Goal: Task Accomplishment & Management: Use online tool/utility

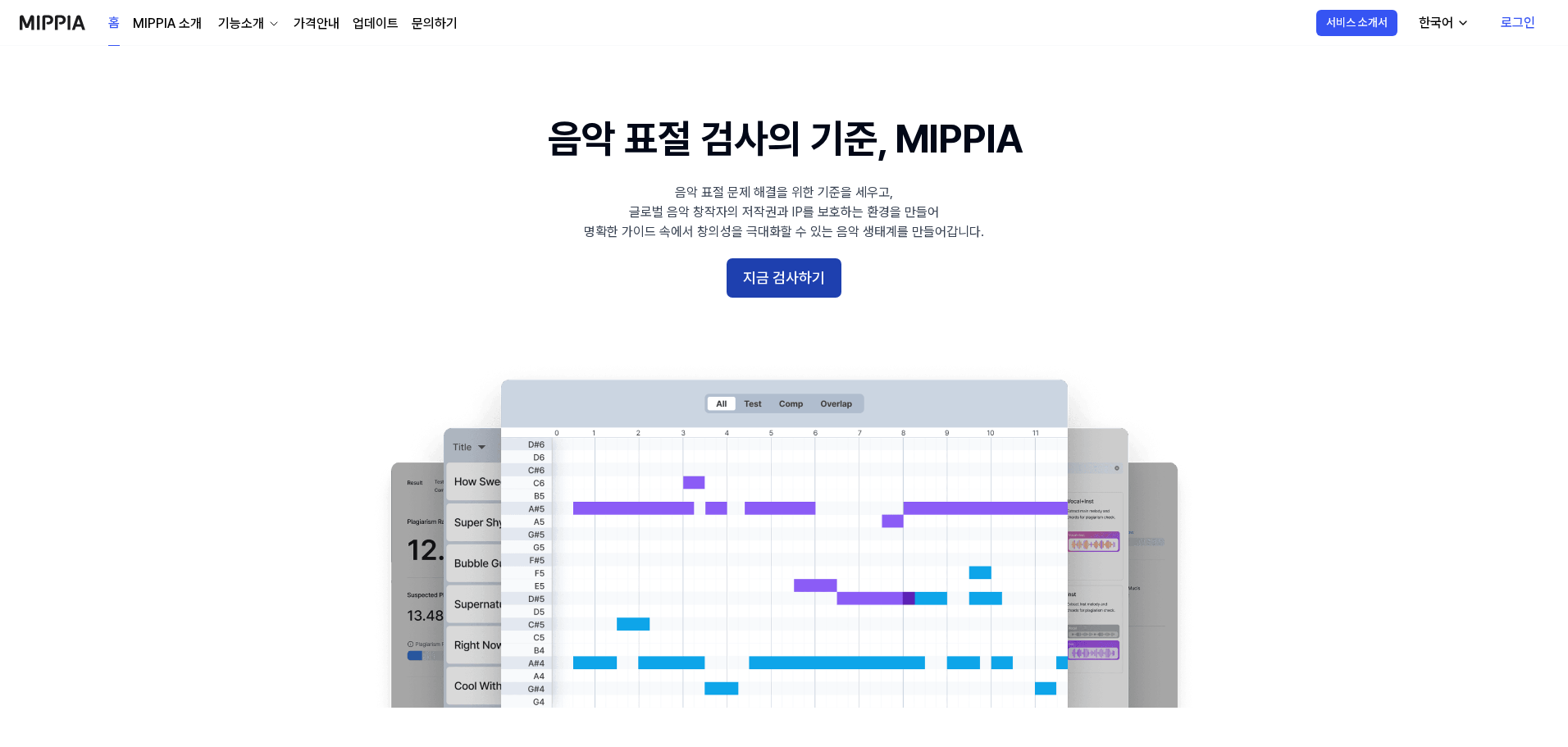
click at [812, 289] on button "지금 검사하기" at bounding box center [784, 278] width 115 height 39
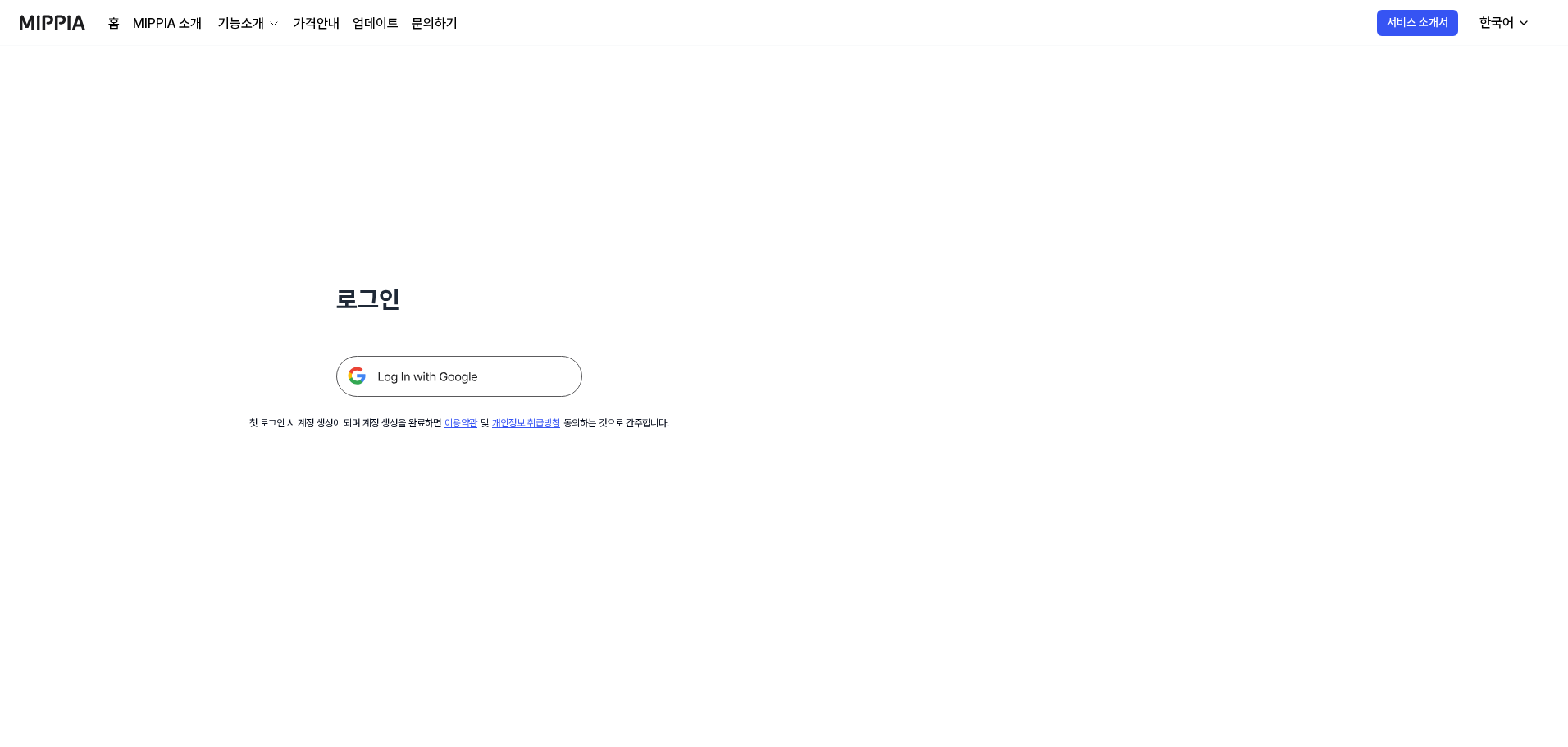
click at [457, 377] on img at bounding box center [459, 377] width 246 height 41
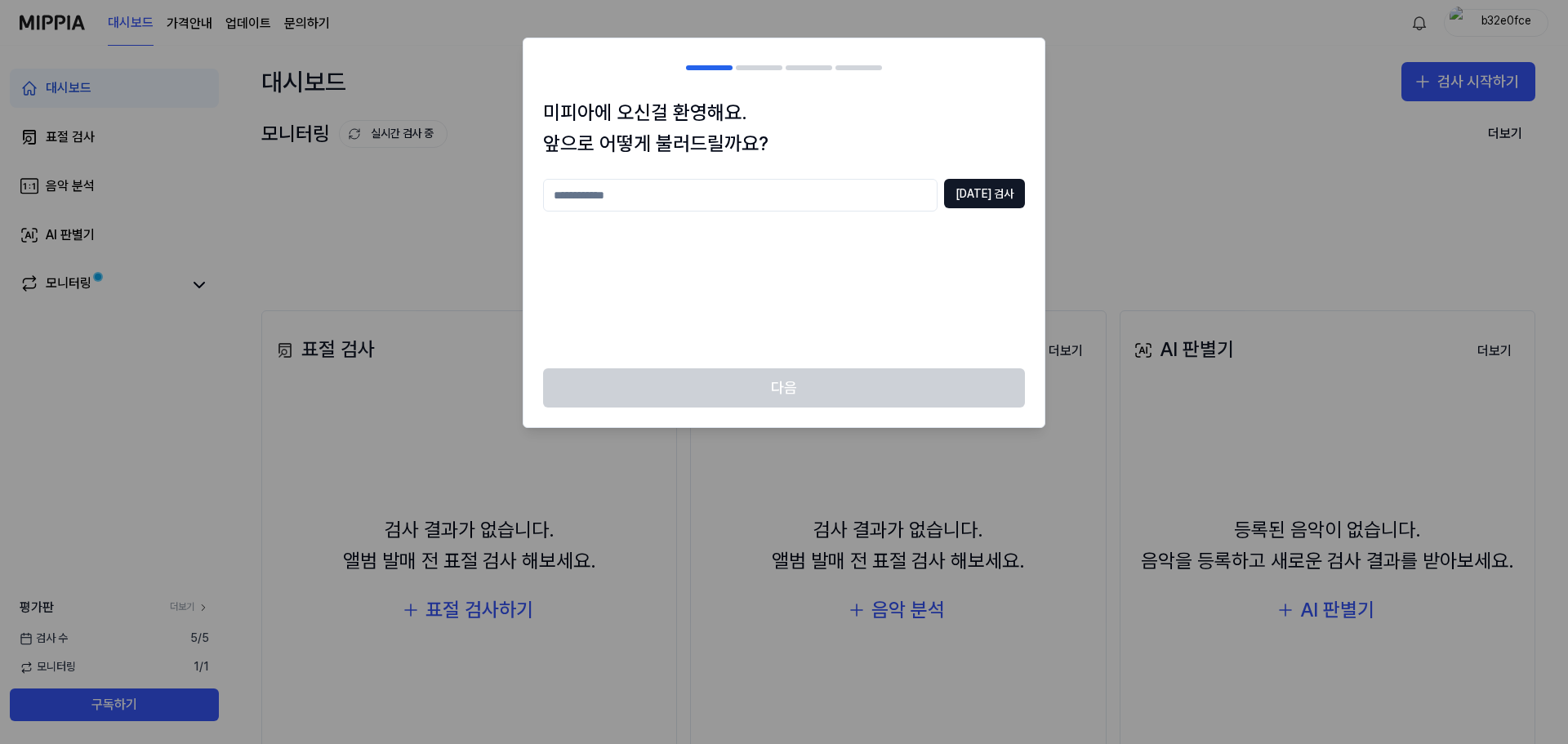
click at [888, 199] on input "text" at bounding box center [740, 195] width 395 height 33
type input "*"
type input "****"
click at [968, 180] on button "중복 검사" at bounding box center [984, 193] width 81 height 29
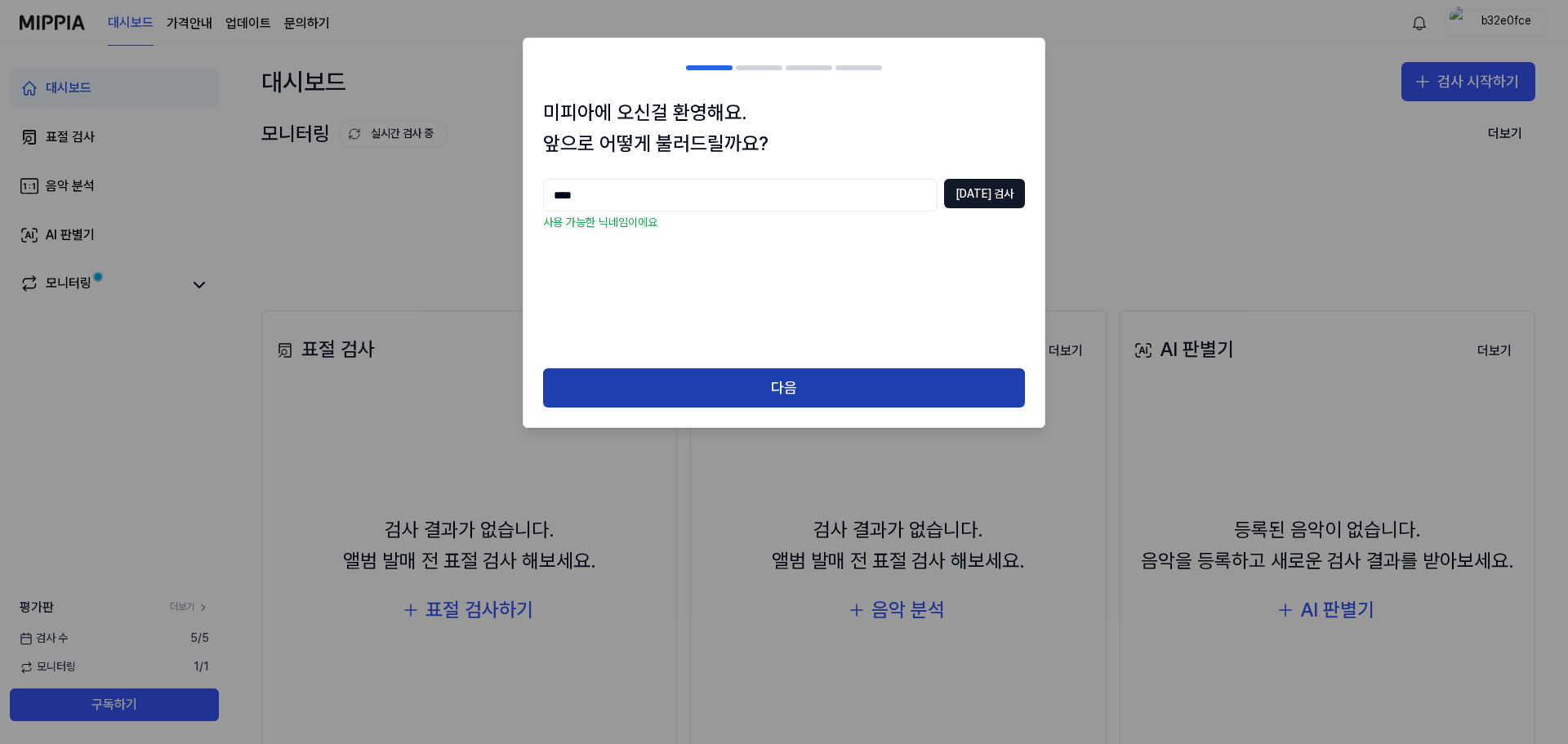
click at [882, 398] on button "다음" at bounding box center [783, 388] width 482 height 39
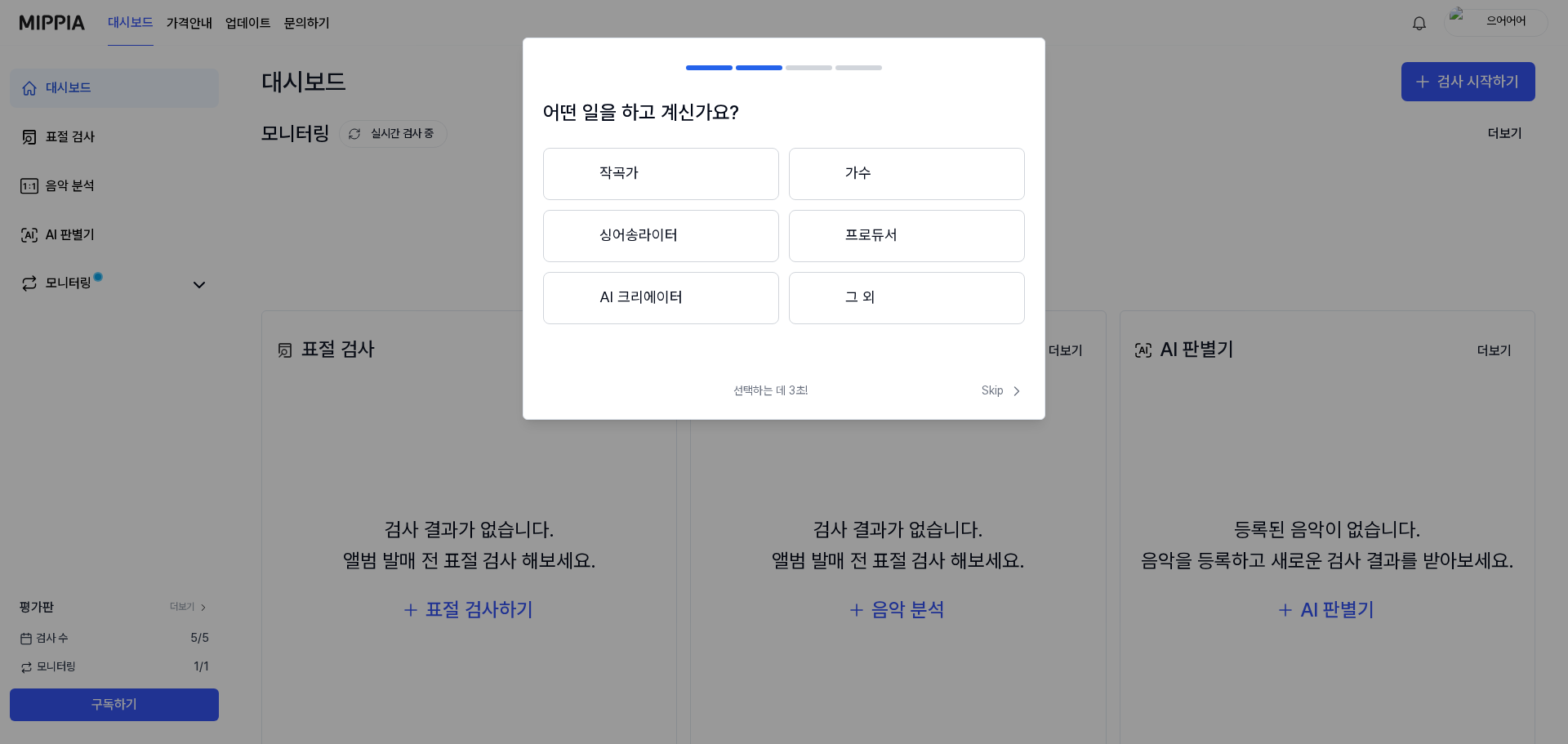
click at [718, 156] on button "작곡가" at bounding box center [661, 174] width 236 height 52
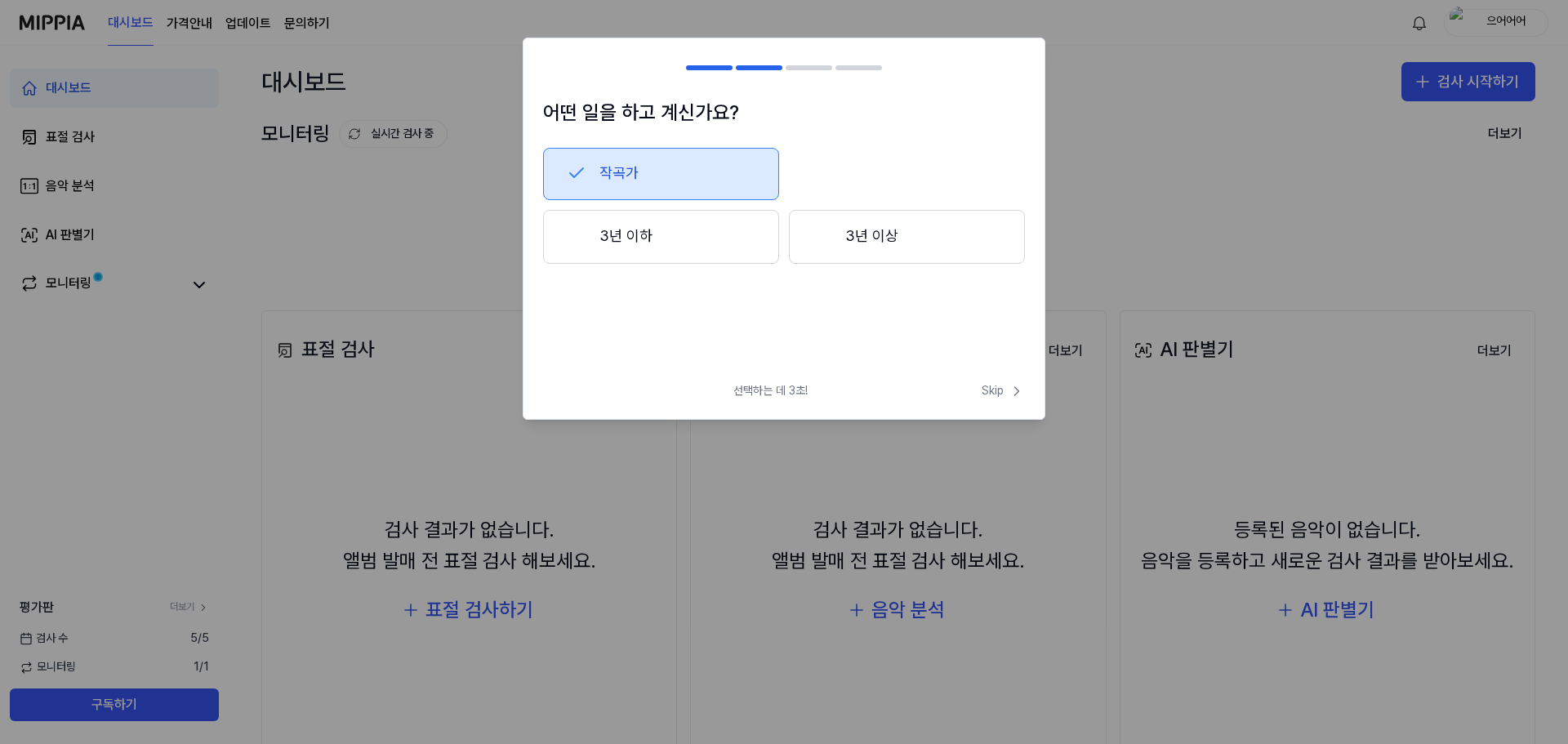
click at [703, 162] on button "작곡가" at bounding box center [661, 174] width 236 height 52
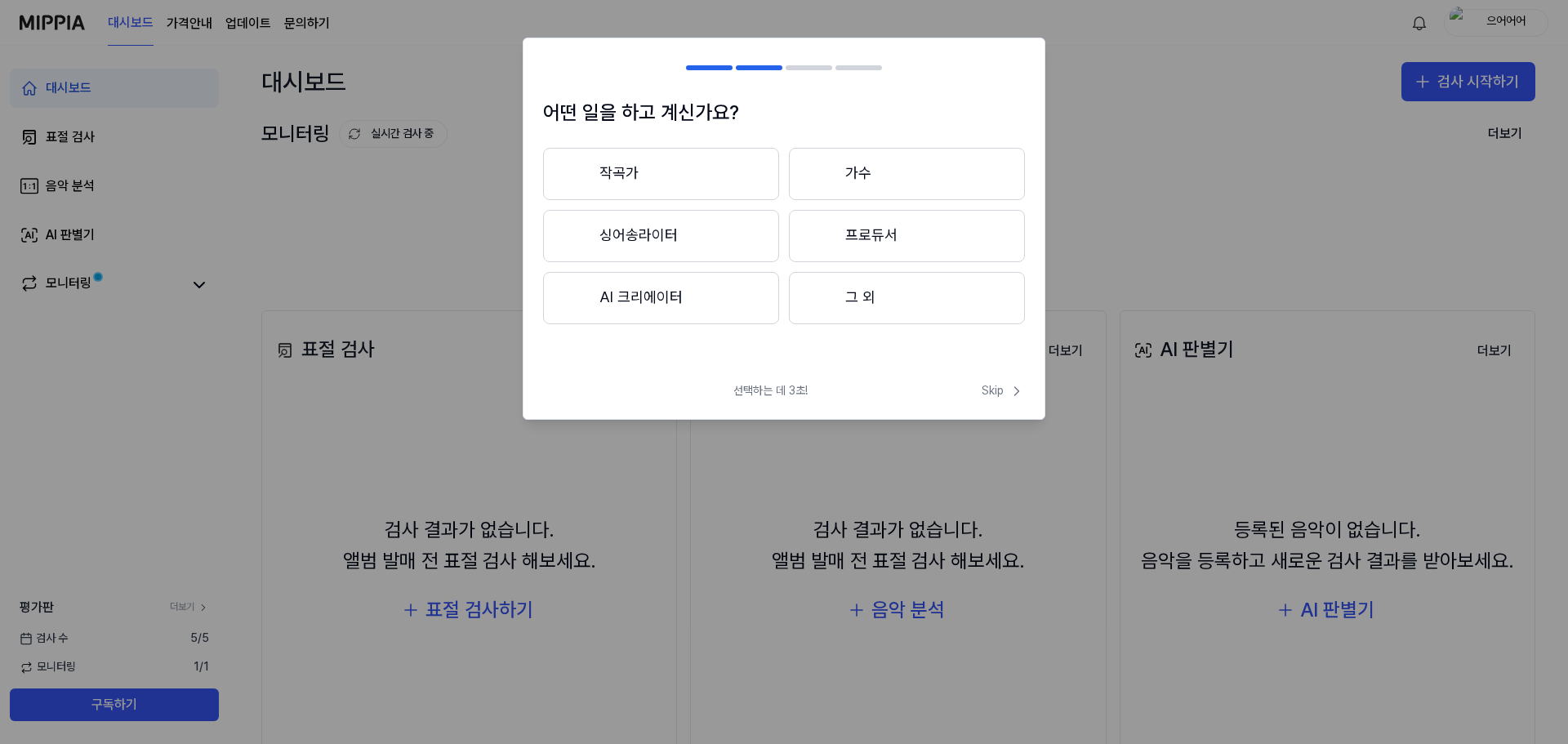
click at [879, 289] on button "그 외" at bounding box center [907, 298] width 236 height 52
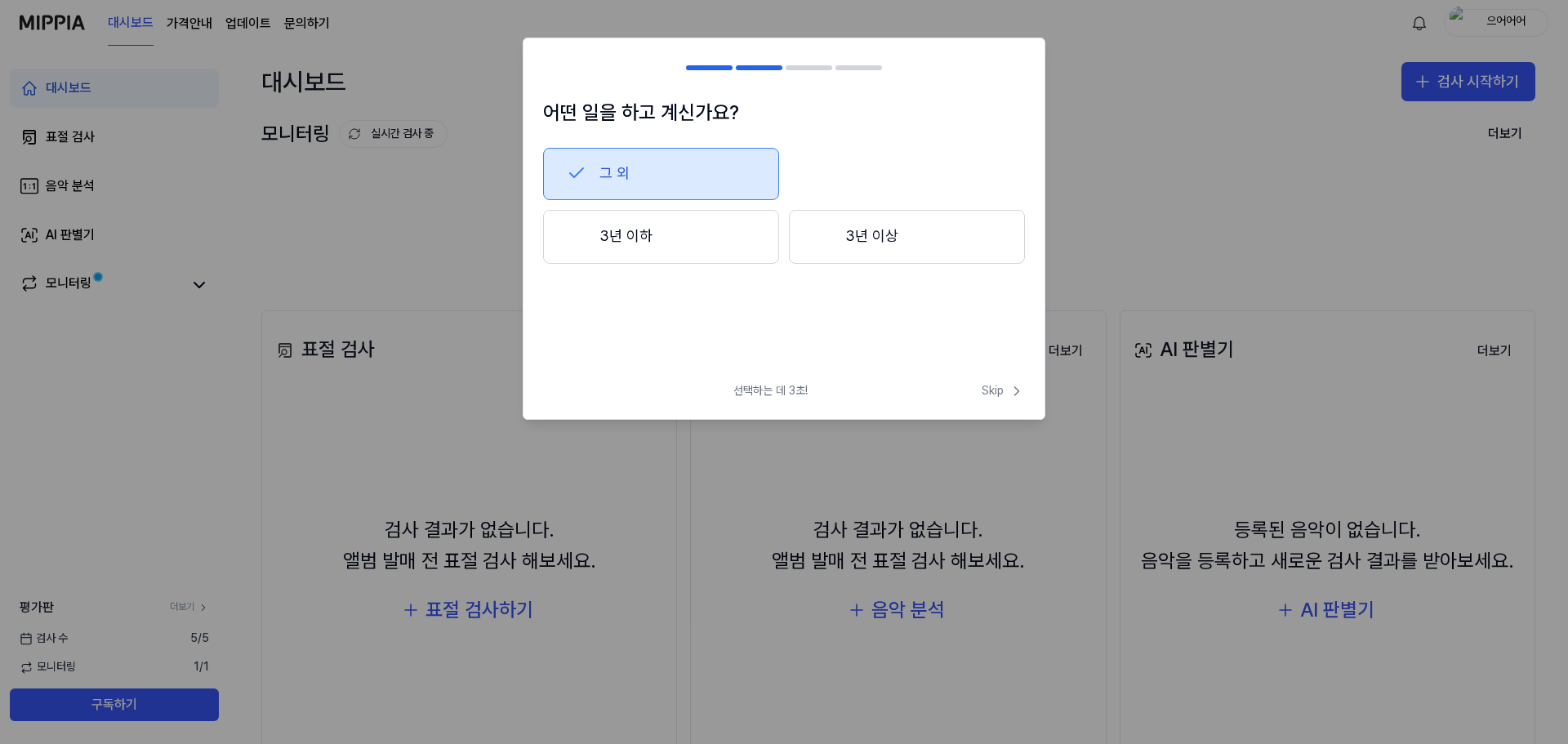
click at [916, 234] on button "3년 이상" at bounding box center [907, 237] width 236 height 54
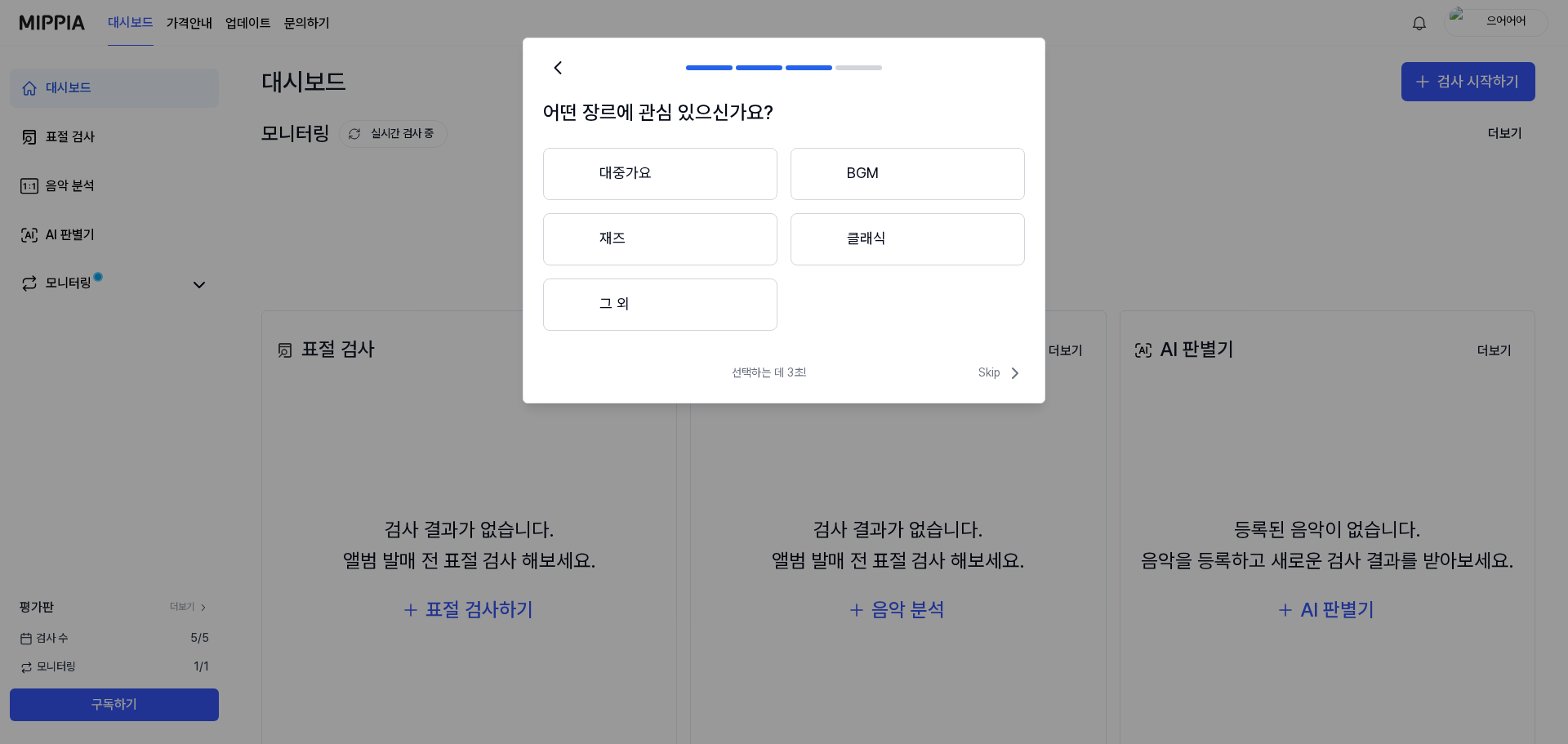
click at [733, 182] on button "대중가요" at bounding box center [660, 174] width 234 height 52
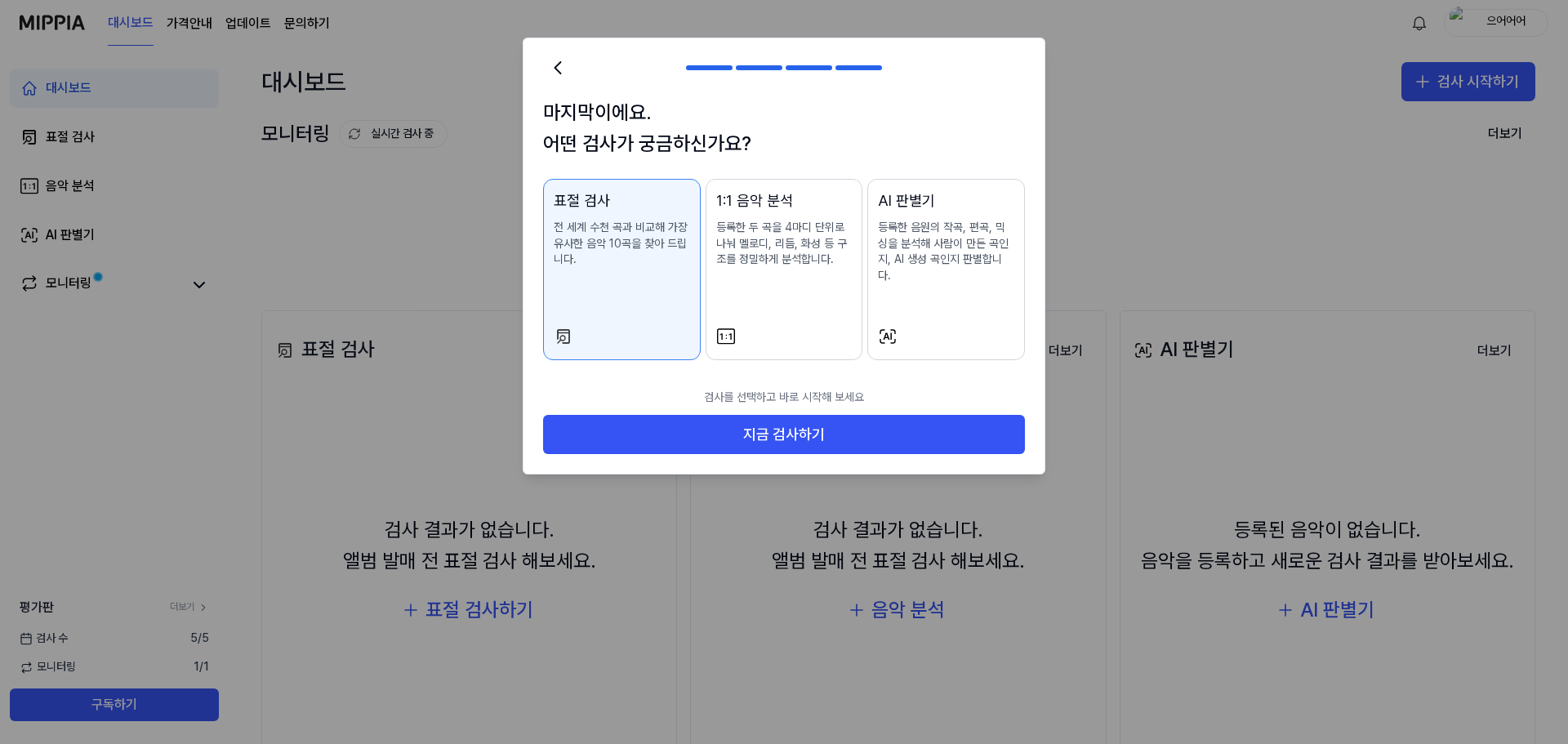
click at [806, 274] on div "1:1 음악 분석 등록한 두 곡을 4마디 단위로 나눠 멜로디, 리듬, 화성 등 구조를 정밀하게 분석합니다." at bounding box center [785, 245] width 137 height 111
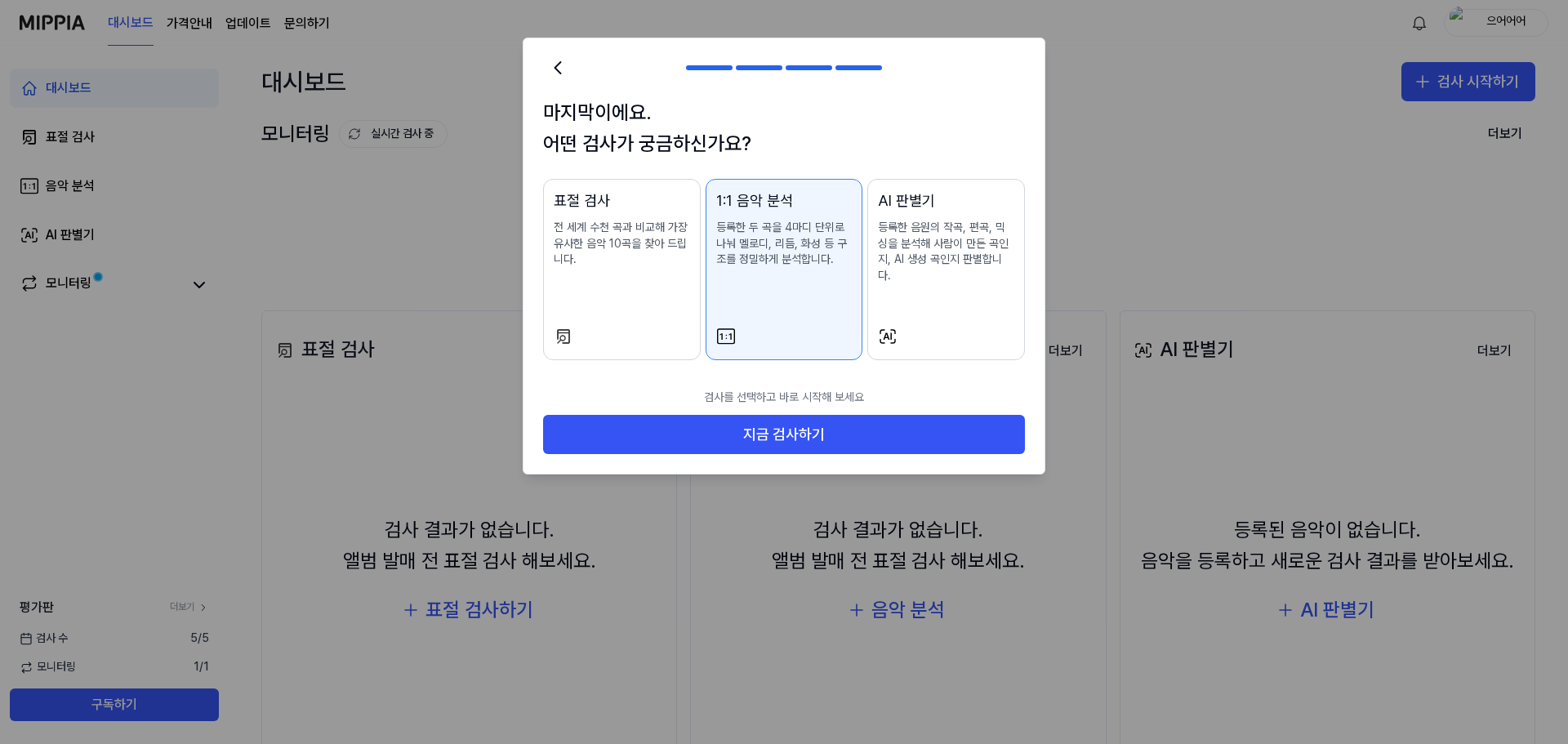
click at [952, 264] on p "등록한 음원의 작곡, 편곡, 믹싱을 분석해 사람이 만든 곡인지, AI 생성 곡인지 판별합니다." at bounding box center [946, 252] width 137 height 64
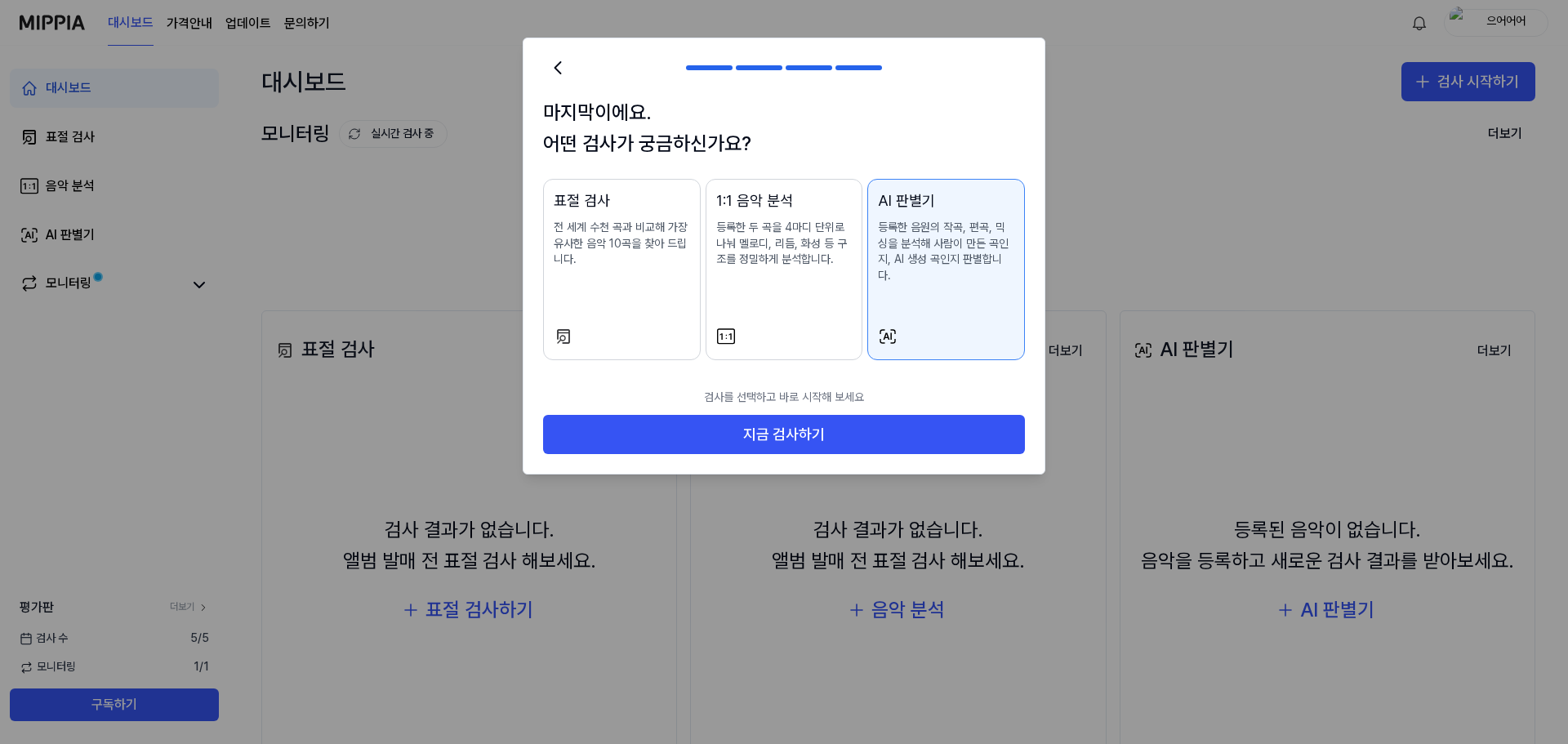
click at [816, 257] on p "등록한 두 곡을 4마디 단위로 나눠 멜로디, 리듬, 화성 등 구조를 정밀하게 분석합니다." at bounding box center [785, 244] width 137 height 48
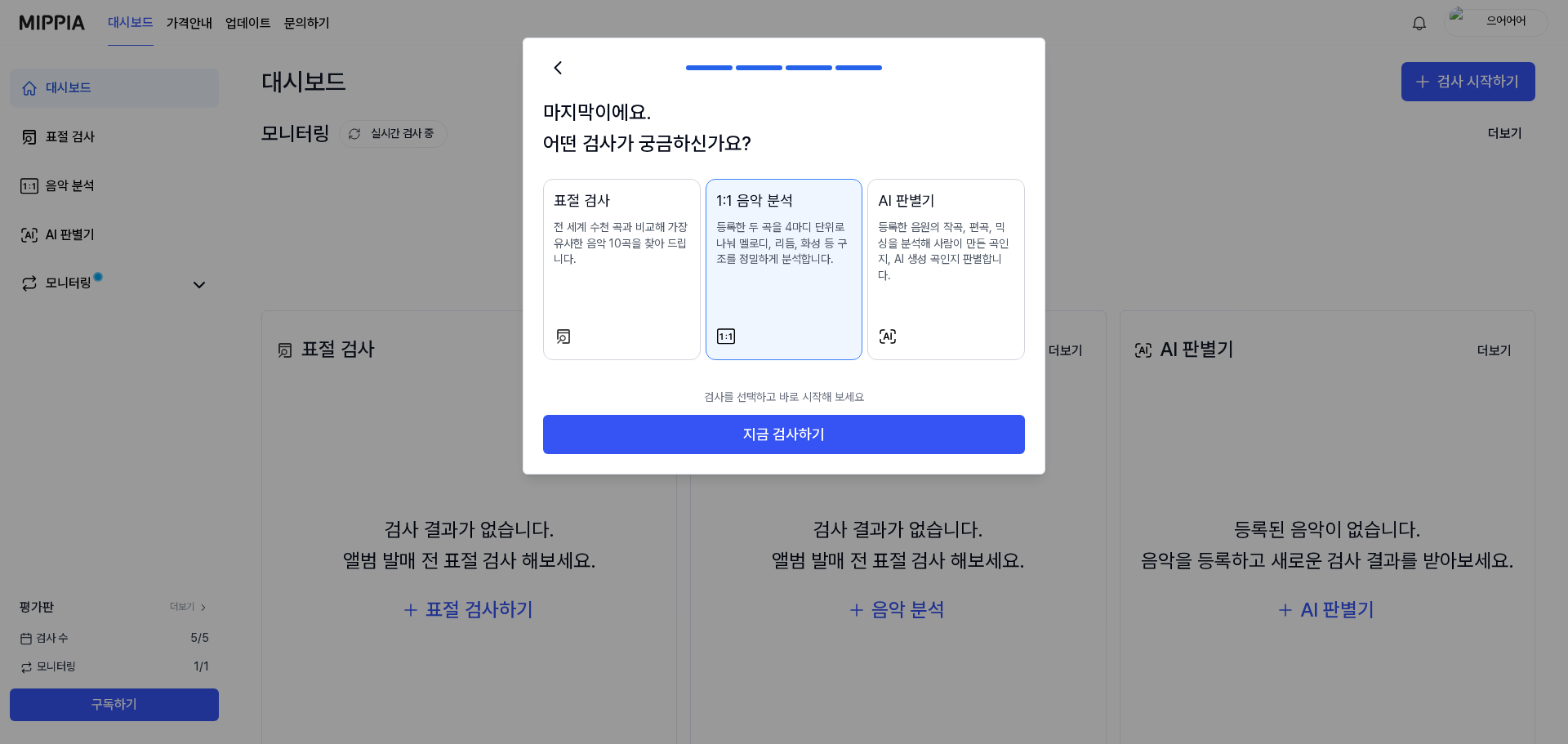
click at [580, 241] on p "전 세계 수천 곡과 비교해 가장 유사한 음악 10곡을 찾아 드립니다." at bounding box center [622, 244] width 137 height 48
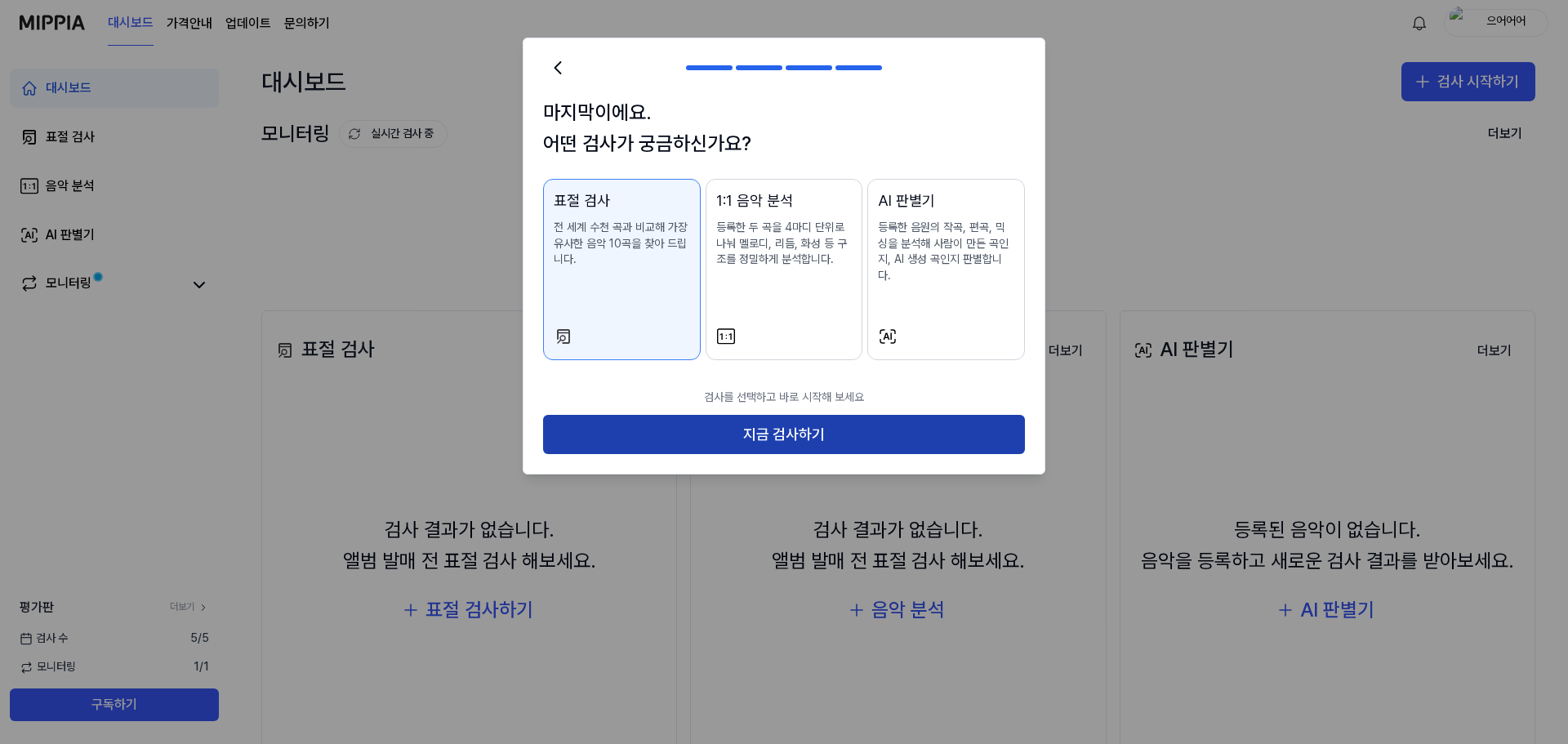
click at [740, 415] on button "지금 검사하기" at bounding box center [783, 435] width 482 height 39
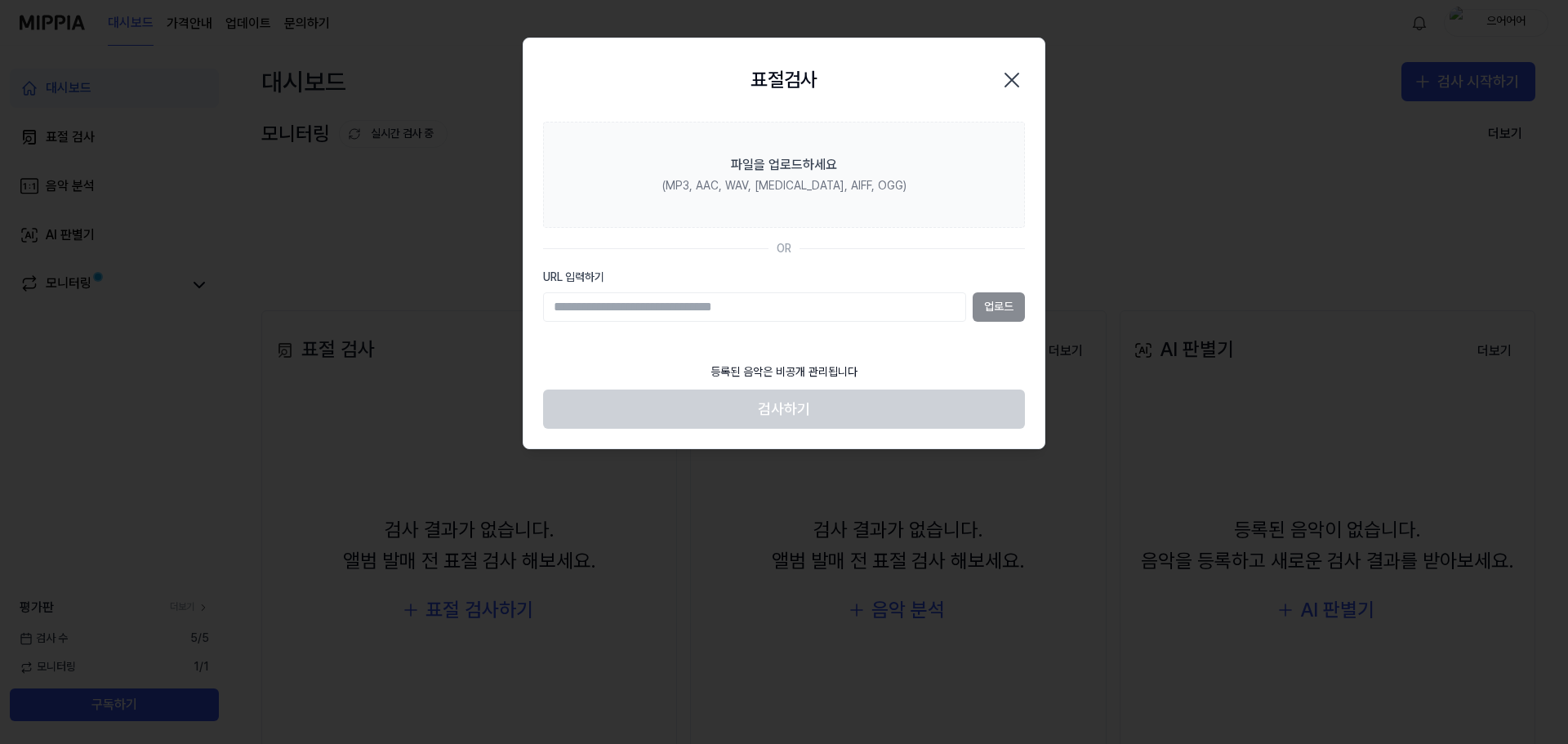
click at [1000, 306] on div "업로드" at bounding box center [783, 307] width 482 height 29
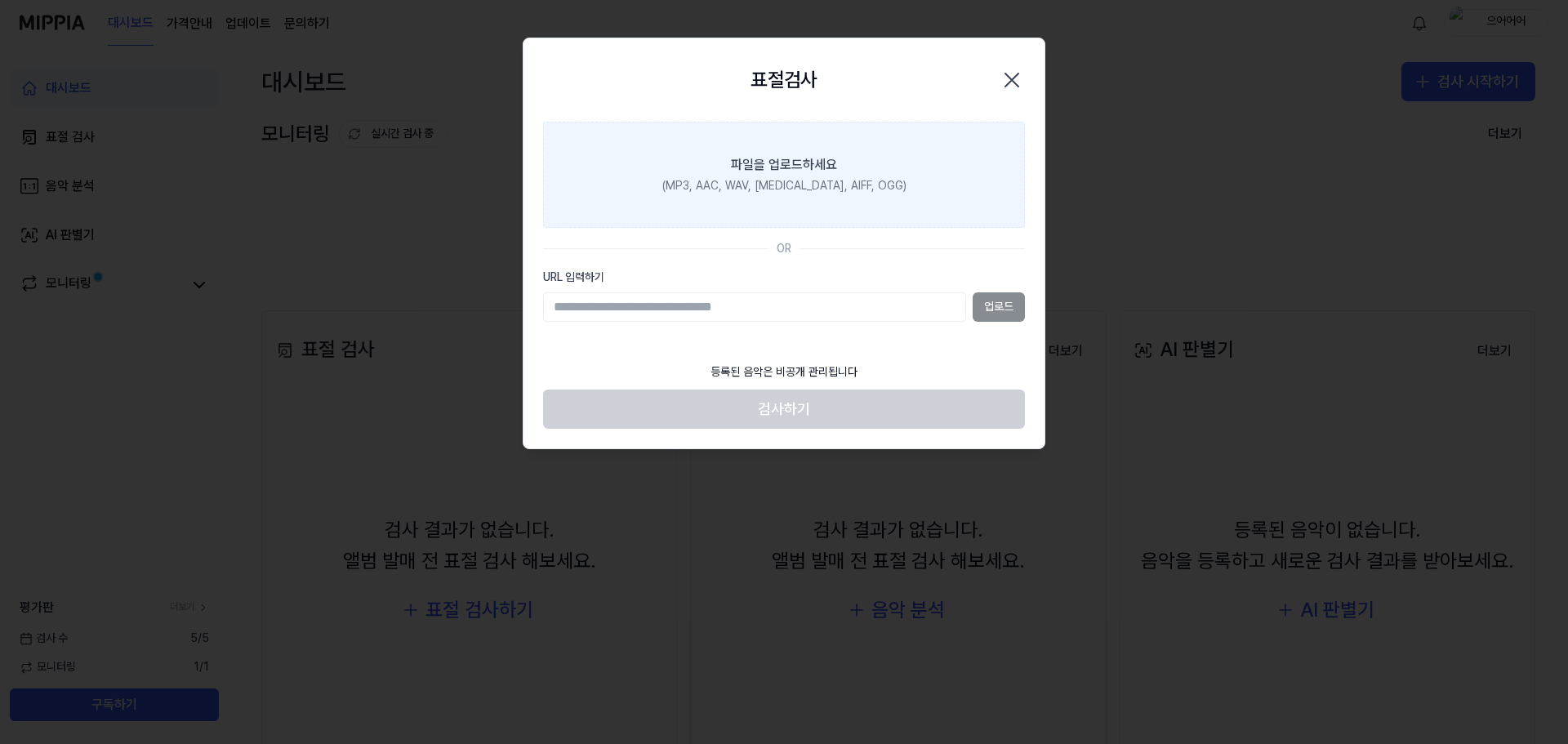
click at [780, 181] on div "(MP3, AAC, WAV, FLAC, AIFF, OGG)" at bounding box center [784, 186] width 244 height 16
click at [0, 0] on input "파일을 업로드하세요 (MP3, AAC, WAV, FLAC, AIFF, OGG)" at bounding box center [0, 0] width 0 height 0
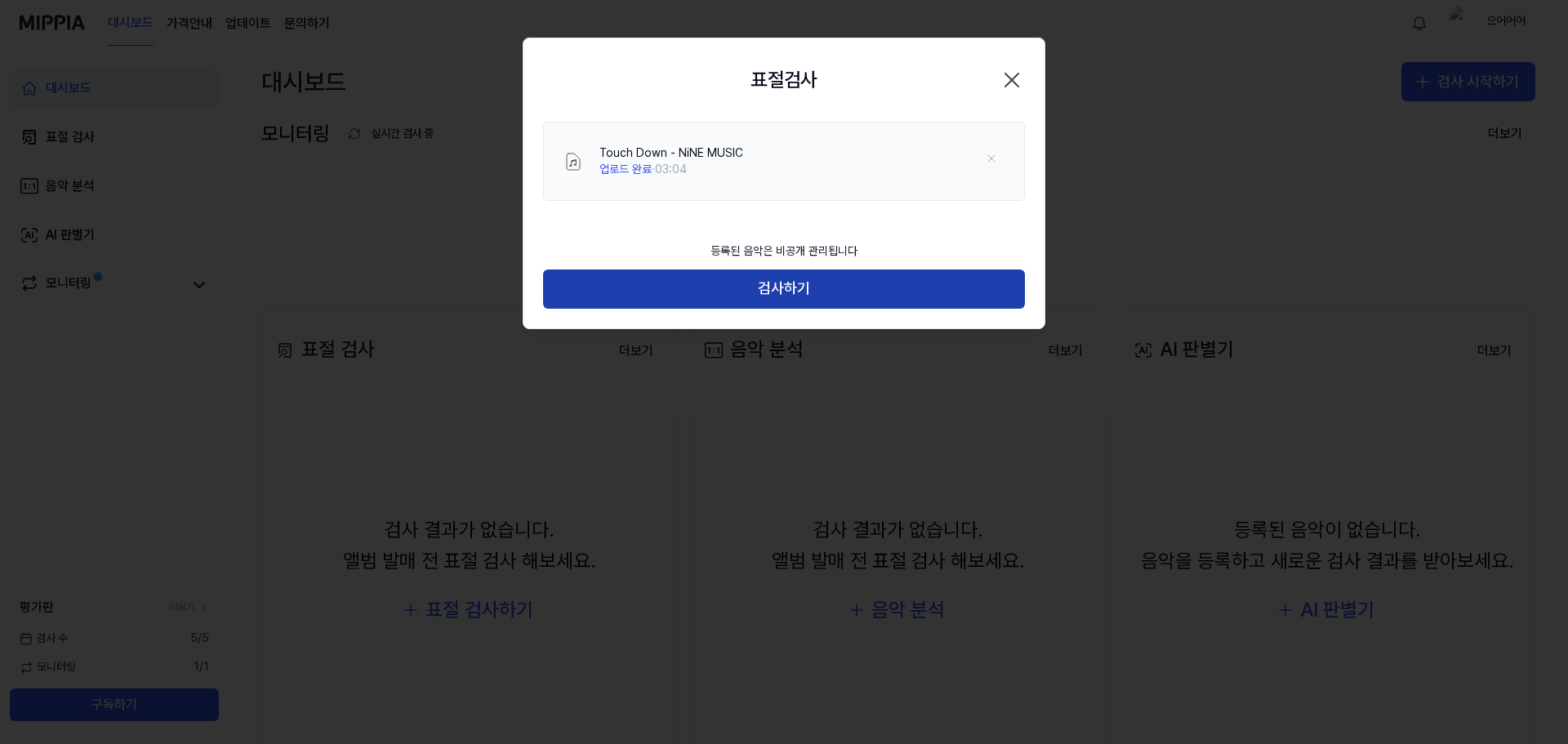
click at [811, 287] on button "검사하기" at bounding box center [783, 289] width 482 height 39
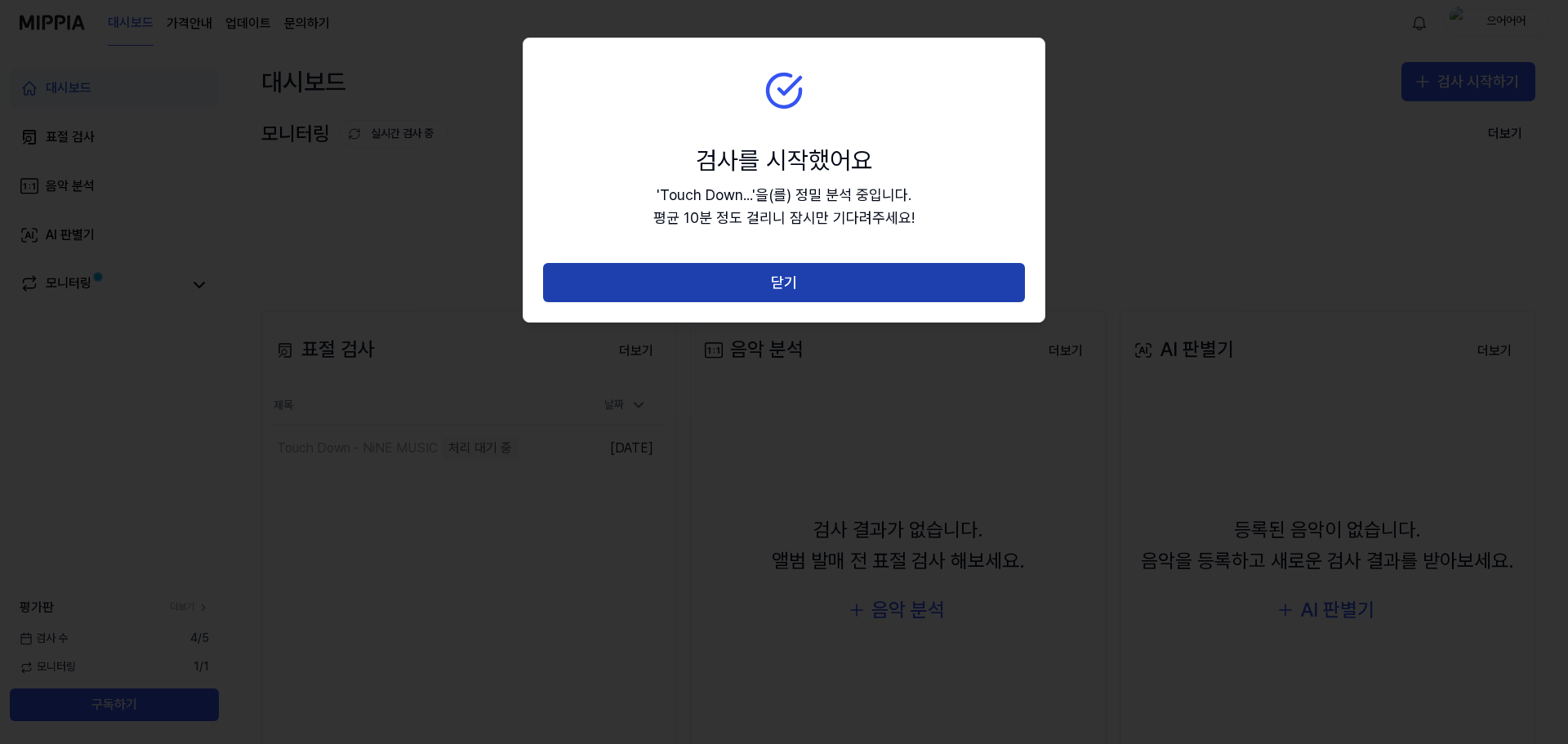
click at [961, 281] on button "닫기" at bounding box center [783, 283] width 482 height 39
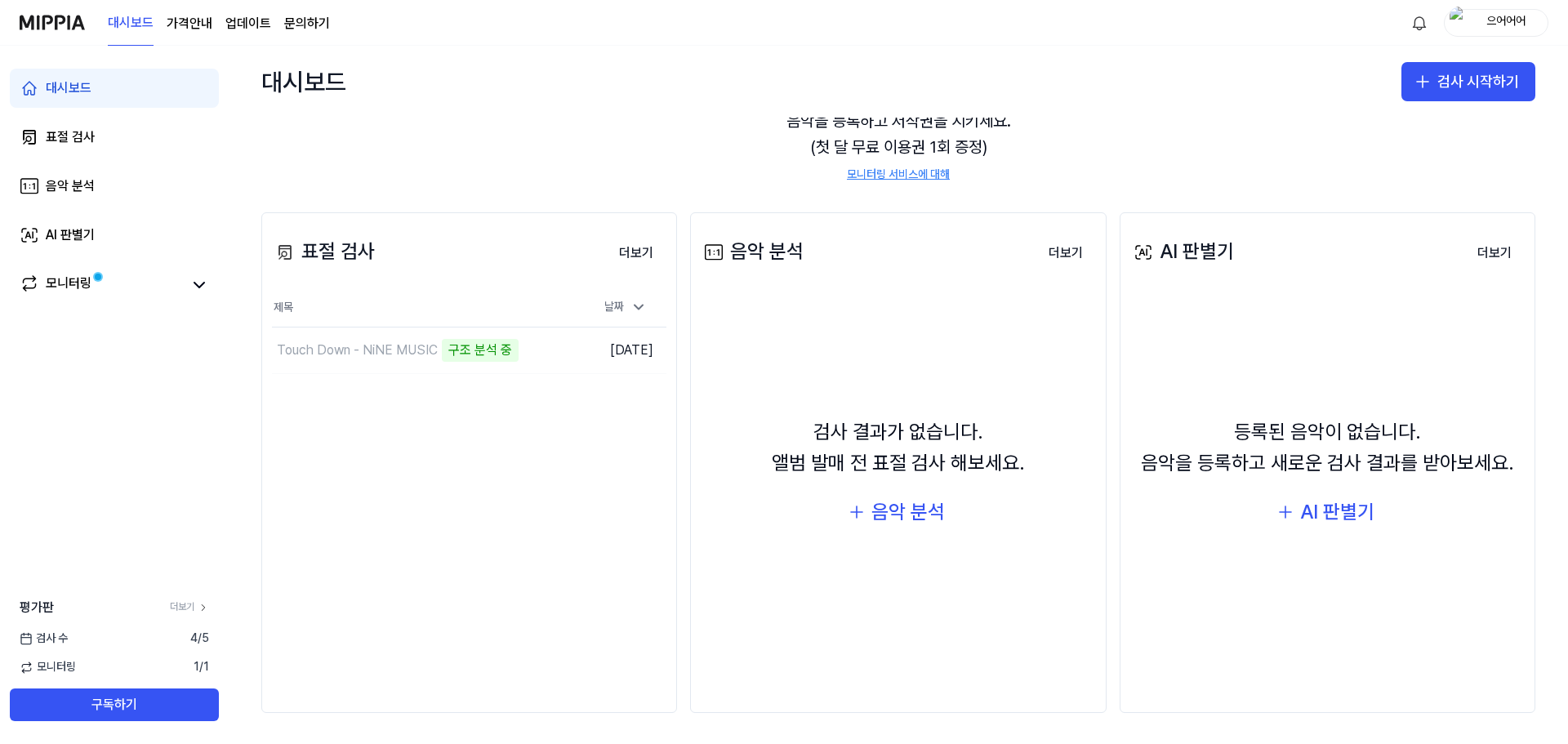
scroll to position [99, 0]
click at [640, 253] on button "더보기" at bounding box center [636, 251] width 60 height 33
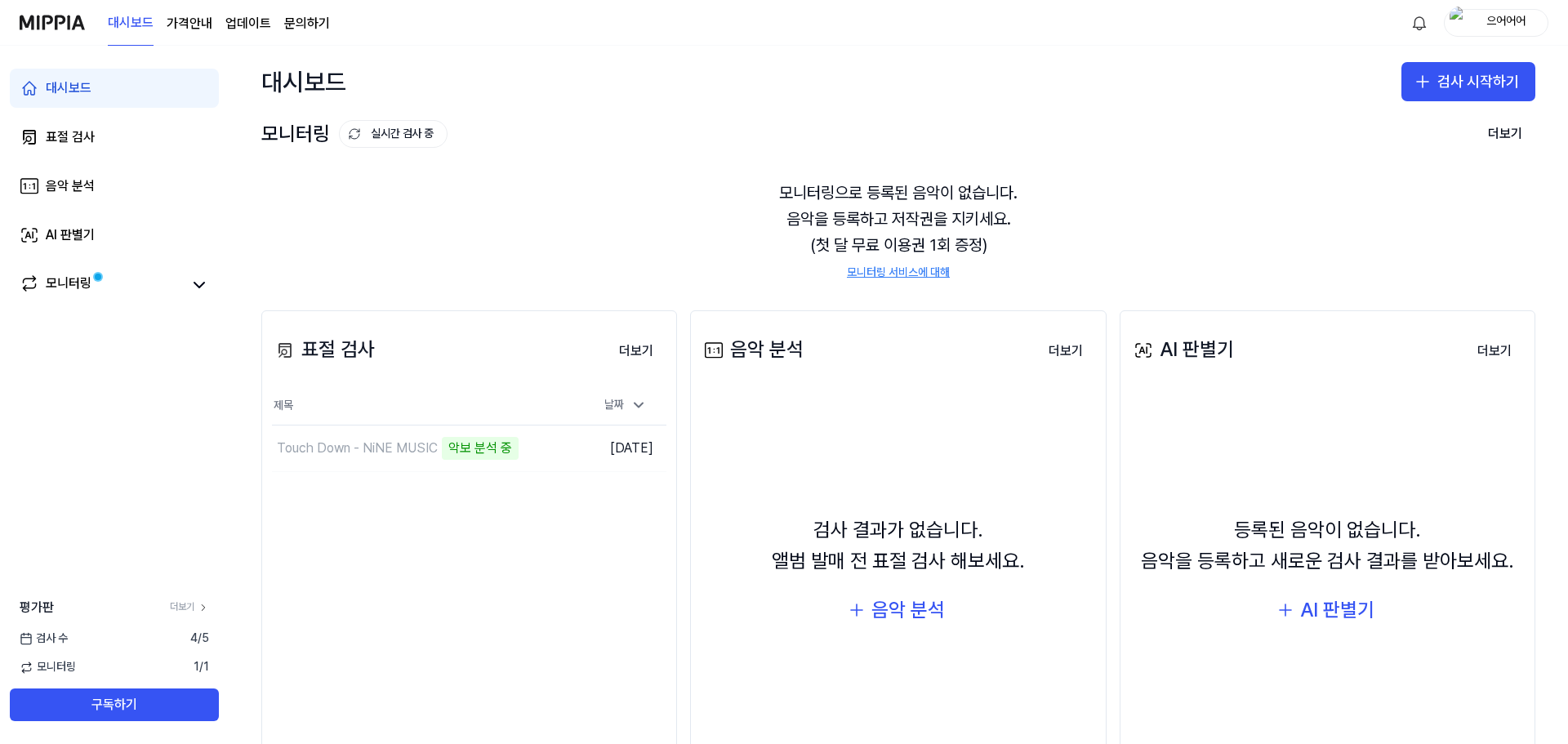
click at [898, 181] on div "모니터링으로 등록된 음악이 없습니다. 음악을 등록하고 저작권을 지키세요. (첫 달 무료 이용권 1회 증정) 모니터링 서비스에 대해" at bounding box center [898, 231] width 1274 height 140
click at [895, 189] on div "모니터링으로 등록된 음악이 없습니다. 음악을 등록하고 저작권을 지키세요. (첫 달 무료 이용권 1회 증정) 모니터링 서비스에 대해" at bounding box center [898, 231] width 1274 height 140
drag, startPoint x: 895, startPoint y: 189, endPoint x: 903, endPoint y: 215, distance: 27.2
click at [903, 215] on div "모니터링으로 등록된 음악이 없습니다. 음악을 등록하고 저작권을 지키세요. (첫 달 무료 이용권 1회 증정) 모니터링 서비스에 대해" at bounding box center [898, 231] width 1274 height 140
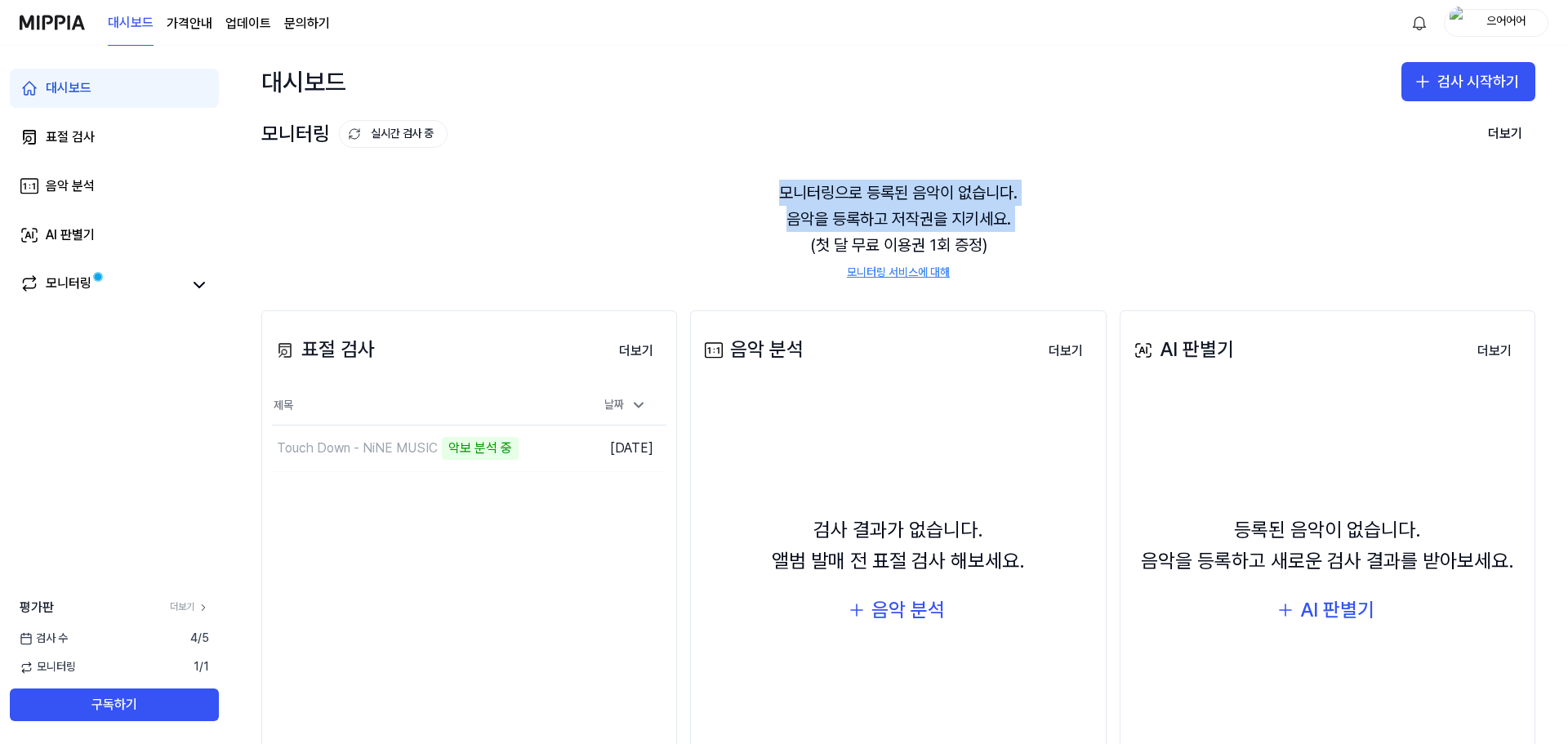
click at [903, 215] on div "모니터링으로 등록된 음악이 없습니다. 음악을 등록하고 저작권을 지키세요. (첫 달 무료 이용권 1회 증정) 모니터링 서비스에 대해" at bounding box center [898, 231] width 1274 height 140
click at [196, 612] on link "더보기" at bounding box center [190, 607] width 39 height 14
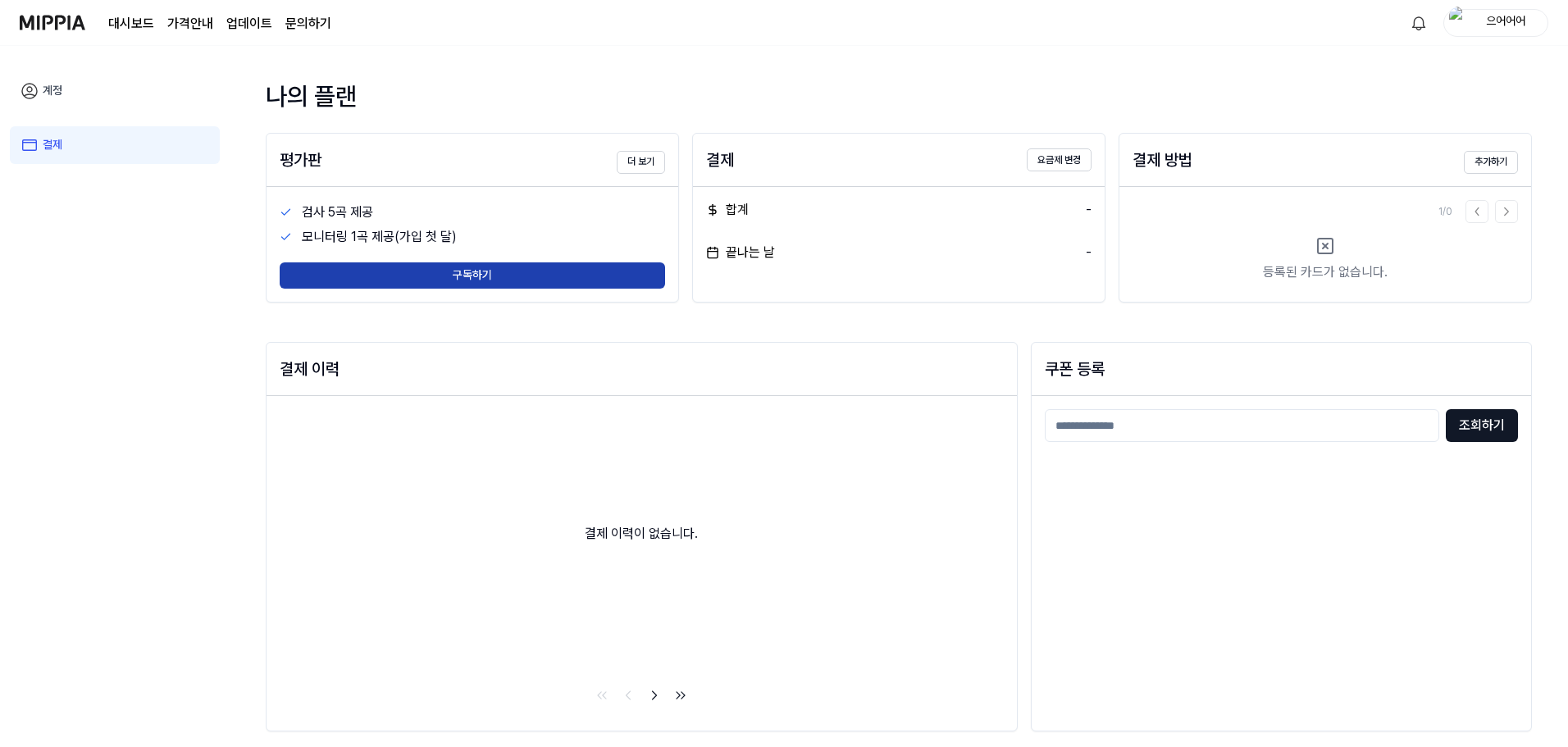
click at [563, 266] on button "구독하기" at bounding box center [472, 275] width 386 height 26
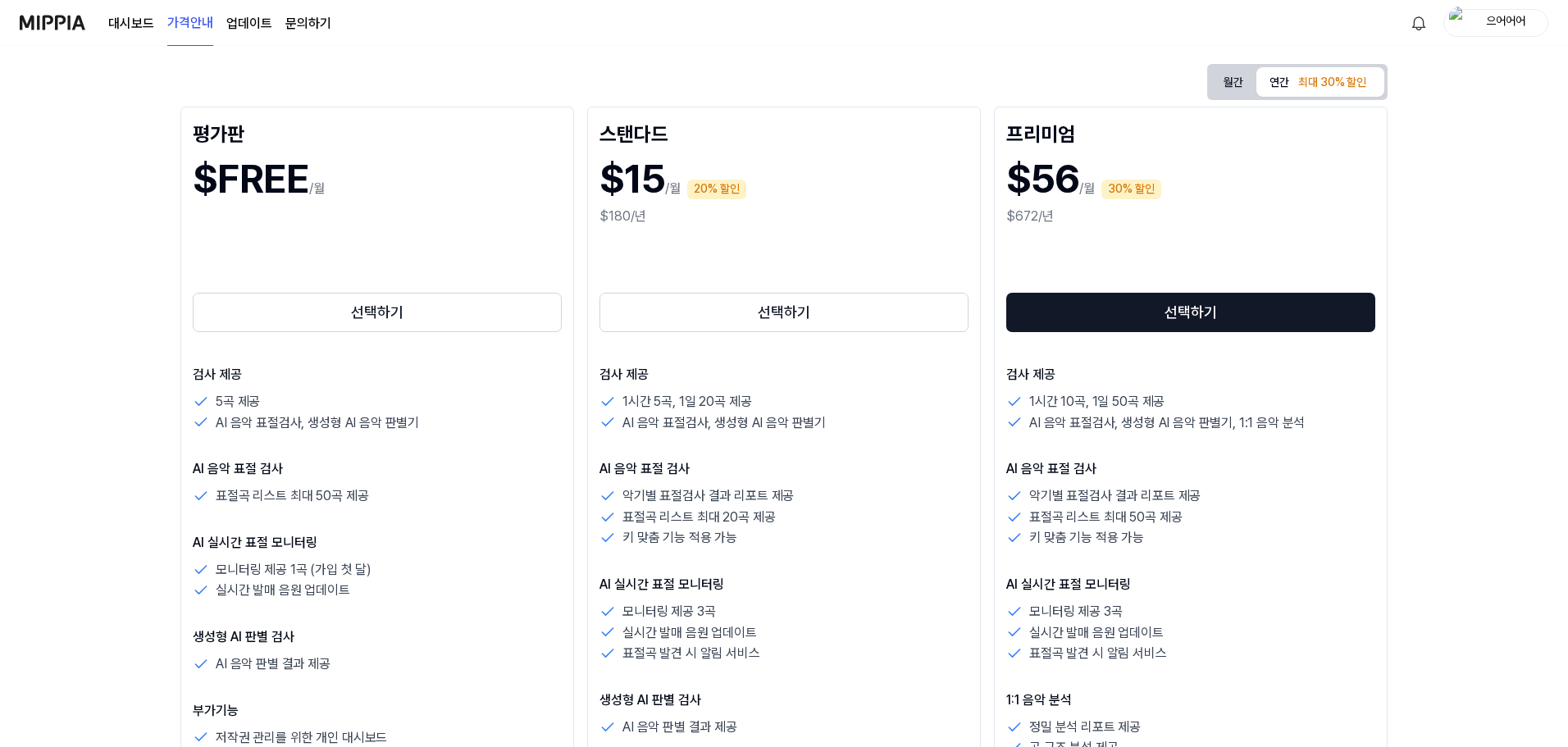
scroll to position [164, 0]
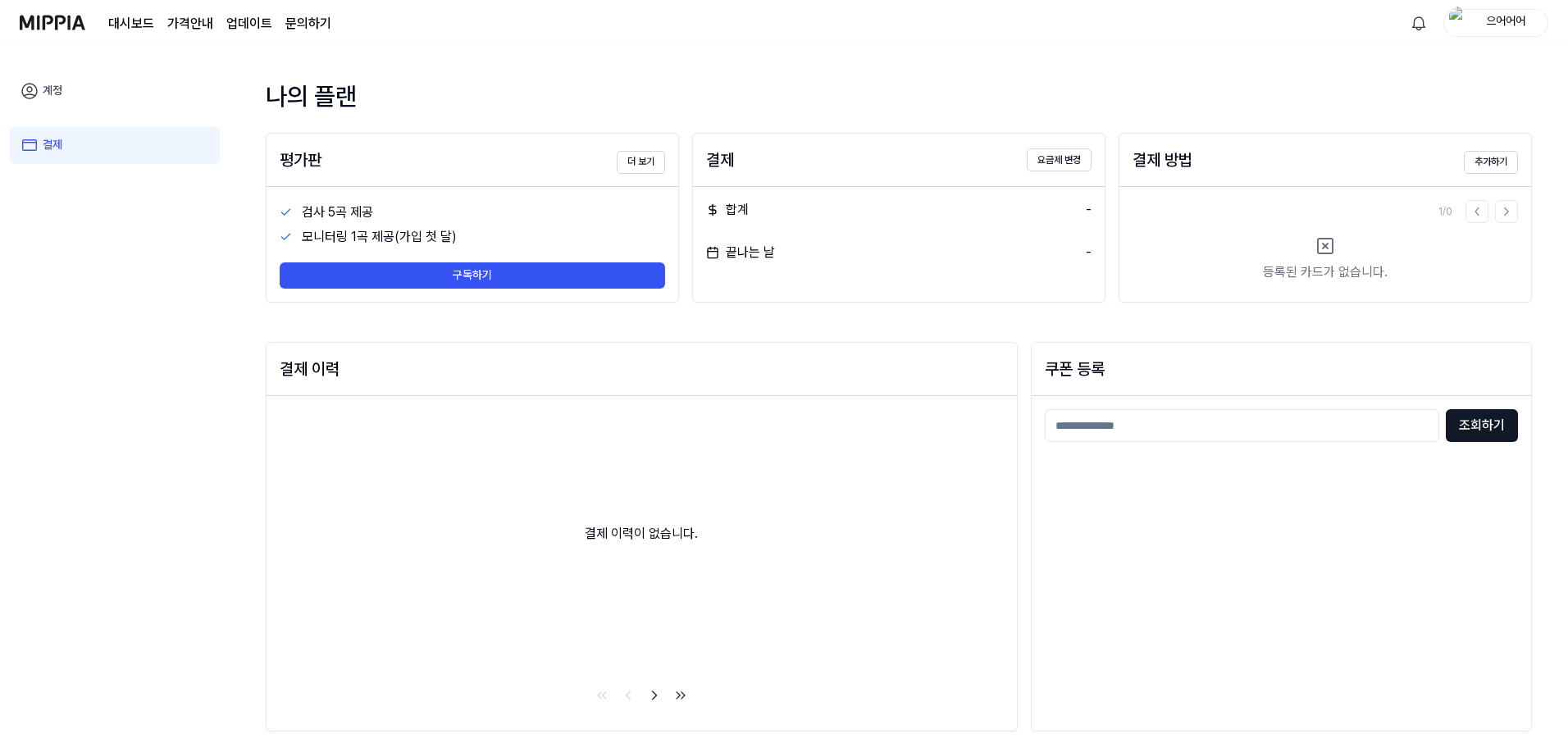
drag, startPoint x: 674, startPoint y: 321, endPoint x: 690, endPoint y: 341, distance: 25.6
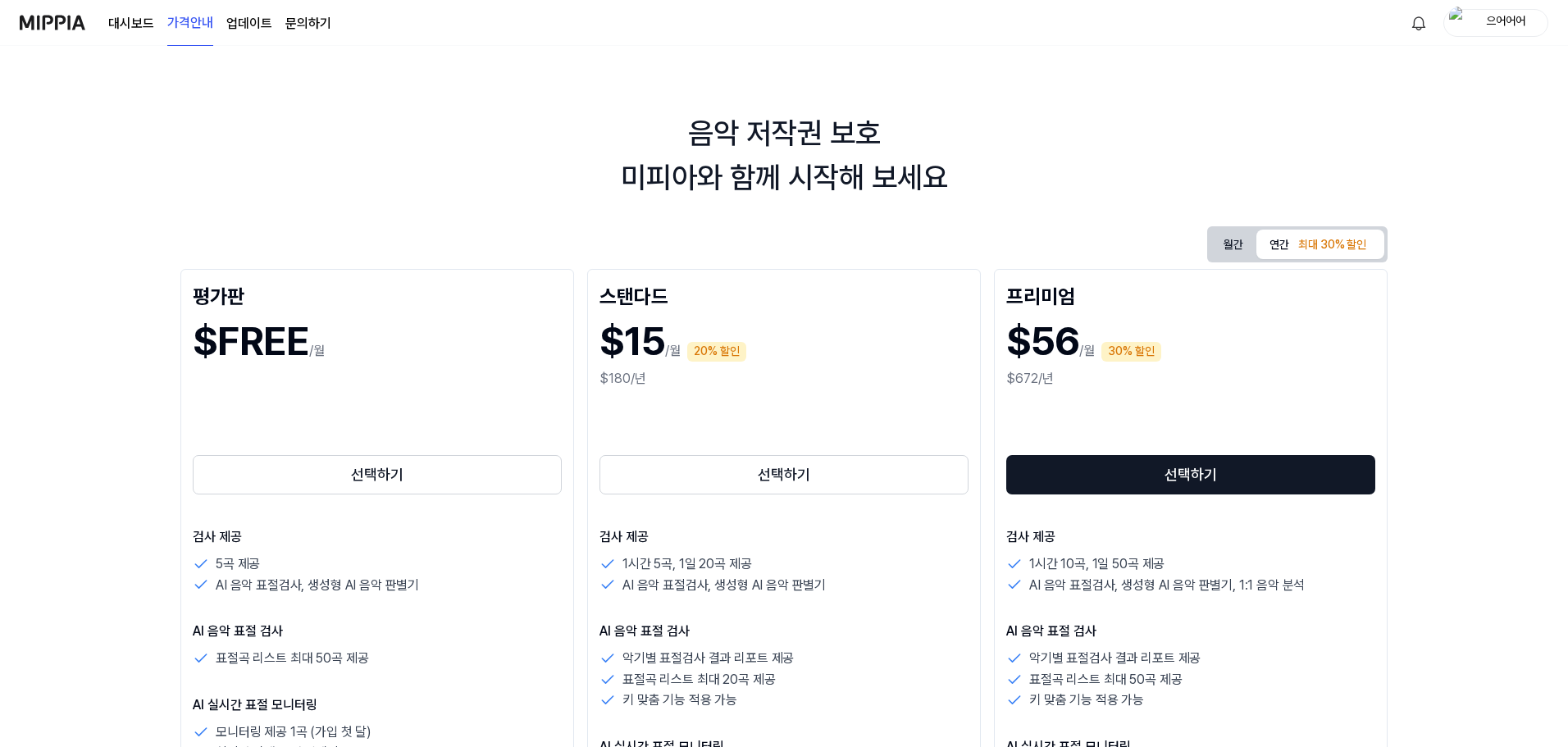
click at [1229, 239] on button "월간" at bounding box center [1233, 245] width 46 height 26
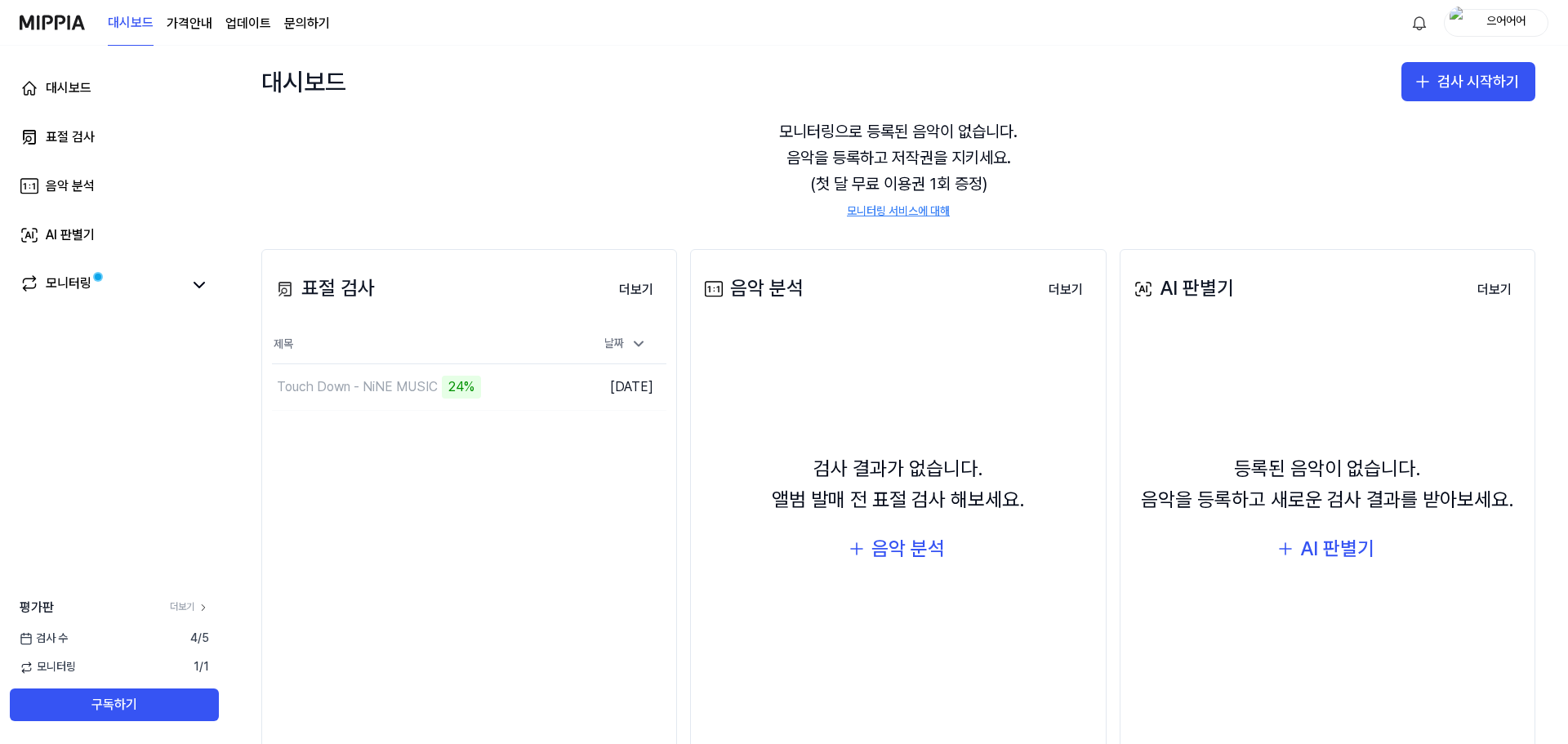
scroll to position [99, 0]
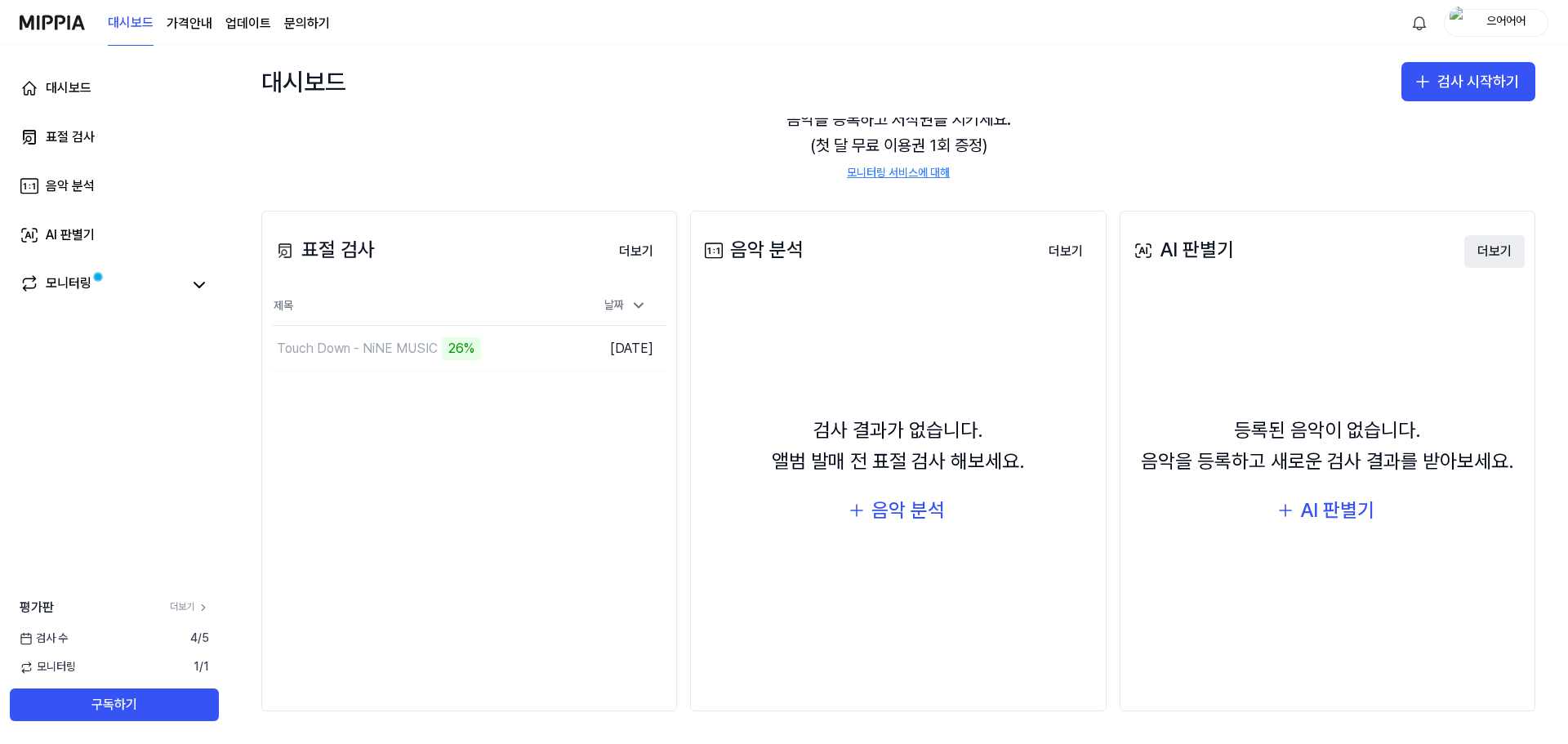
click at [1470, 247] on button "더보기" at bounding box center [1494, 251] width 60 height 33
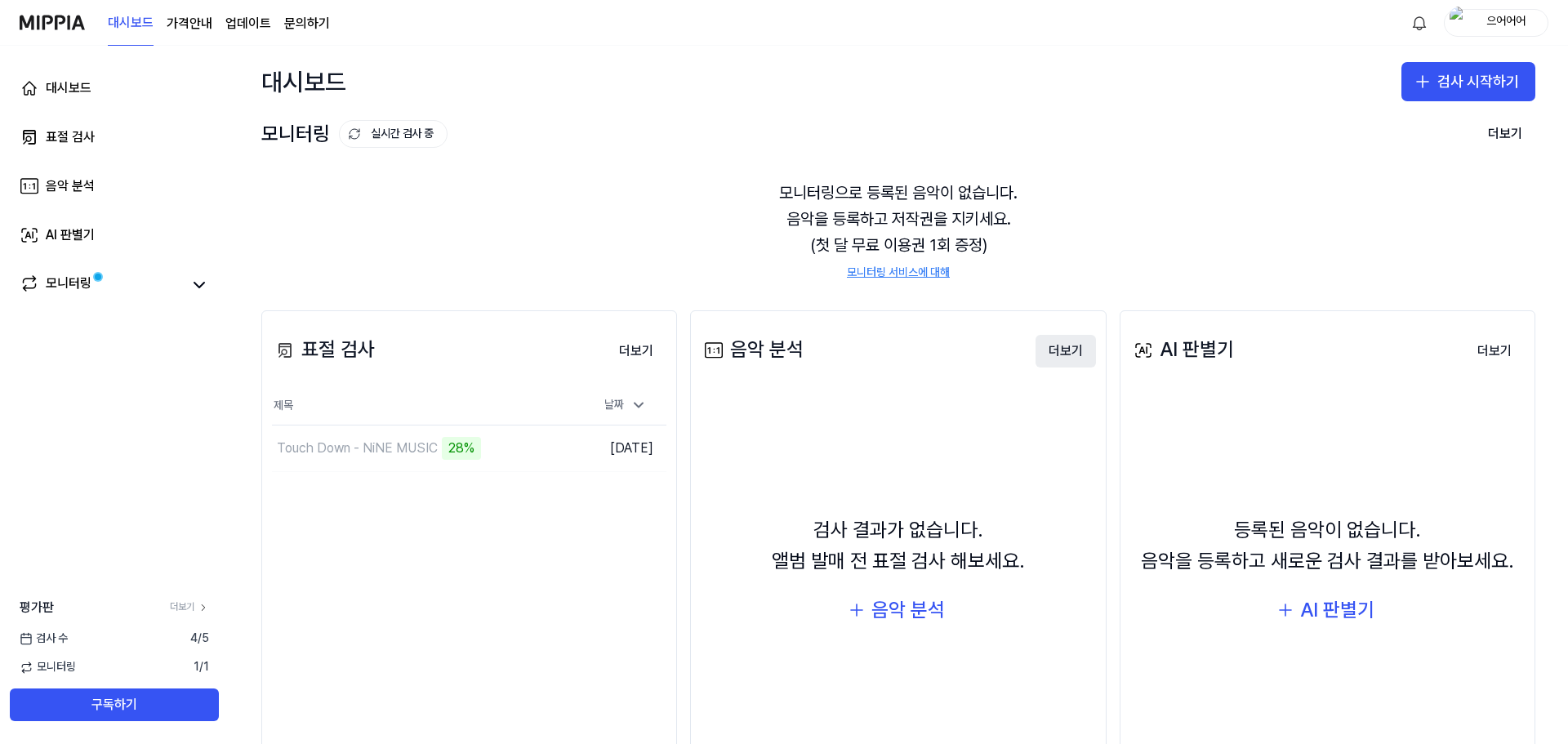
click at [1043, 345] on button "더보기" at bounding box center [1066, 351] width 60 height 33
click at [1310, 605] on div "AI 판별기" at bounding box center [1337, 609] width 74 height 31
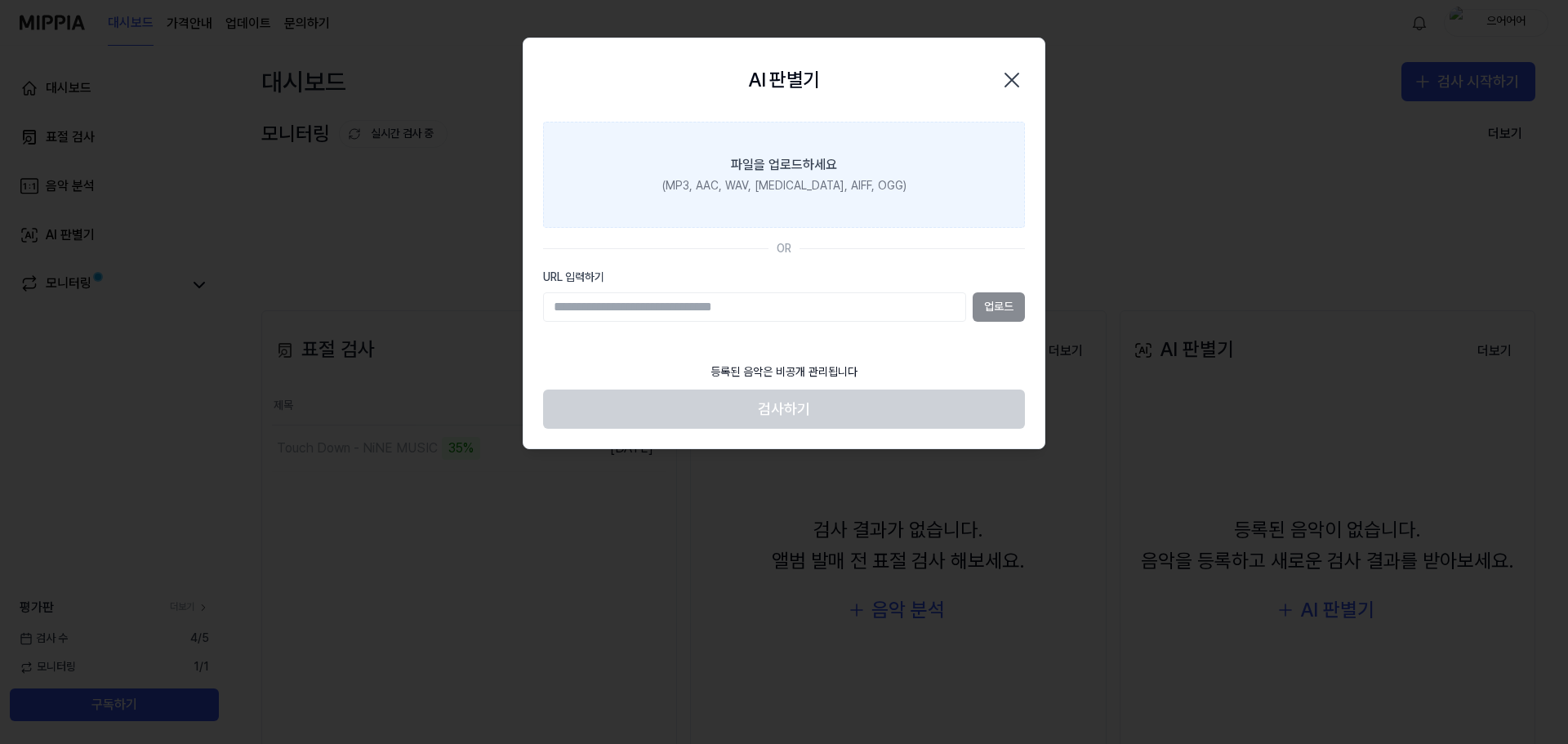
click at [832, 167] on div "파일을 업로드하세요" at bounding box center [784, 165] width 106 height 20
click at [0, 0] on input "파일을 업로드하세요 (MP3, AAC, WAV, FLAC, AIFF, OGG)" at bounding box center [0, 0] width 0 height 0
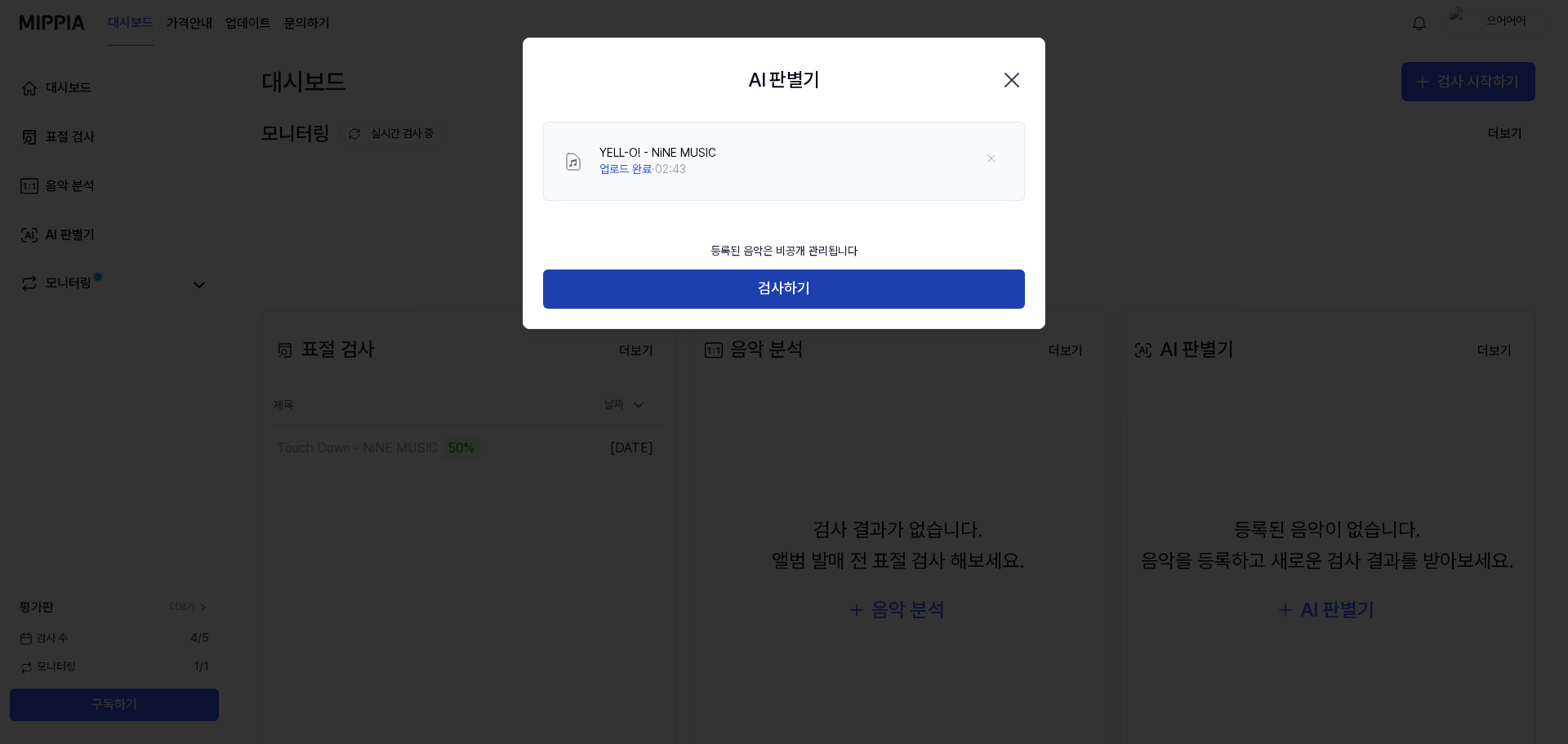
click at [929, 285] on button "검사하기" at bounding box center [783, 289] width 482 height 39
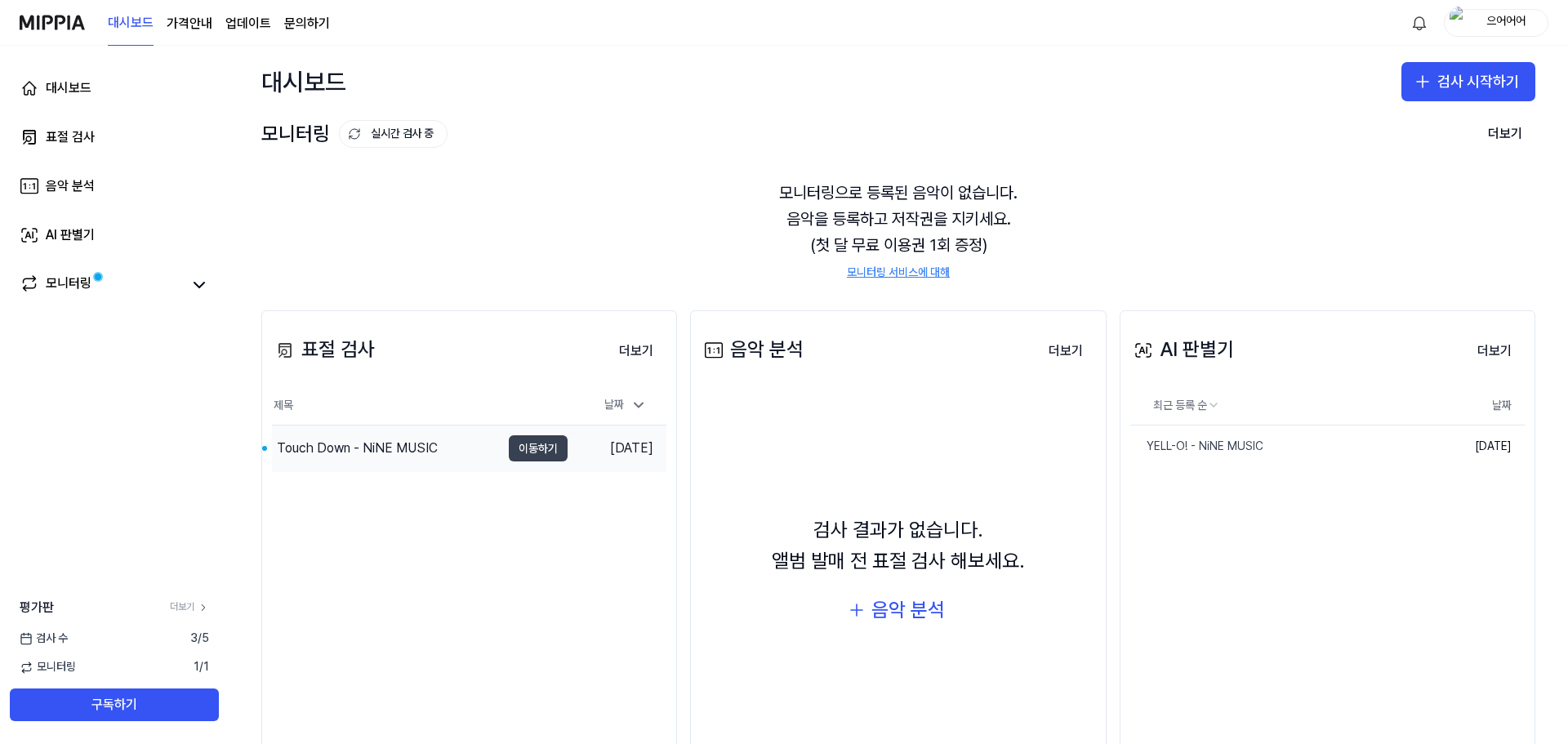
click at [554, 450] on button "이동하기" at bounding box center [538, 448] width 59 height 26
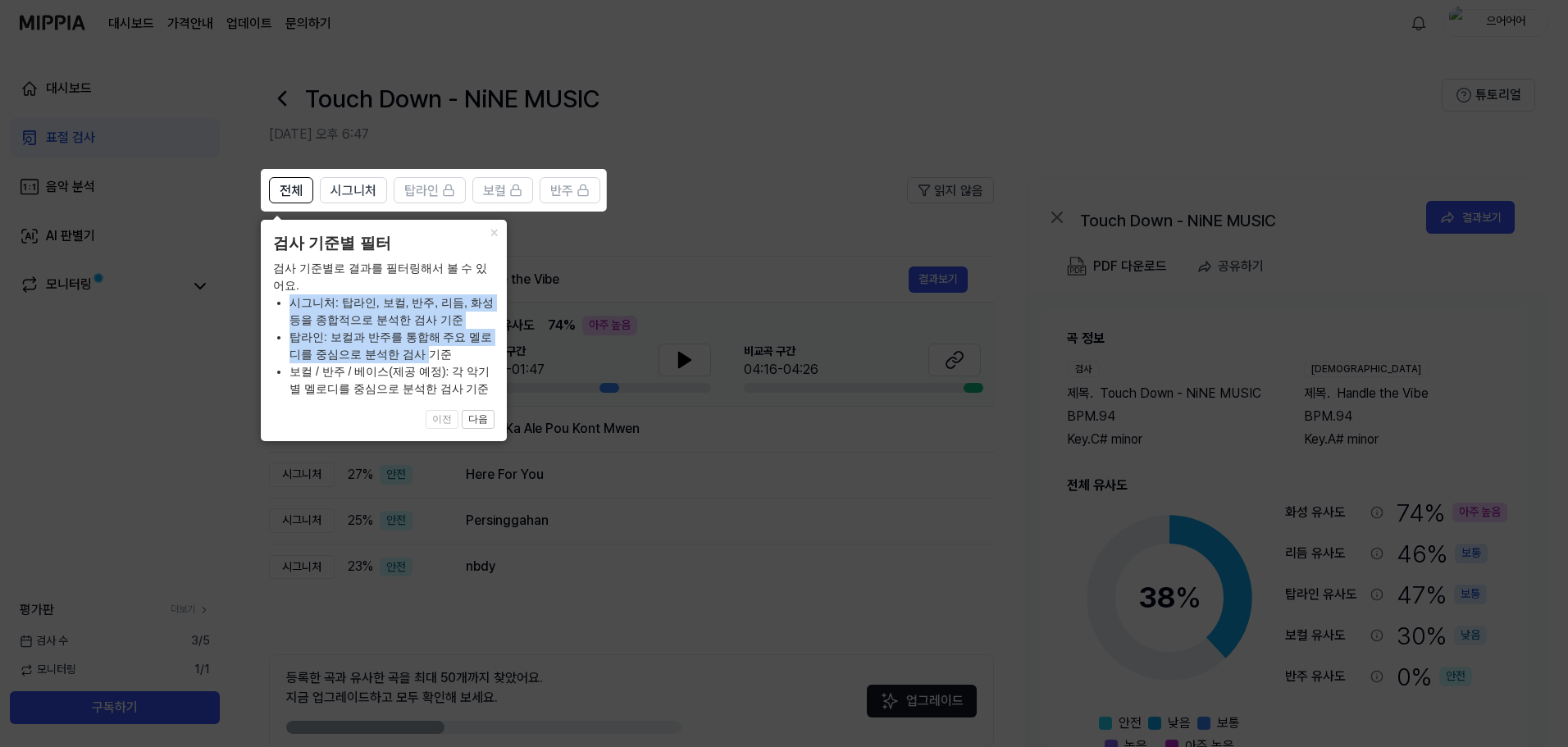
drag, startPoint x: 317, startPoint y: 286, endPoint x: 412, endPoint y: 358, distance: 119.2
click at [412, 358] on div "검사 기준별로 결과를 필터링해서 볼 수 있어요. 시그니처: 탑라인, 보컬, 반주, 리듬, 화성 등을 종합적으로 분석한 검사 기준 탑라인: 보컬…" at bounding box center [384, 329] width 222 height 138
click at [412, 358] on li "탑라인: 보컬과 반주를 통합해 주요 멜로디를 중심으로 분석한 검사 기준" at bounding box center [392, 345] width 205 height 35
drag, startPoint x: 317, startPoint y: 300, endPoint x: 447, endPoint y: 384, distance: 154.8
click at [447, 384] on ul "시그니처: 탑라인, 보컬, 반주, 리듬, 화성 등을 종합적으로 분석한 검사 기준 탑라인: 보컬과 반주를 통합해 주요 멜로디를 중심으로 분석한 …" at bounding box center [384, 346] width 222 height 103
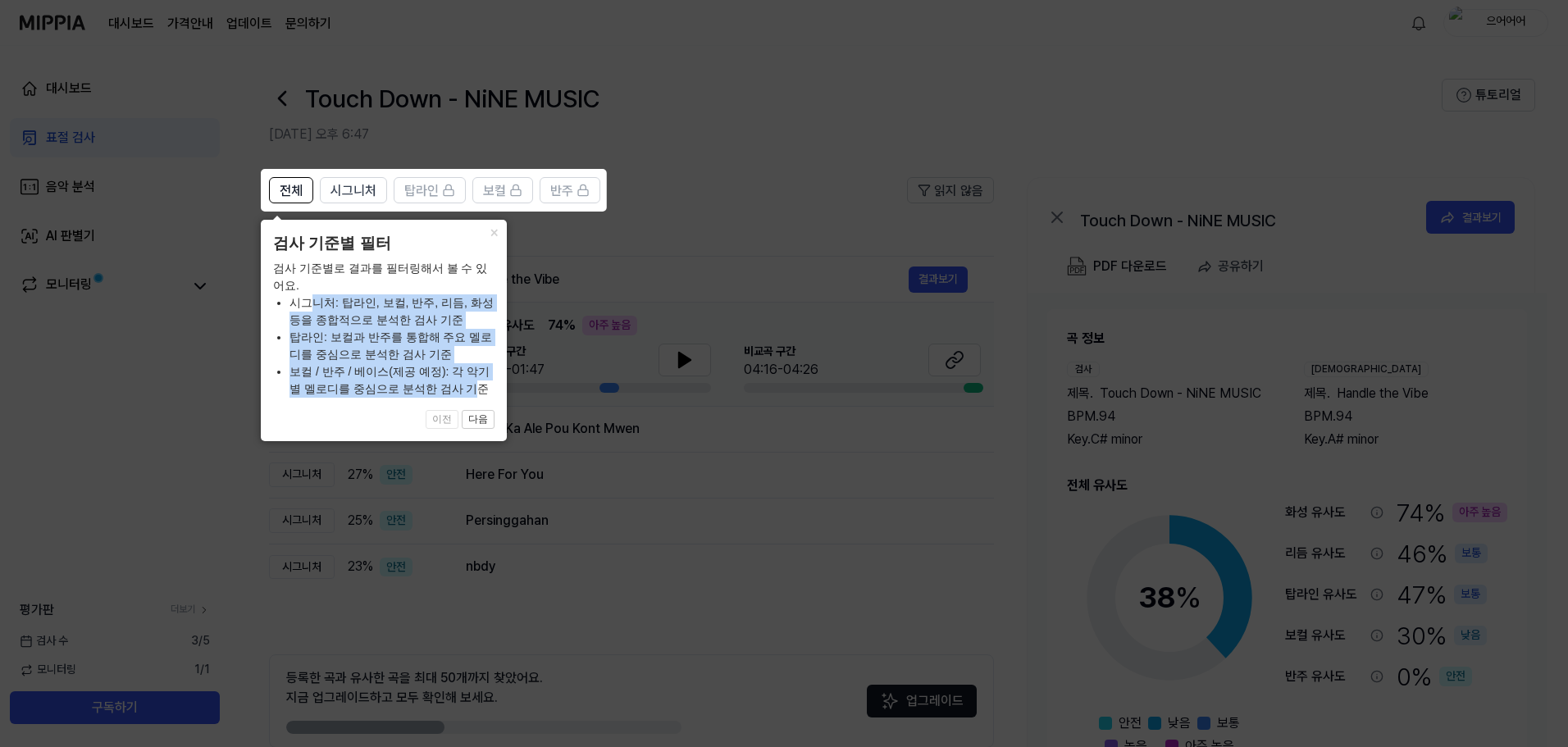
click at [451, 384] on li "보컬 / 반주 / 베이스(제공 예정): 각 악기별 멜로디를 중심으로 분석한 검사 기준" at bounding box center [392, 380] width 205 height 35
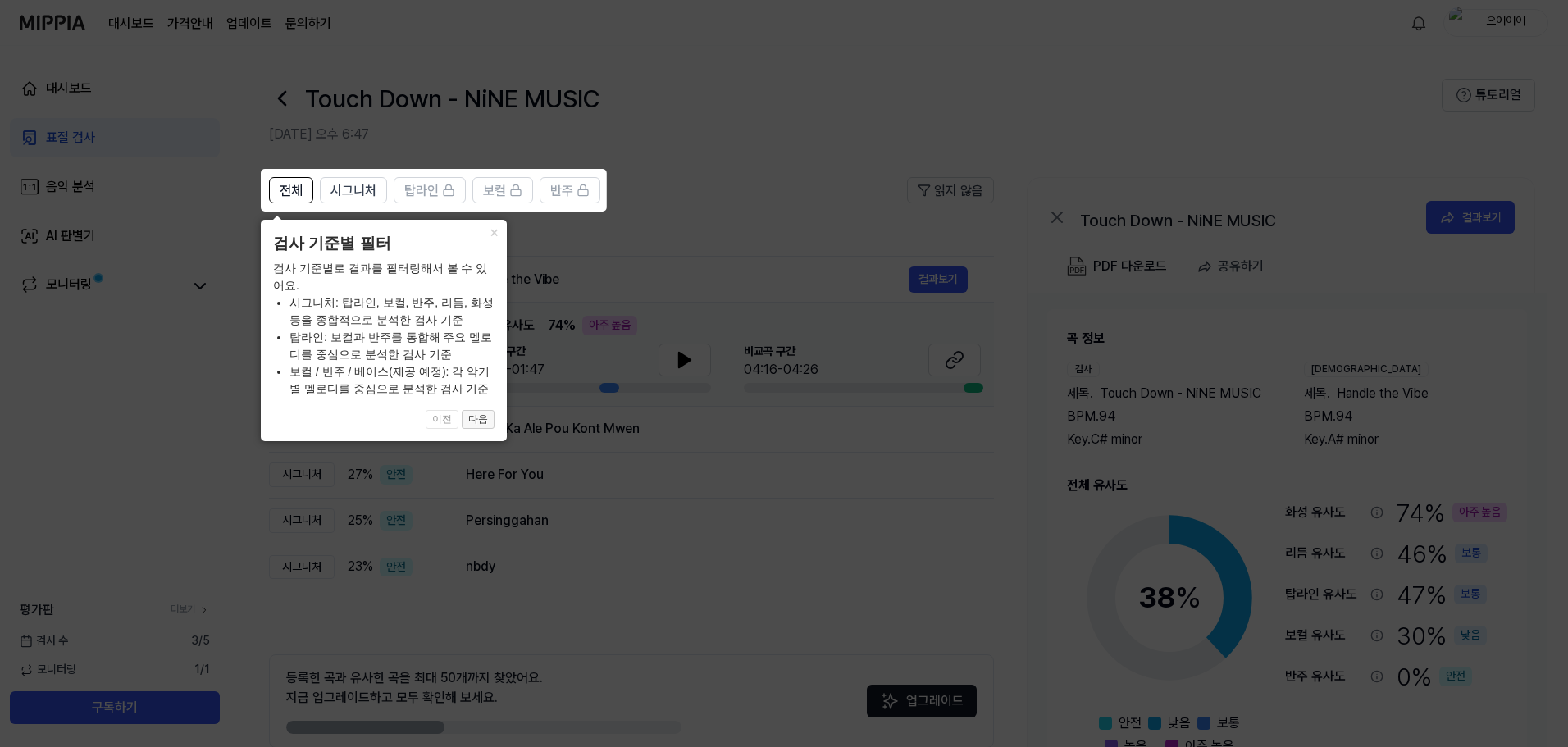
click at [483, 413] on button "다음" at bounding box center [478, 420] width 33 height 20
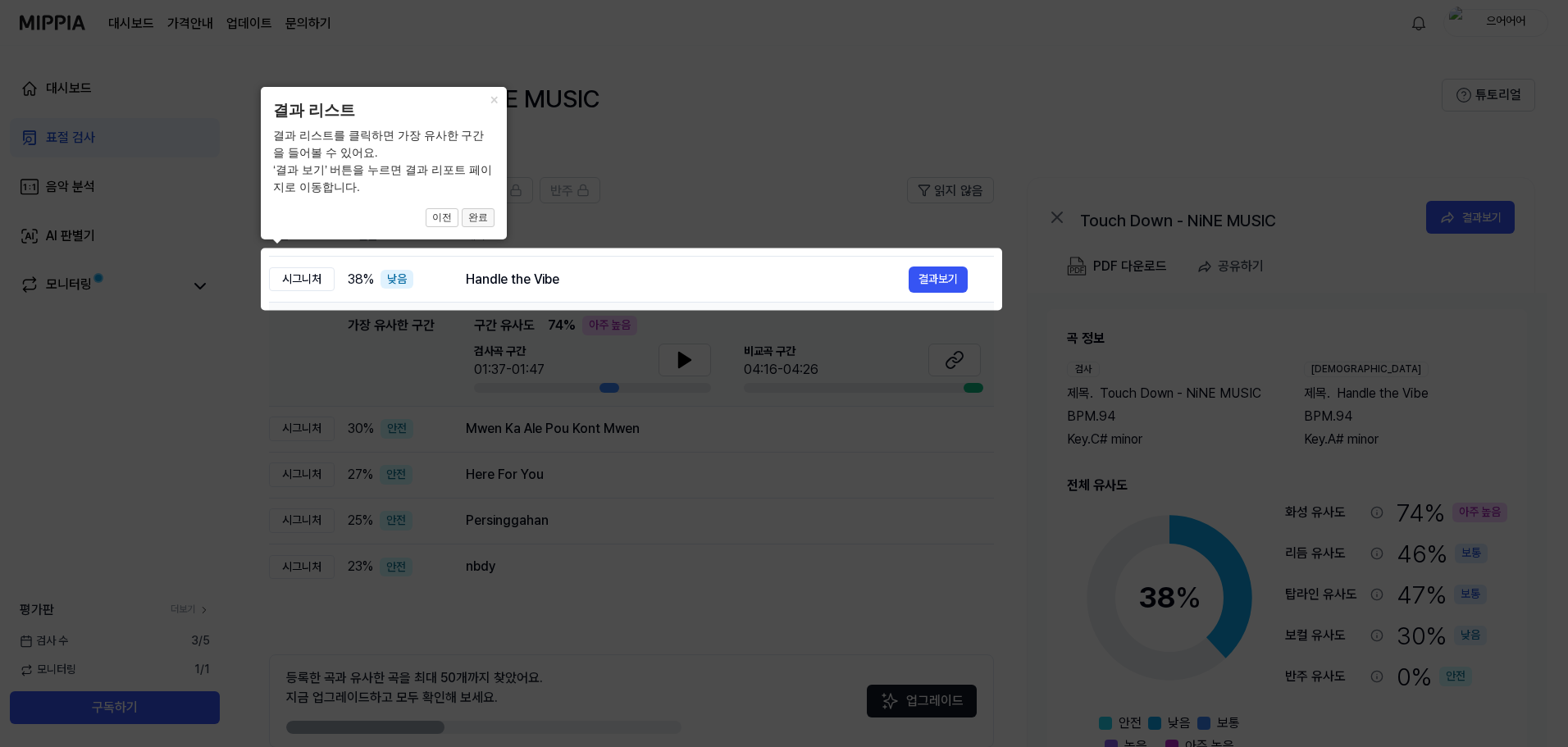
click at [479, 222] on button "완료" at bounding box center [478, 218] width 33 height 20
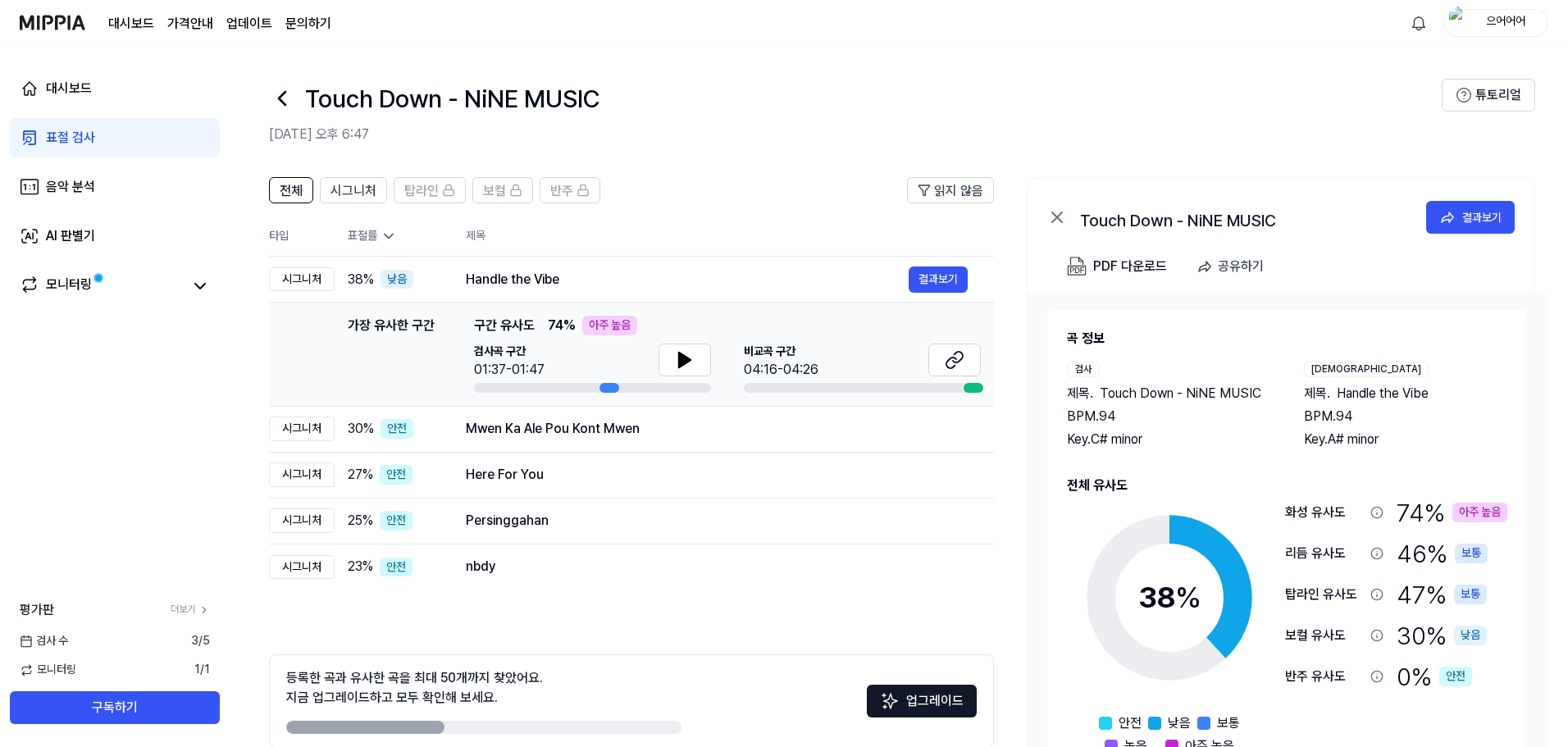
scroll to position [79, 0]
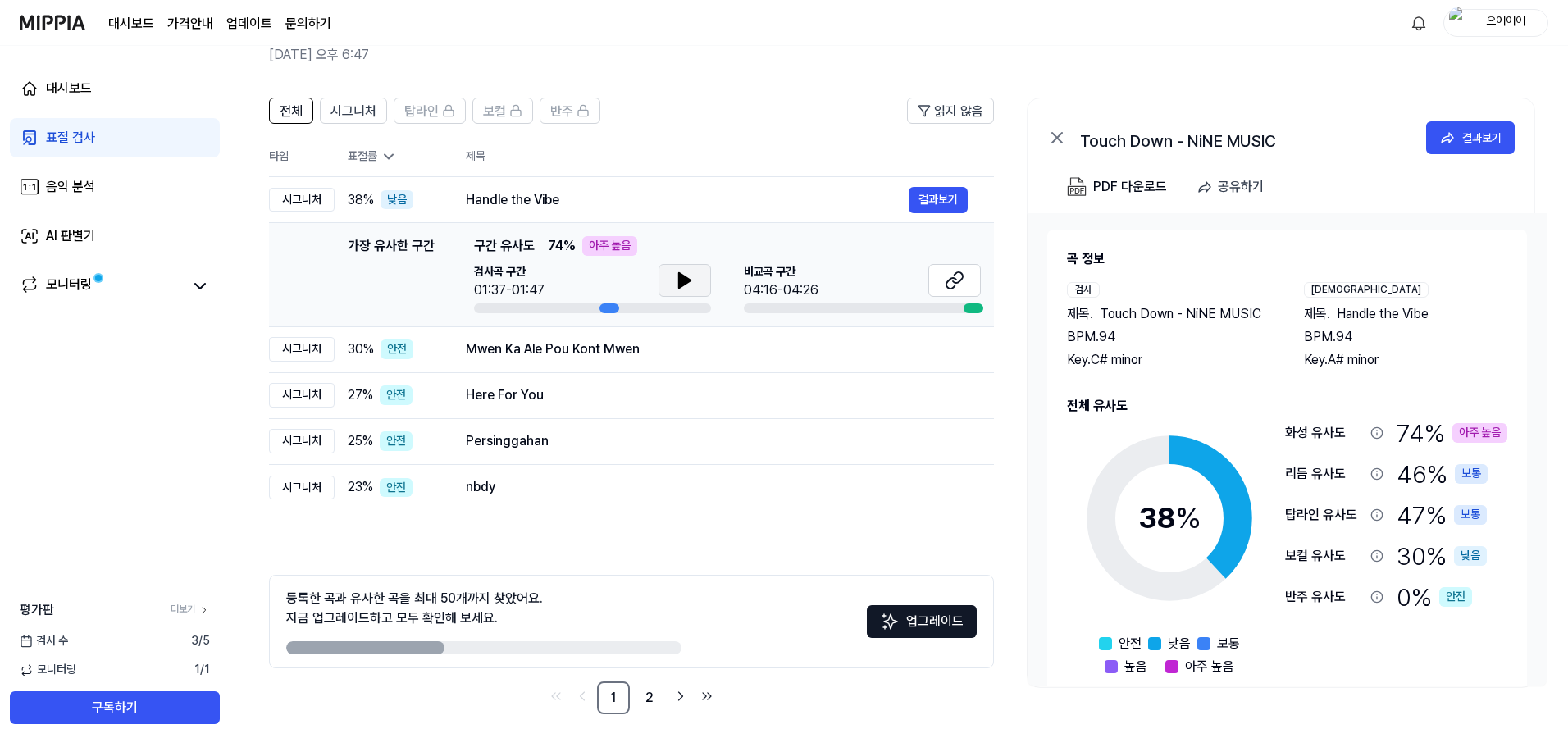
click at [705, 272] on button at bounding box center [685, 280] width 53 height 33
click at [687, 281] on icon at bounding box center [688, 280] width 4 height 13
click at [972, 306] on div at bounding box center [973, 308] width 20 height 10
click at [960, 278] on icon at bounding box center [955, 280] width 20 height 20
click at [935, 351] on button "결과보기" at bounding box center [938, 349] width 59 height 26
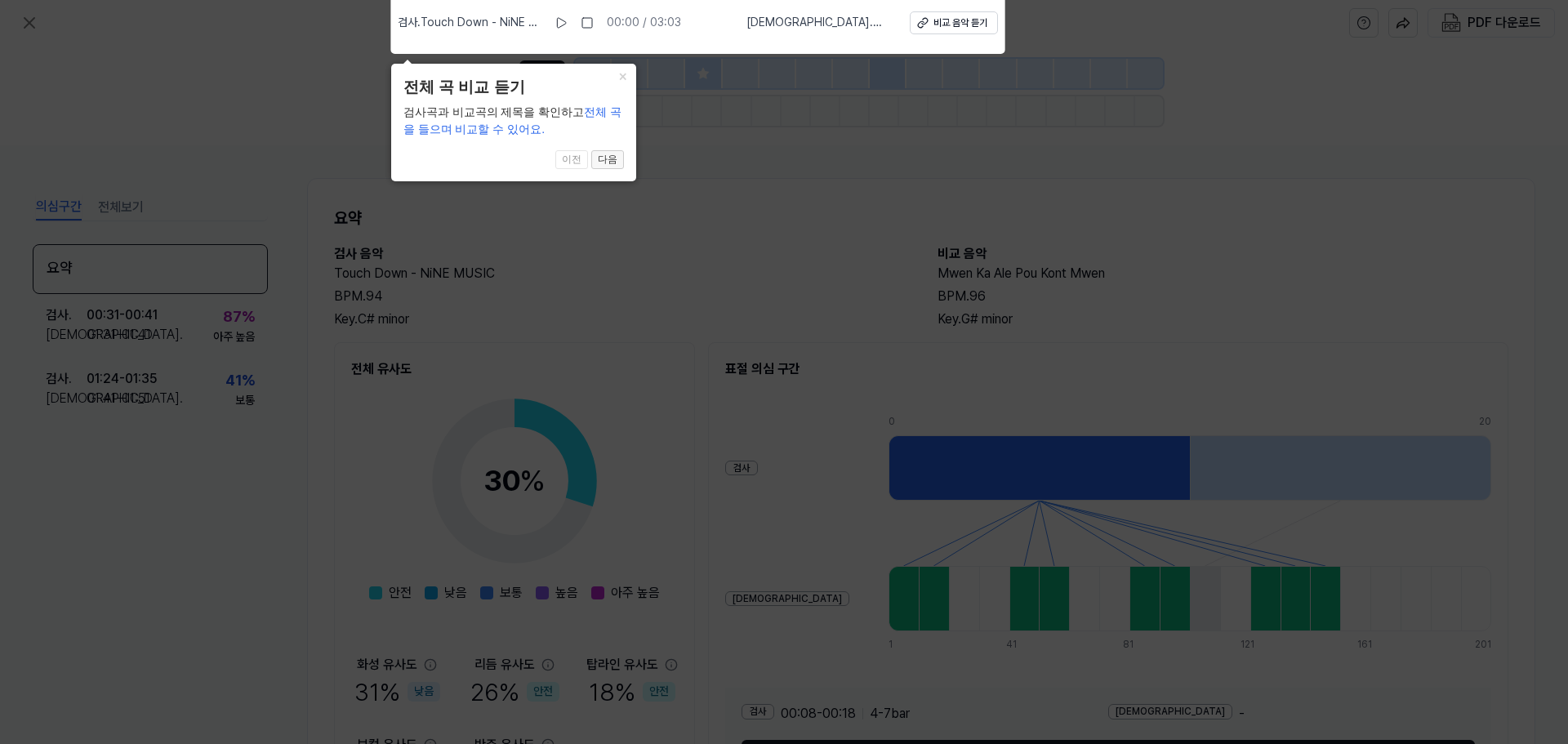
click at [615, 161] on button "다음" at bounding box center [608, 160] width 33 height 20
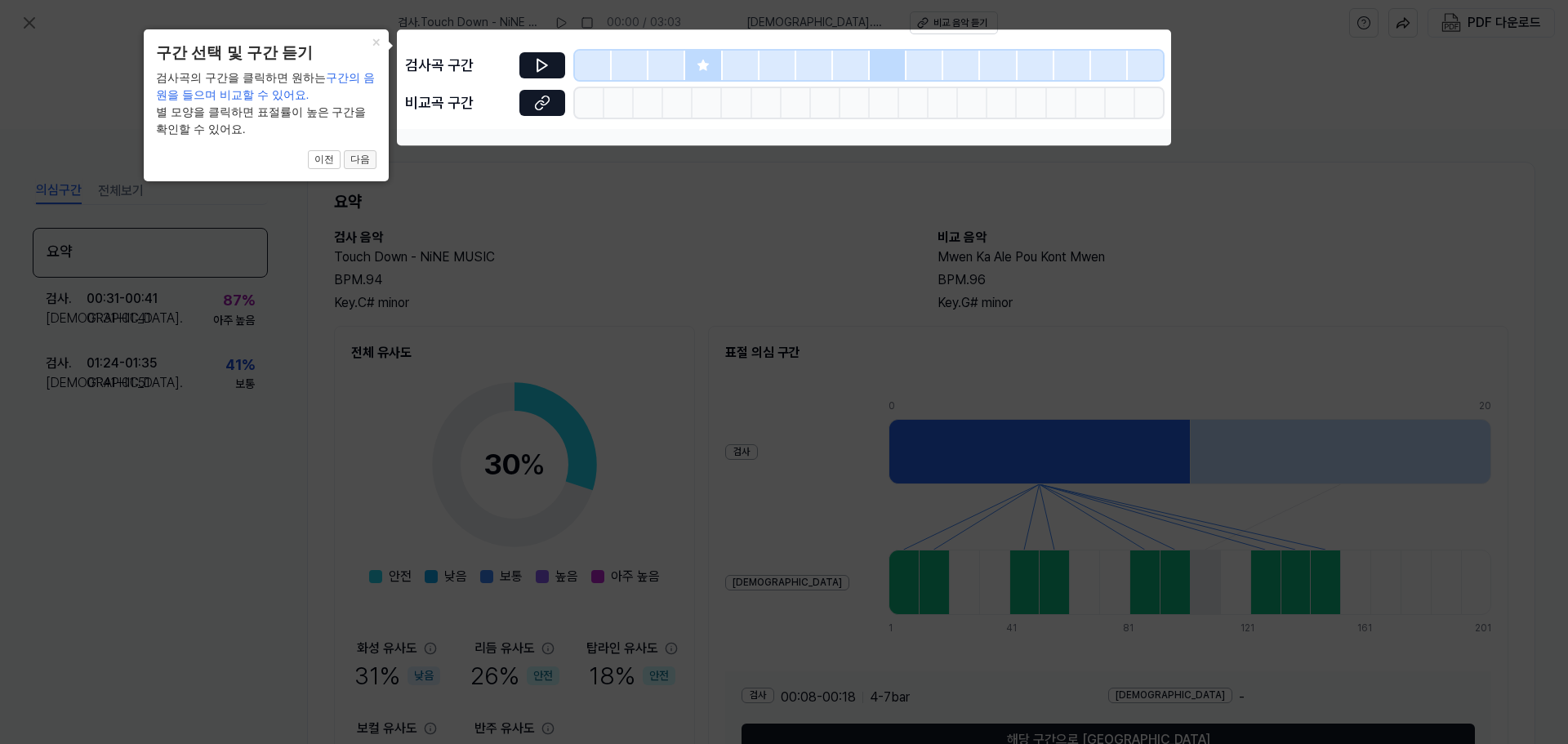
click at [367, 160] on button "다음" at bounding box center [360, 160] width 33 height 20
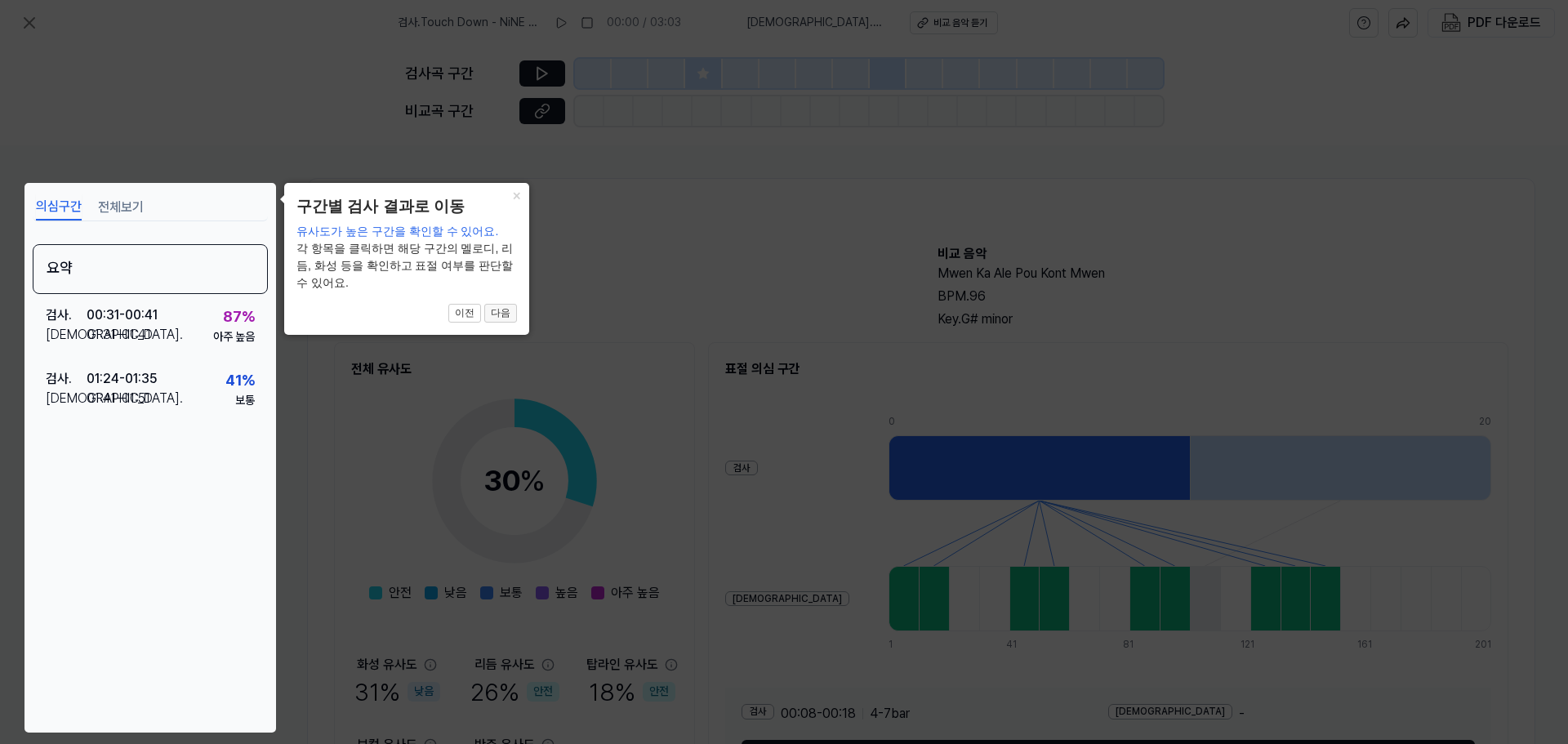
click at [502, 316] on button "다음" at bounding box center [500, 314] width 33 height 20
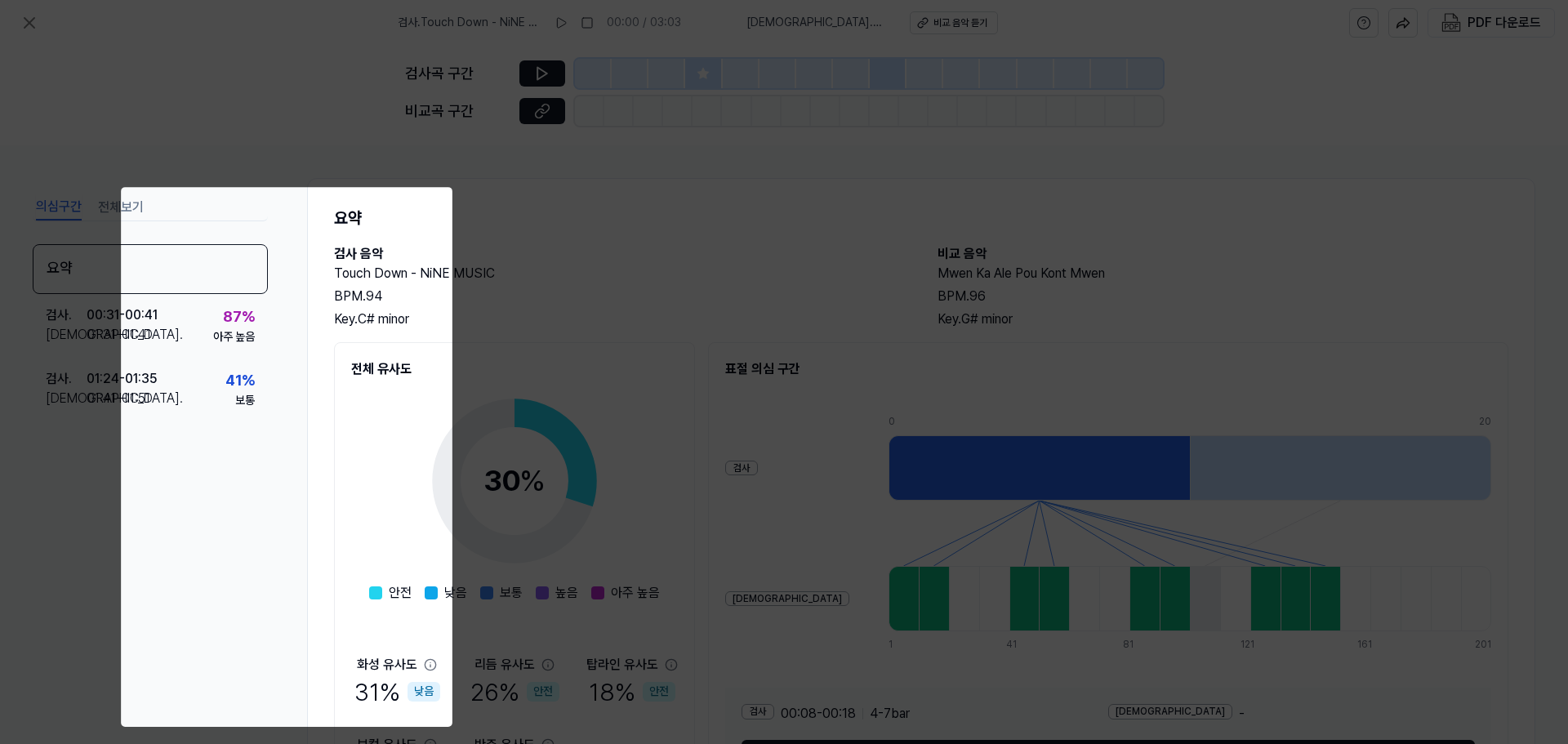
scroll to position [121, 0]
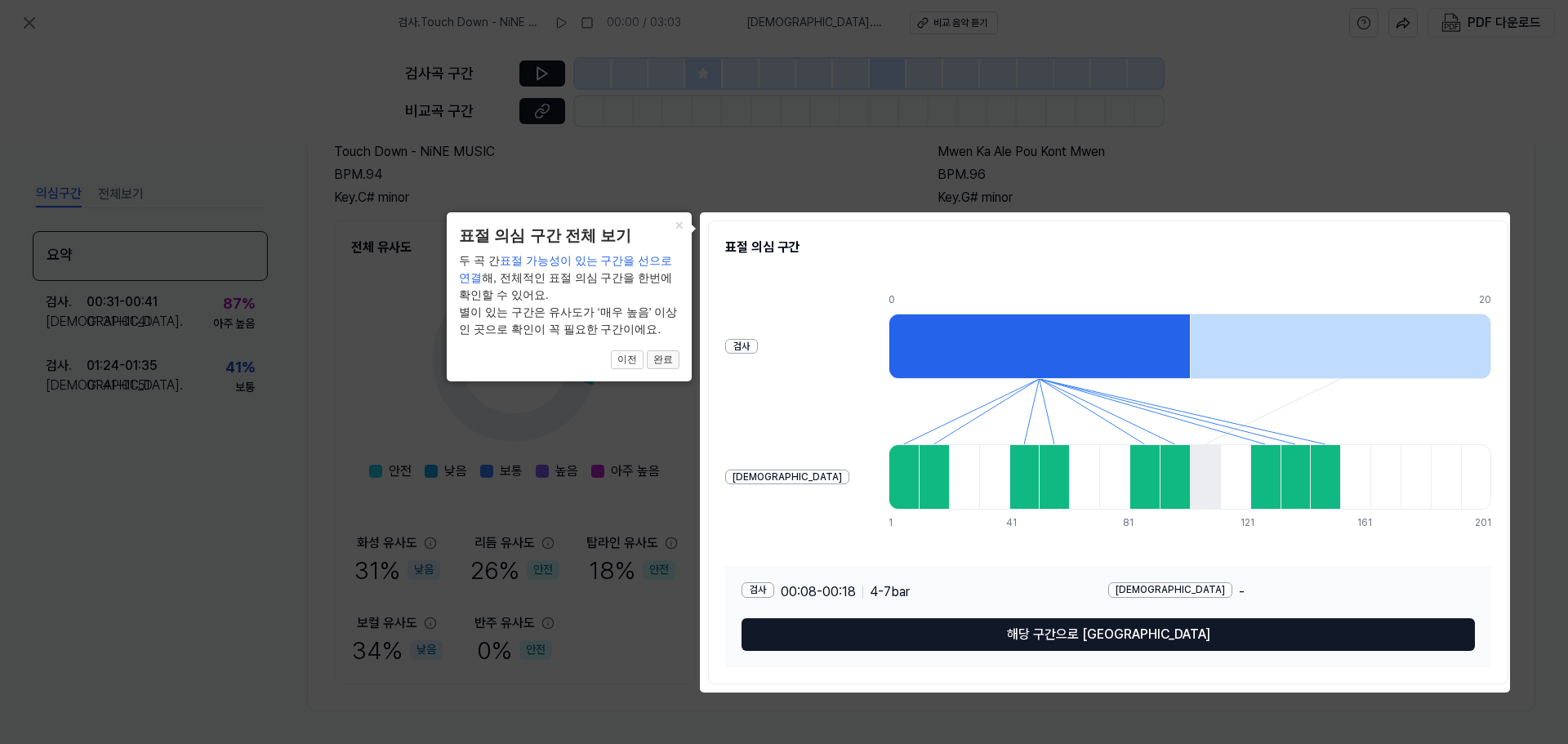
click at [664, 367] on button "완료" at bounding box center [662, 360] width 33 height 20
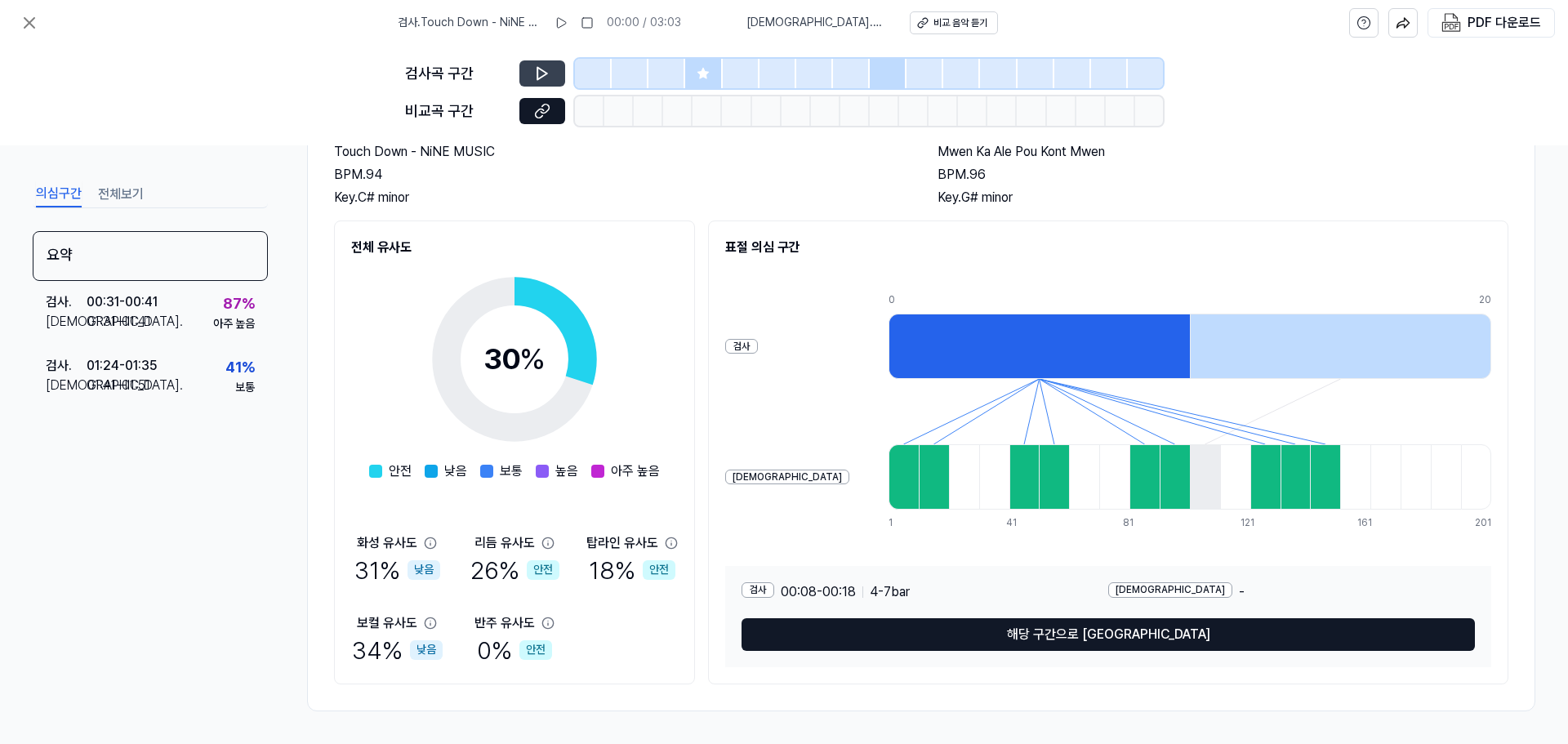
click at [542, 82] on button at bounding box center [543, 73] width 46 height 26
click at [546, 74] on icon at bounding box center [542, 74] width 10 height 12
drag, startPoint x: 535, startPoint y: 90, endPoint x: 563, endPoint y: 111, distance: 35.0
click at [563, 110] on div "검사곡 구간 비교곡 구간" at bounding box center [784, 96] width 758 height 99
click at [563, 111] on button at bounding box center [543, 111] width 46 height 26
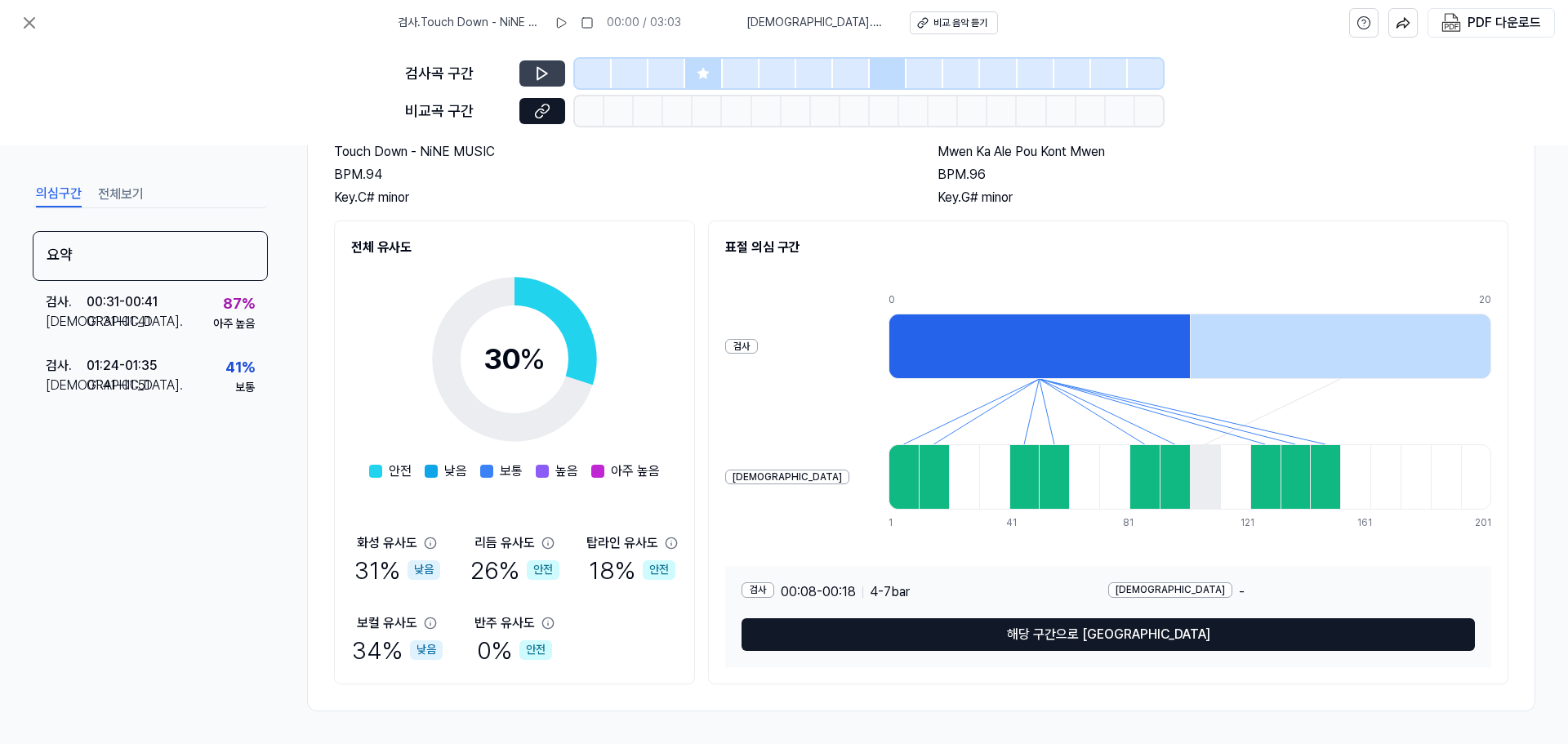
click at [546, 77] on icon at bounding box center [542, 74] width 16 height 16
click at [543, 75] on icon at bounding box center [542, 74] width 10 height 12
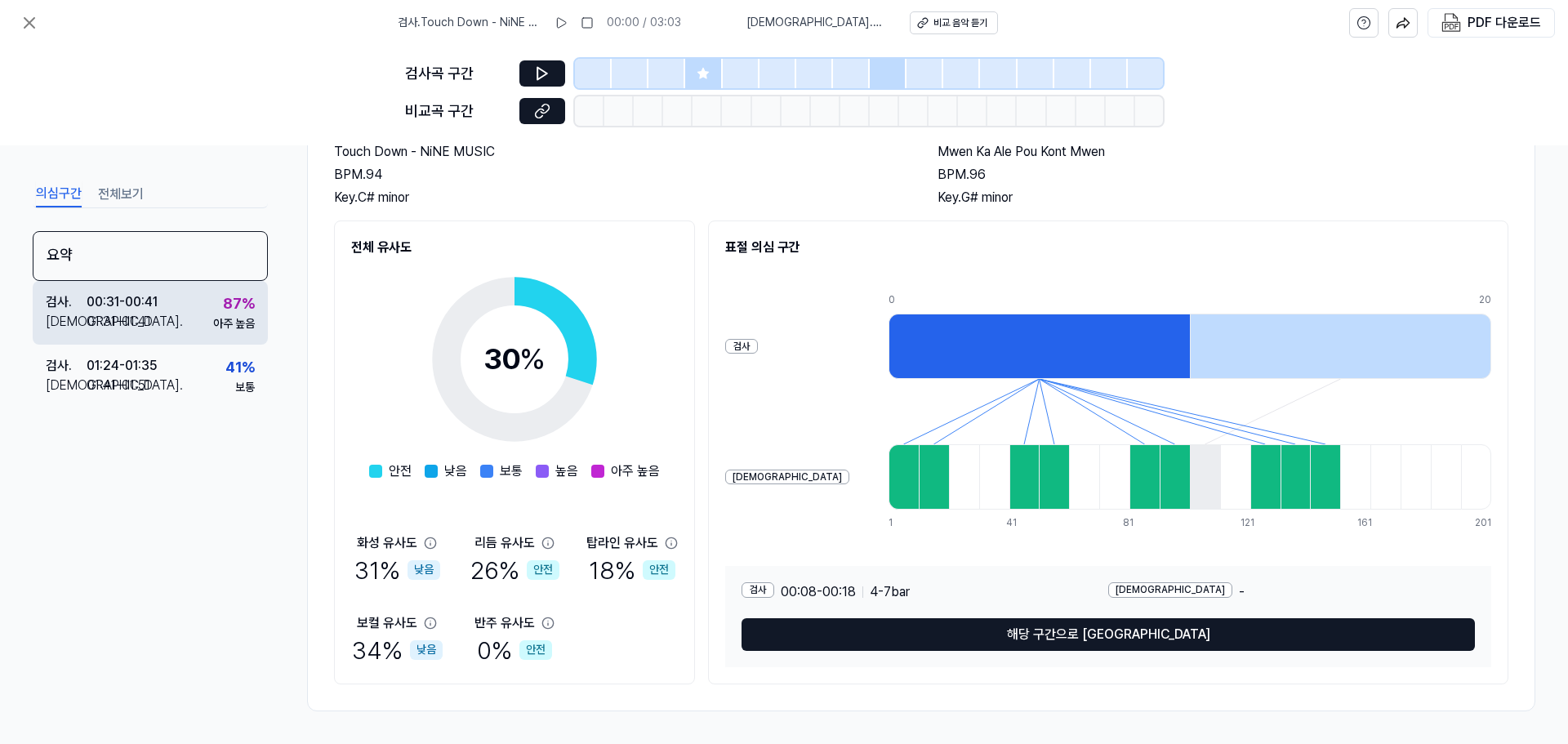
click at [250, 321] on div "아주 높음" at bounding box center [233, 324] width 42 height 16
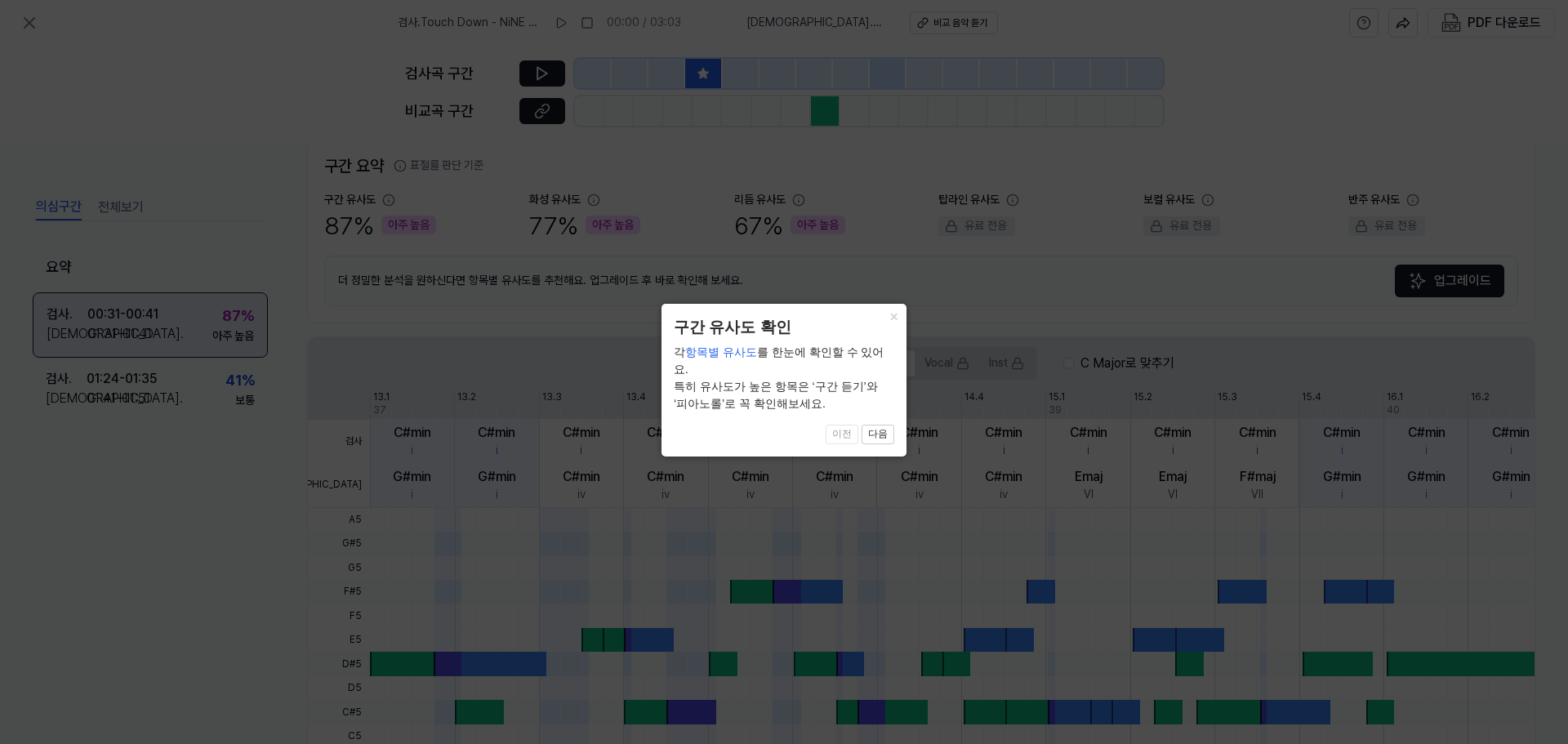
scroll to position [377, 0]
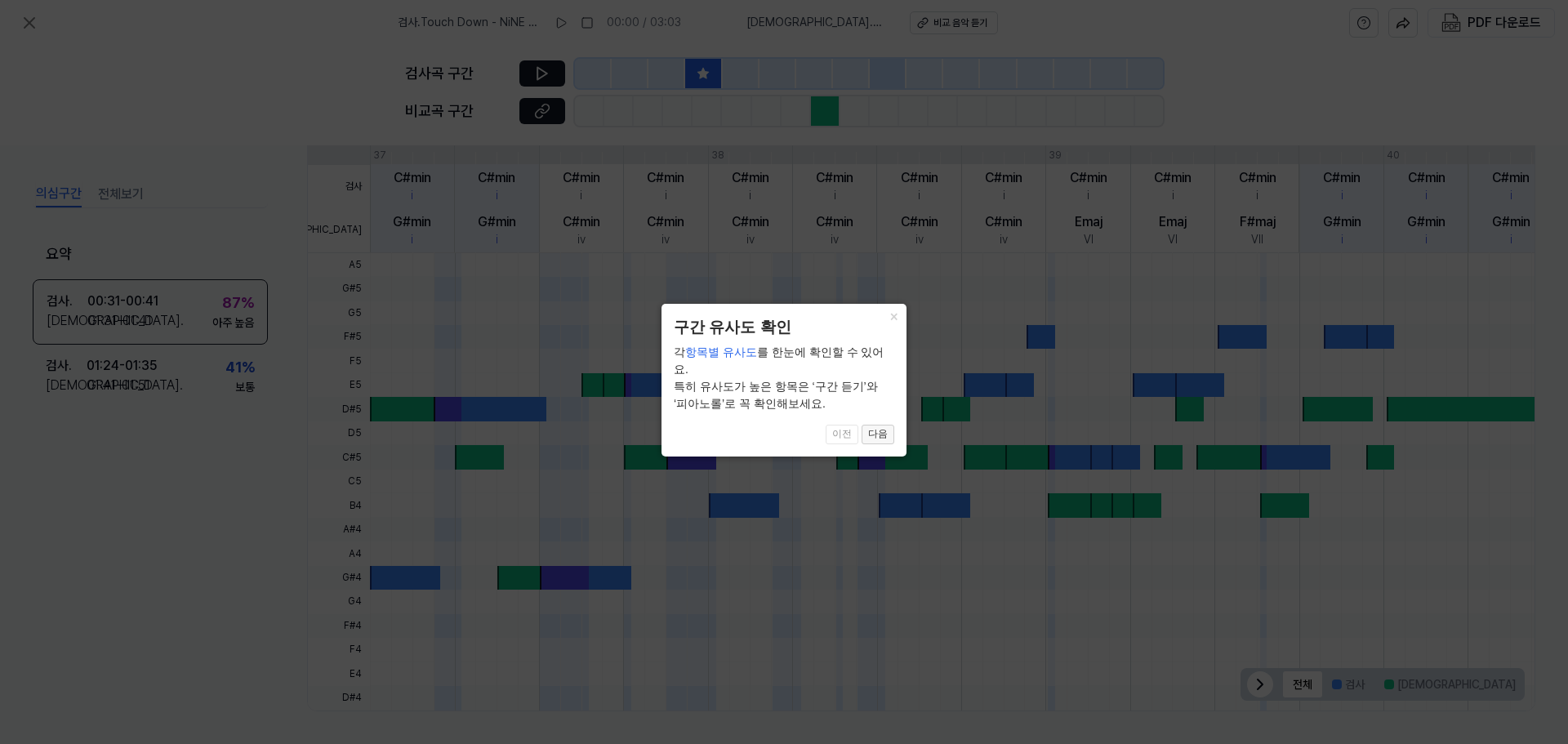
click at [883, 425] on button "다음" at bounding box center [878, 435] width 33 height 20
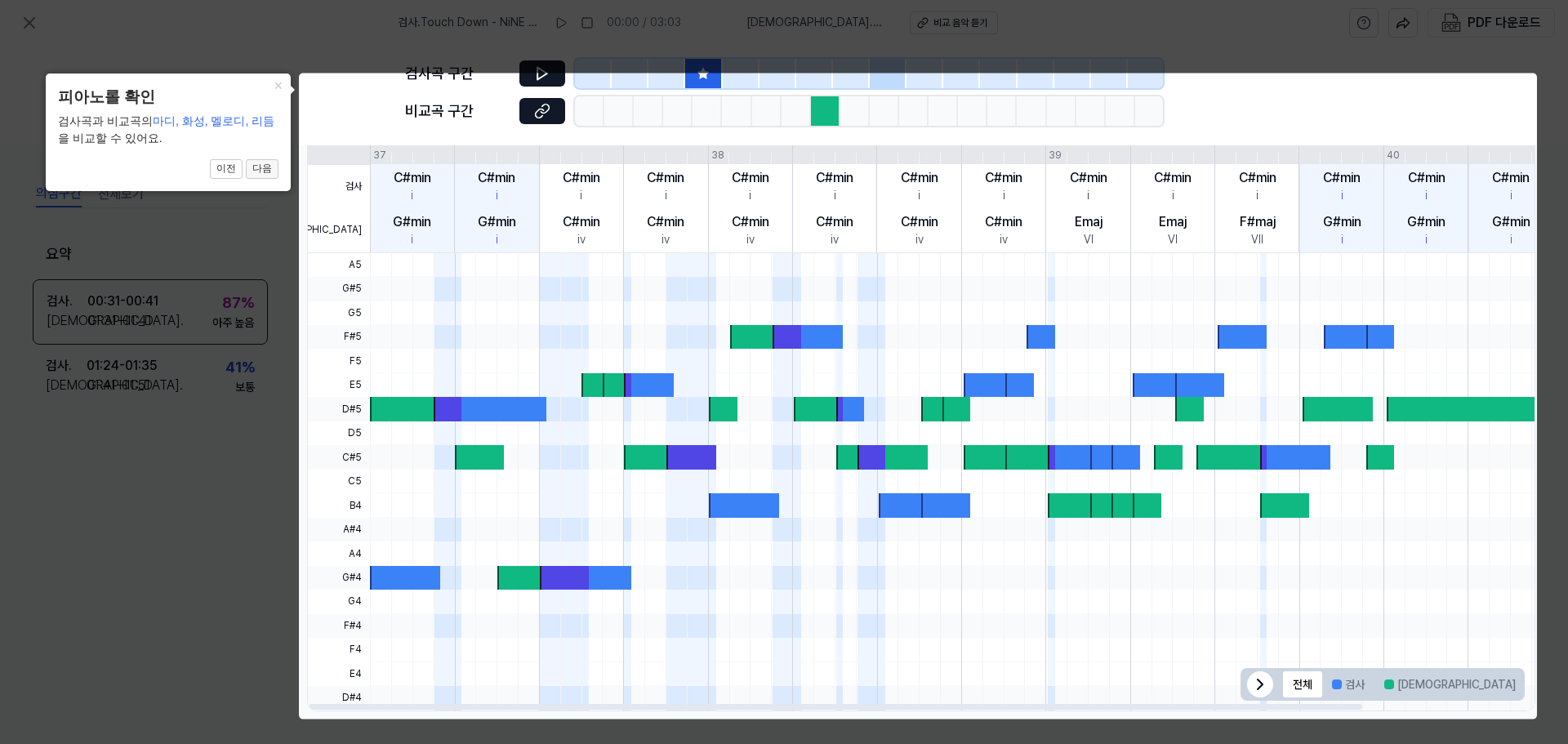
click at [270, 172] on button "다음" at bounding box center [262, 169] width 33 height 20
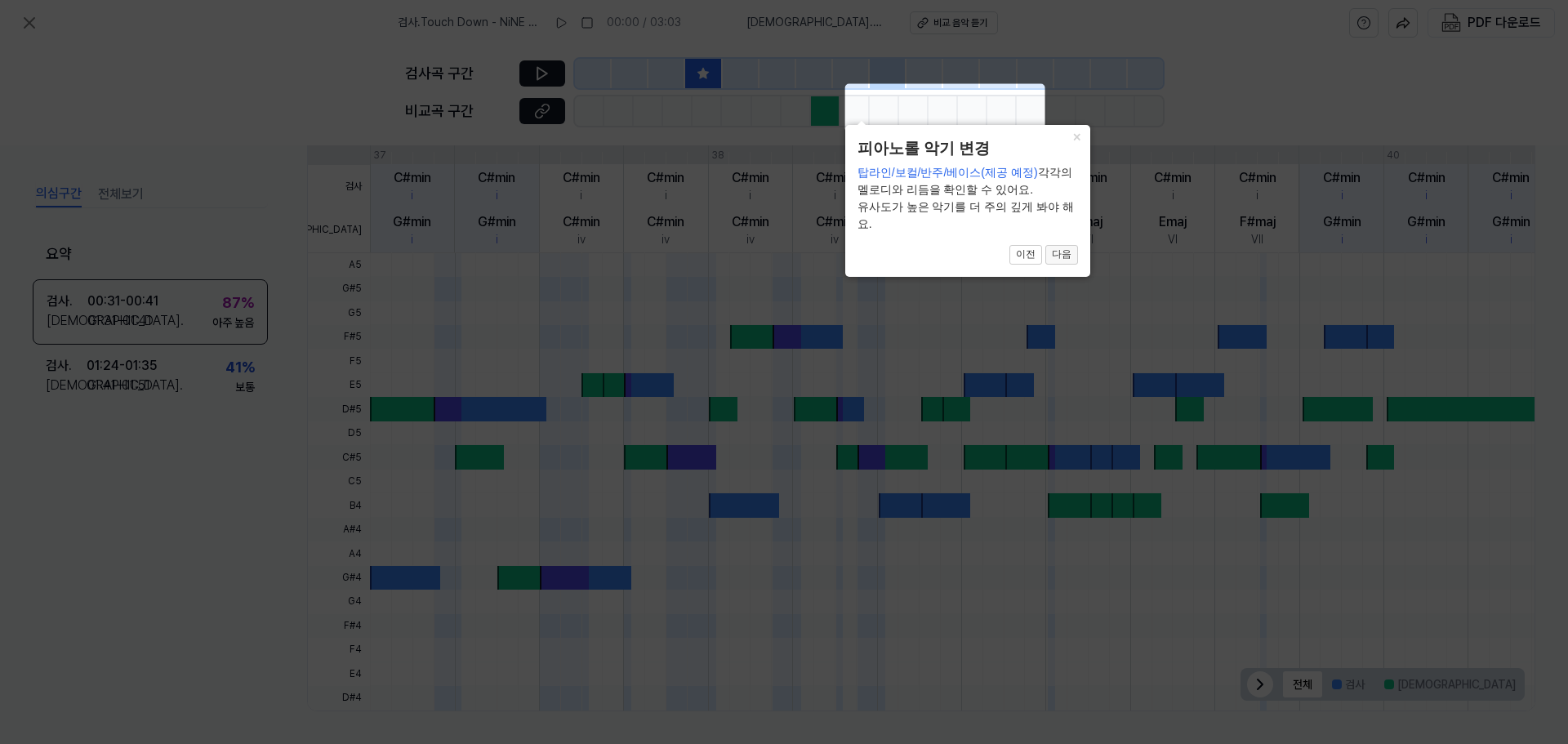
click at [1055, 248] on button "다음" at bounding box center [1062, 255] width 33 height 20
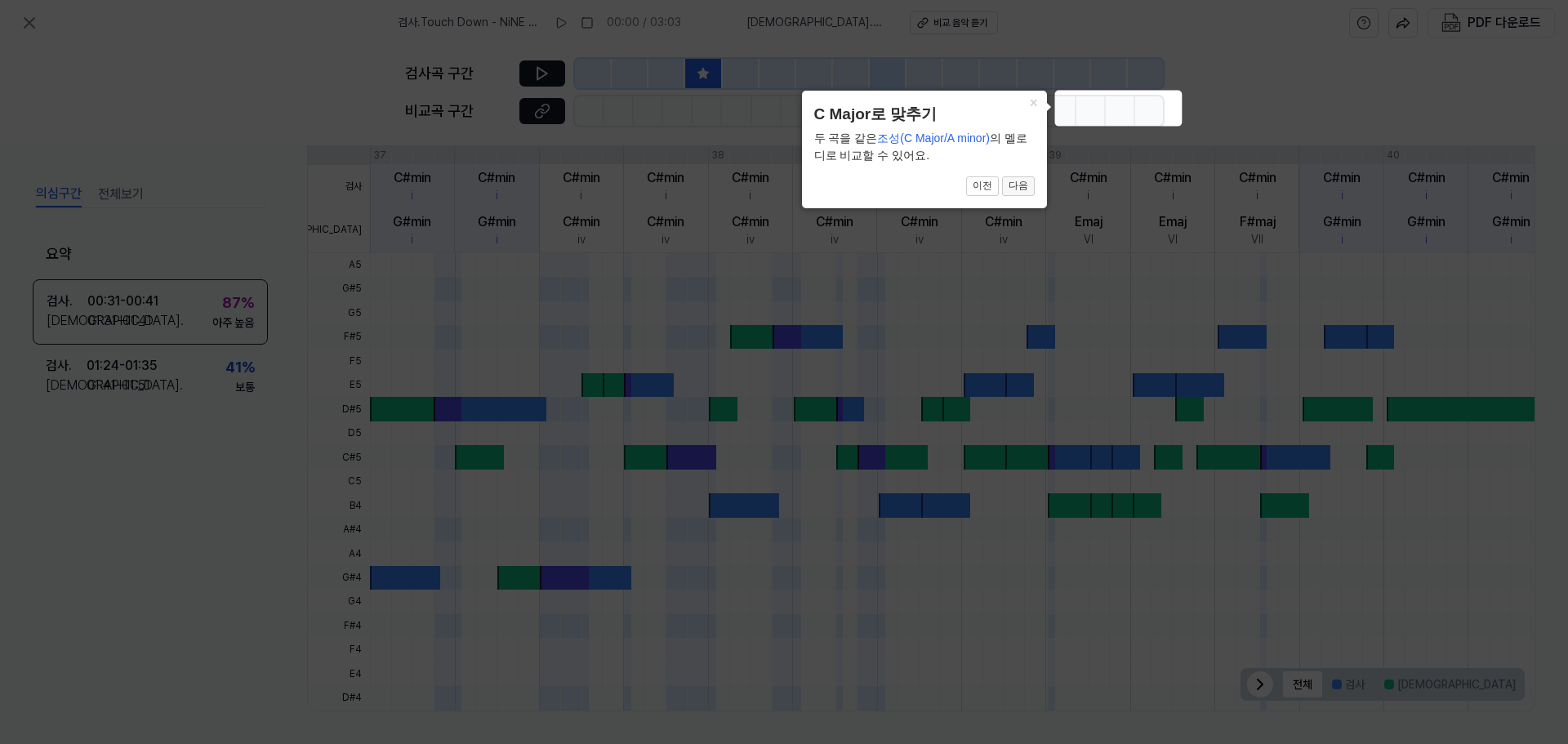
click at [1029, 189] on button "다음" at bounding box center [1018, 186] width 33 height 20
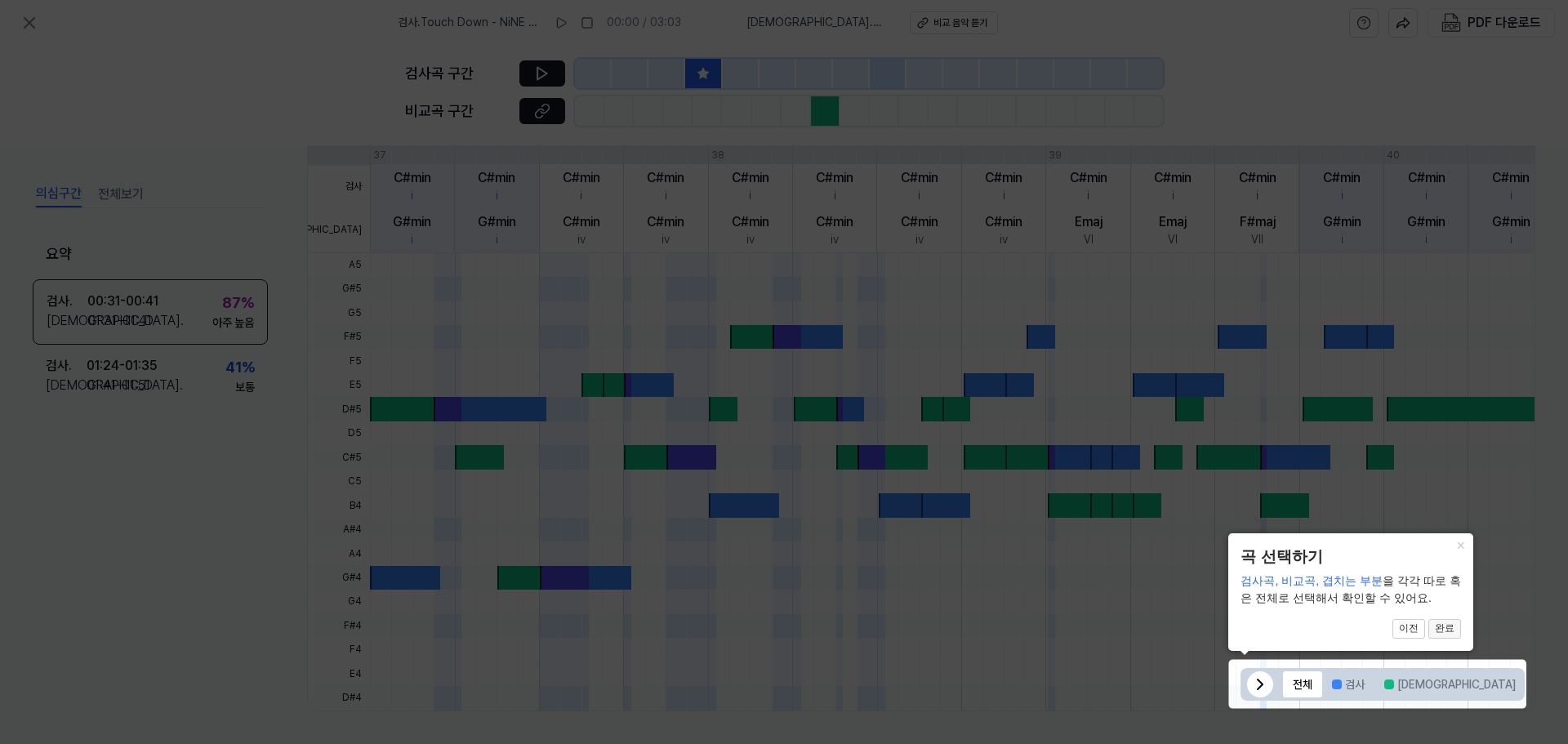
click at [1449, 624] on button "완료" at bounding box center [1445, 629] width 33 height 20
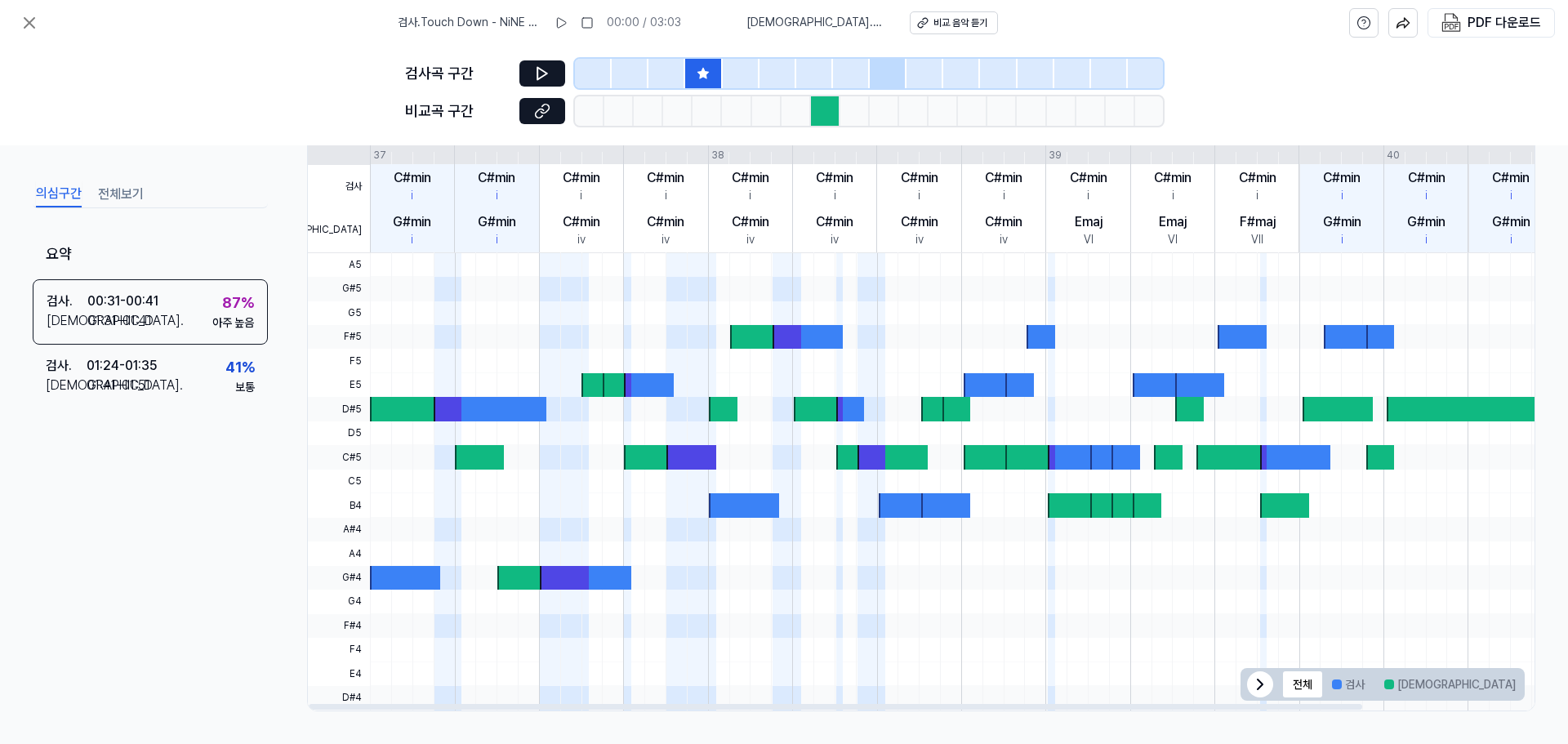
click at [1251, 681] on icon at bounding box center [1260, 685] width 20 height 20
click at [1498, 677] on icon at bounding box center [1505, 685] width 20 height 20
click at [532, 73] on button at bounding box center [543, 73] width 46 height 26
click at [567, 74] on div "검사곡 구간" at bounding box center [784, 73] width 758 height 29
click at [550, 69] on icon at bounding box center [542, 74] width 16 height 16
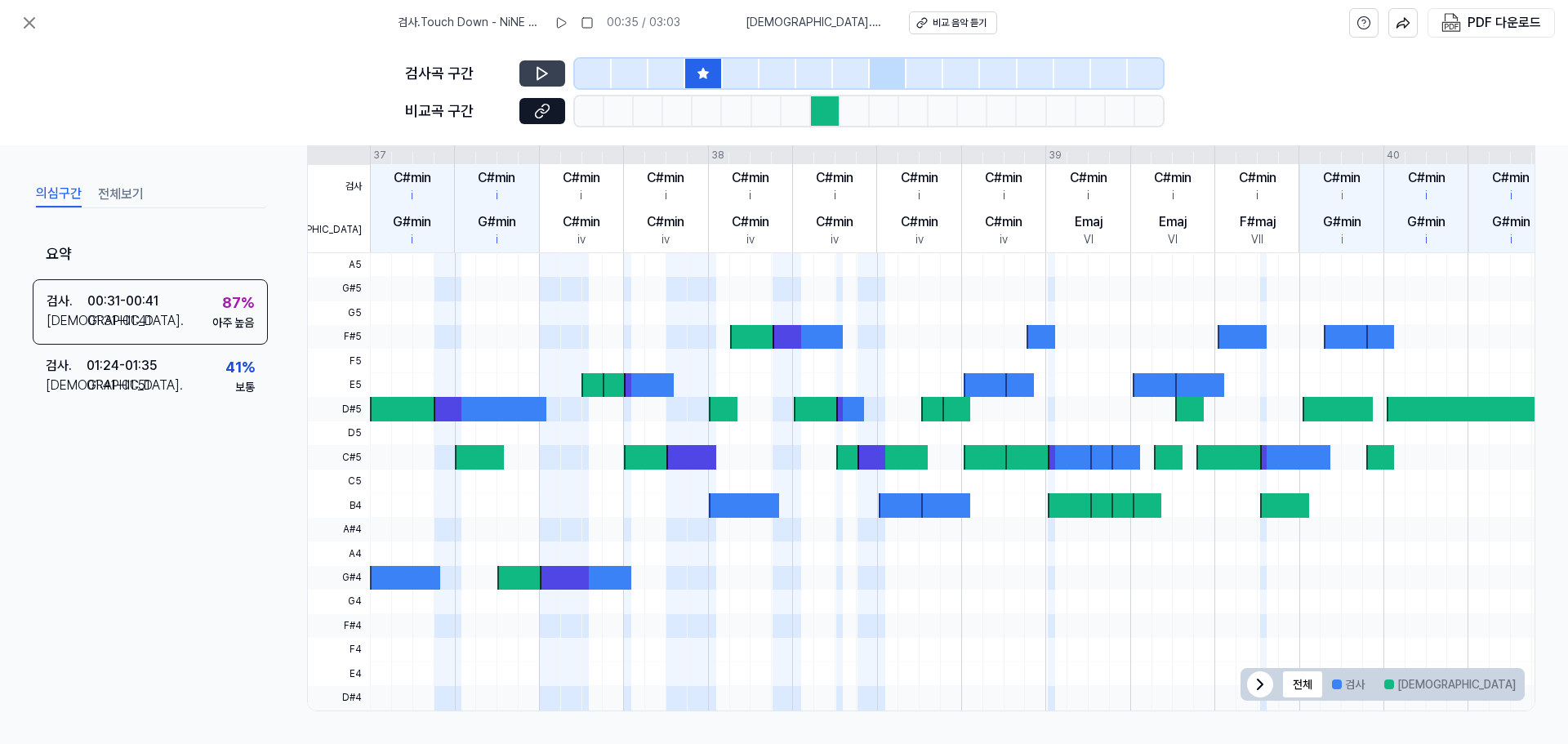
click at [835, 114] on div at bounding box center [826, 111] width 29 height 29
click at [830, 114] on div at bounding box center [826, 111] width 29 height 29
click at [428, 419] on div at bounding box center [415, 409] width 91 height 24
click at [512, 477] on div at bounding box center [1045, 482] width 1350 height 24
click at [233, 363] on div "41 %" at bounding box center [239, 368] width 29 height 24
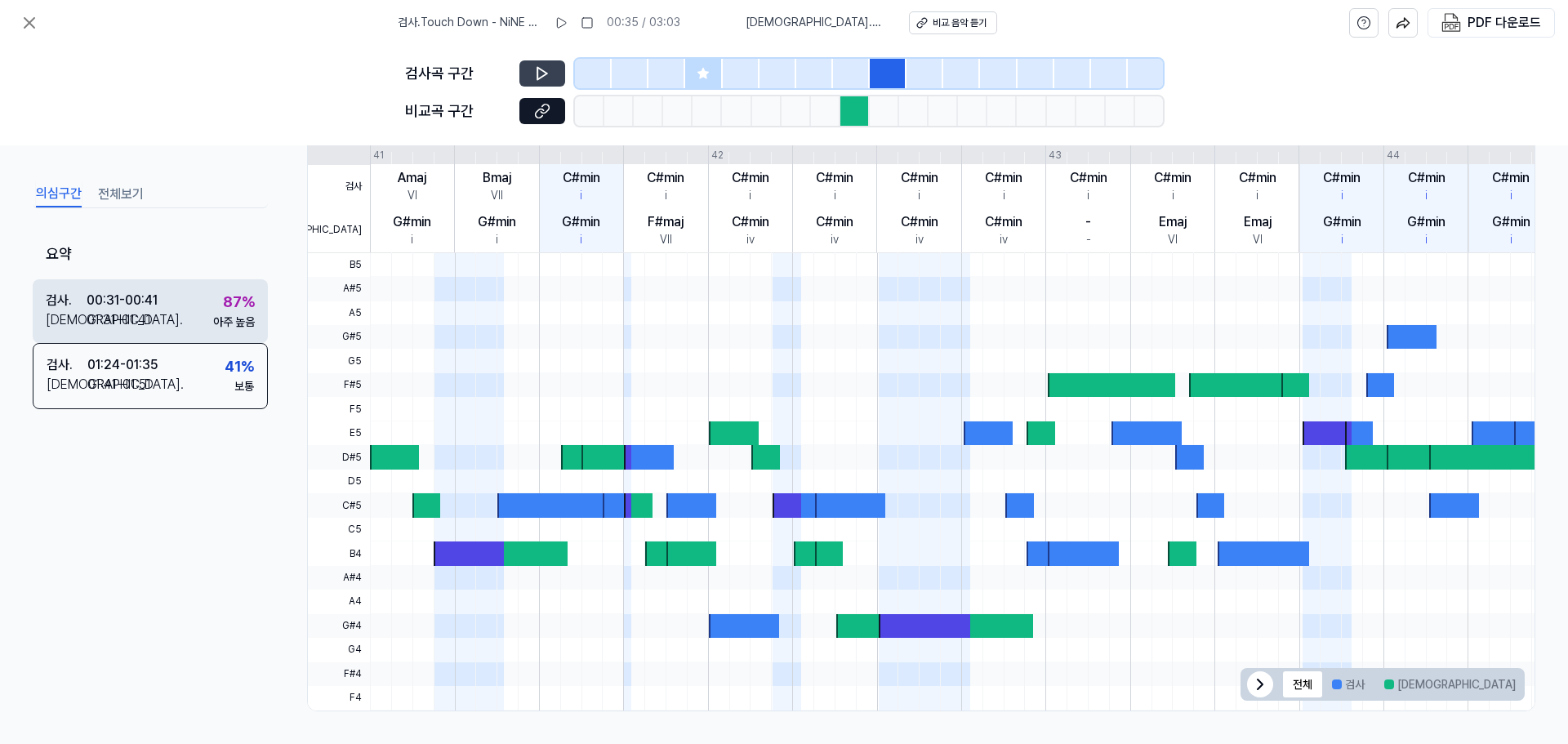
click at [232, 311] on div "87 %" at bounding box center [239, 302] width 32 height 24
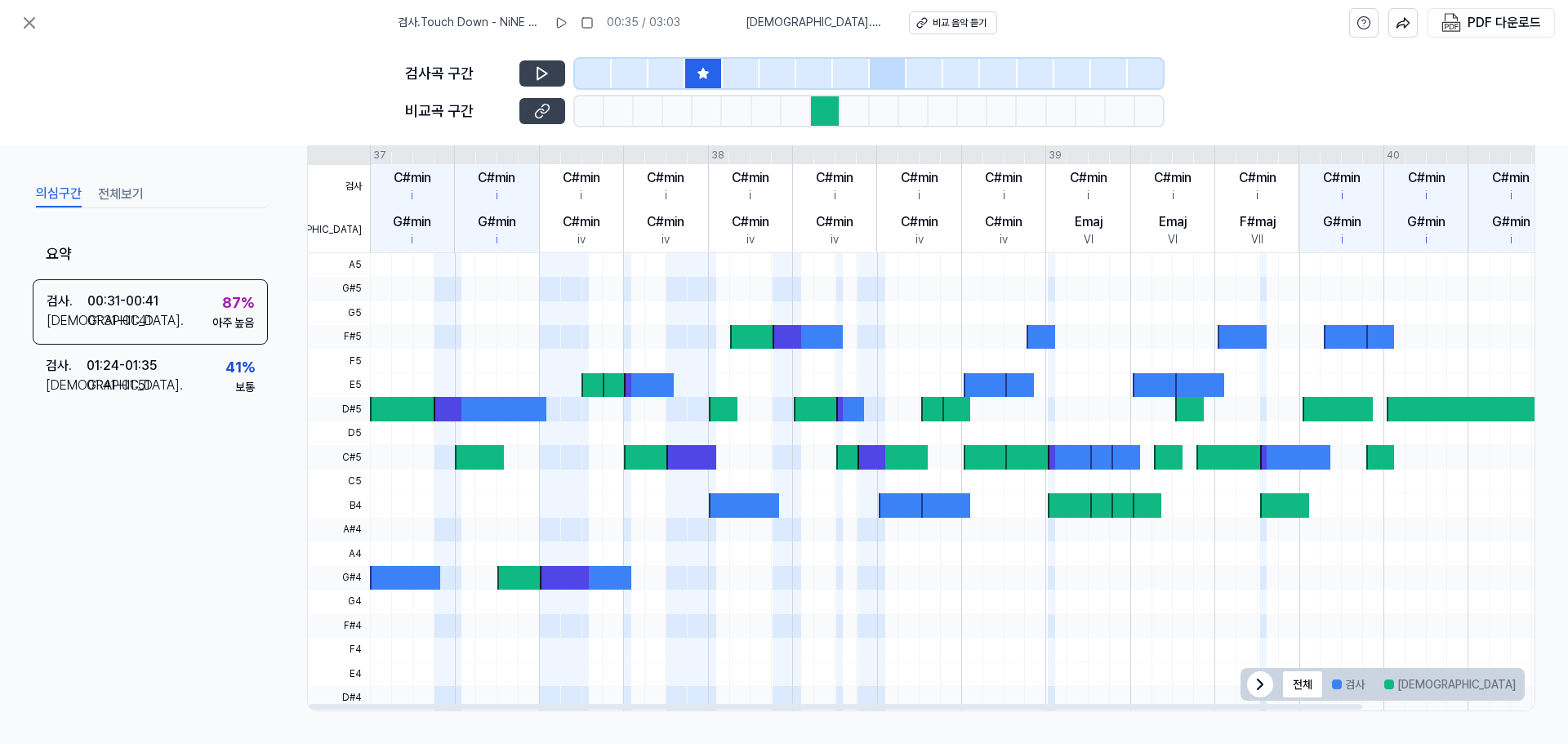
click at [553, 114] on button at bounding box center [543, 111] width 46 height 26
click at [532, 69] on button at bounding box center [543, 73] width 46 height 26
click at [541, 69] on icon at bounding box center [539, 73] width 3 height 11
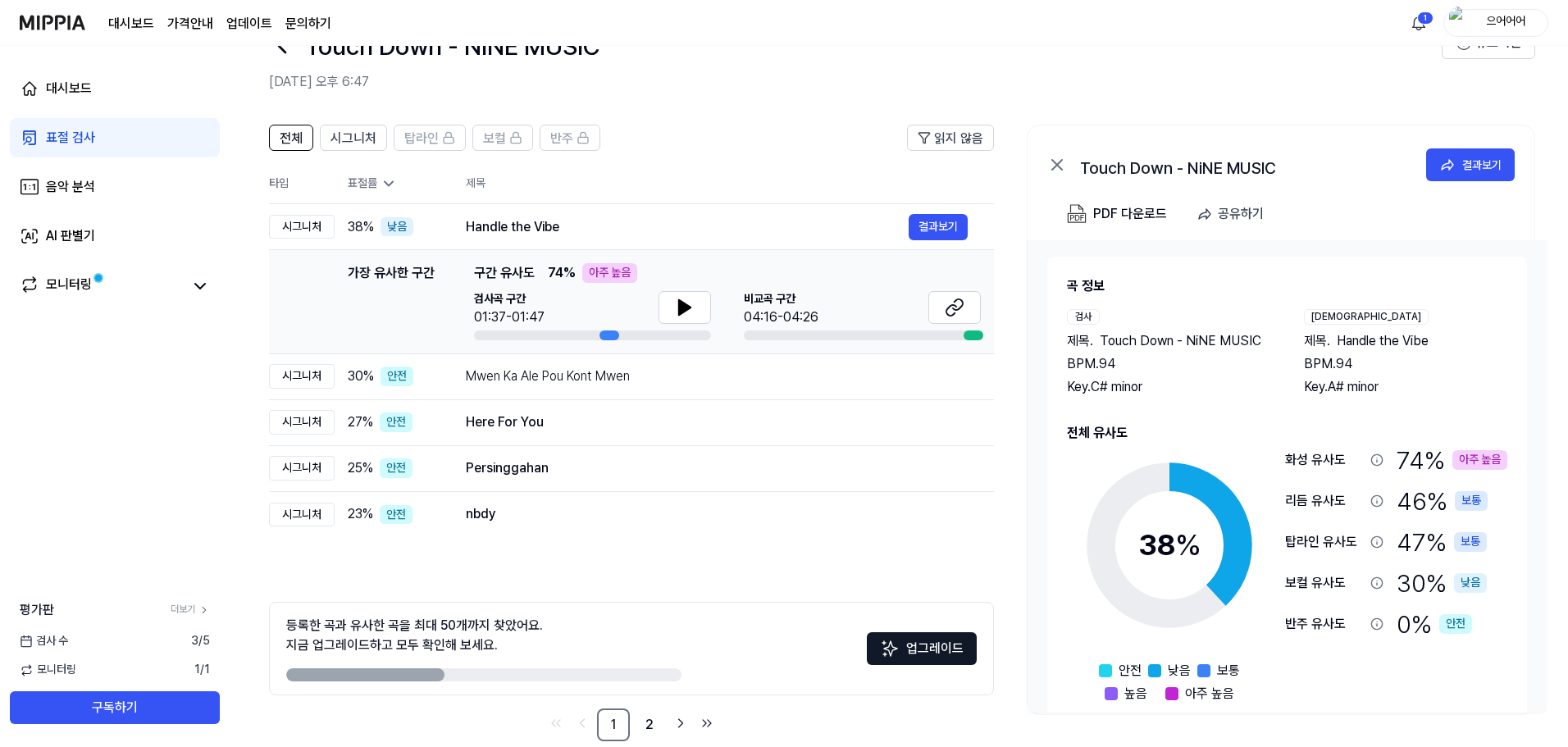
scroll to position [79, 0]
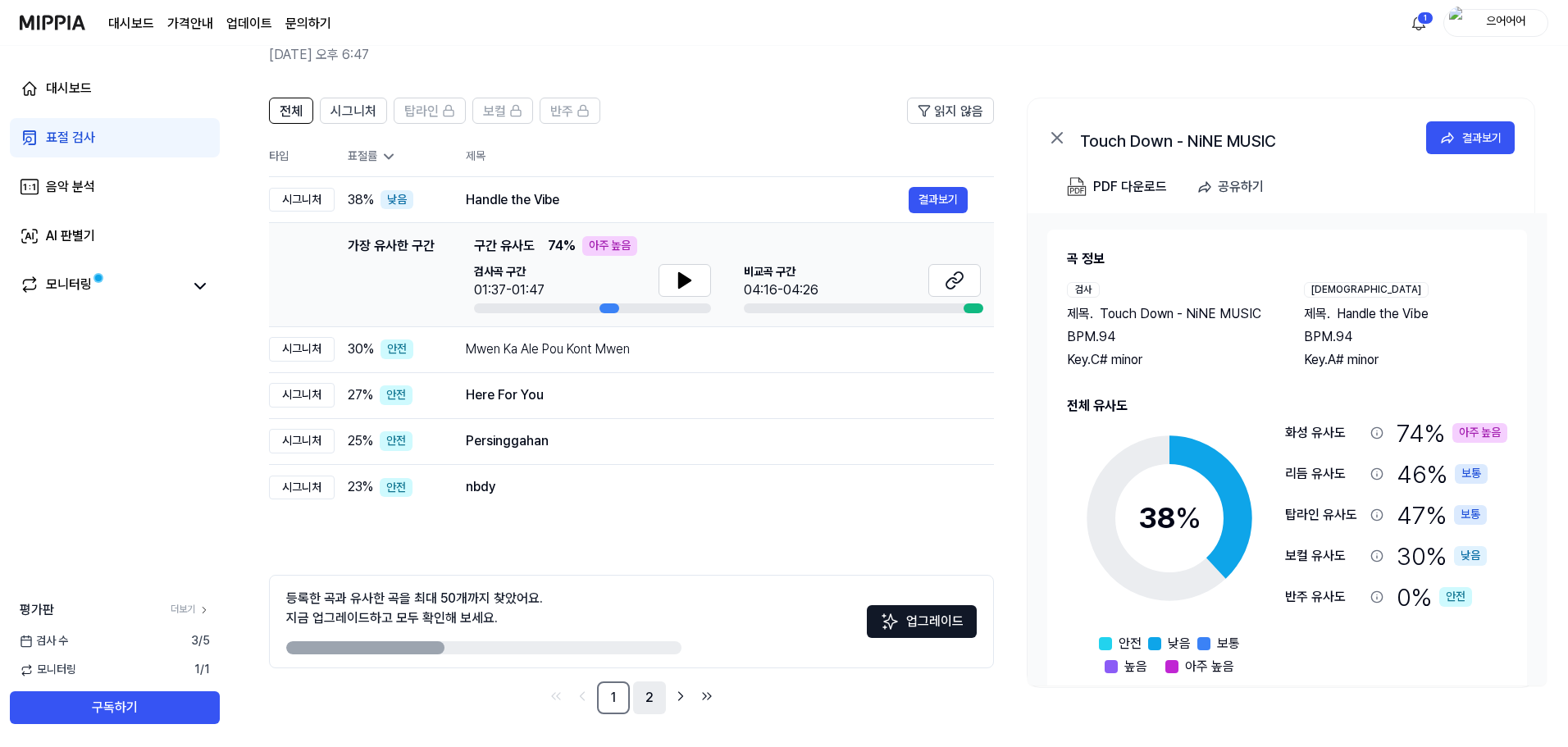
click at [645, 695] on link "2" at bounding box center [649, 697] width 33 height 33
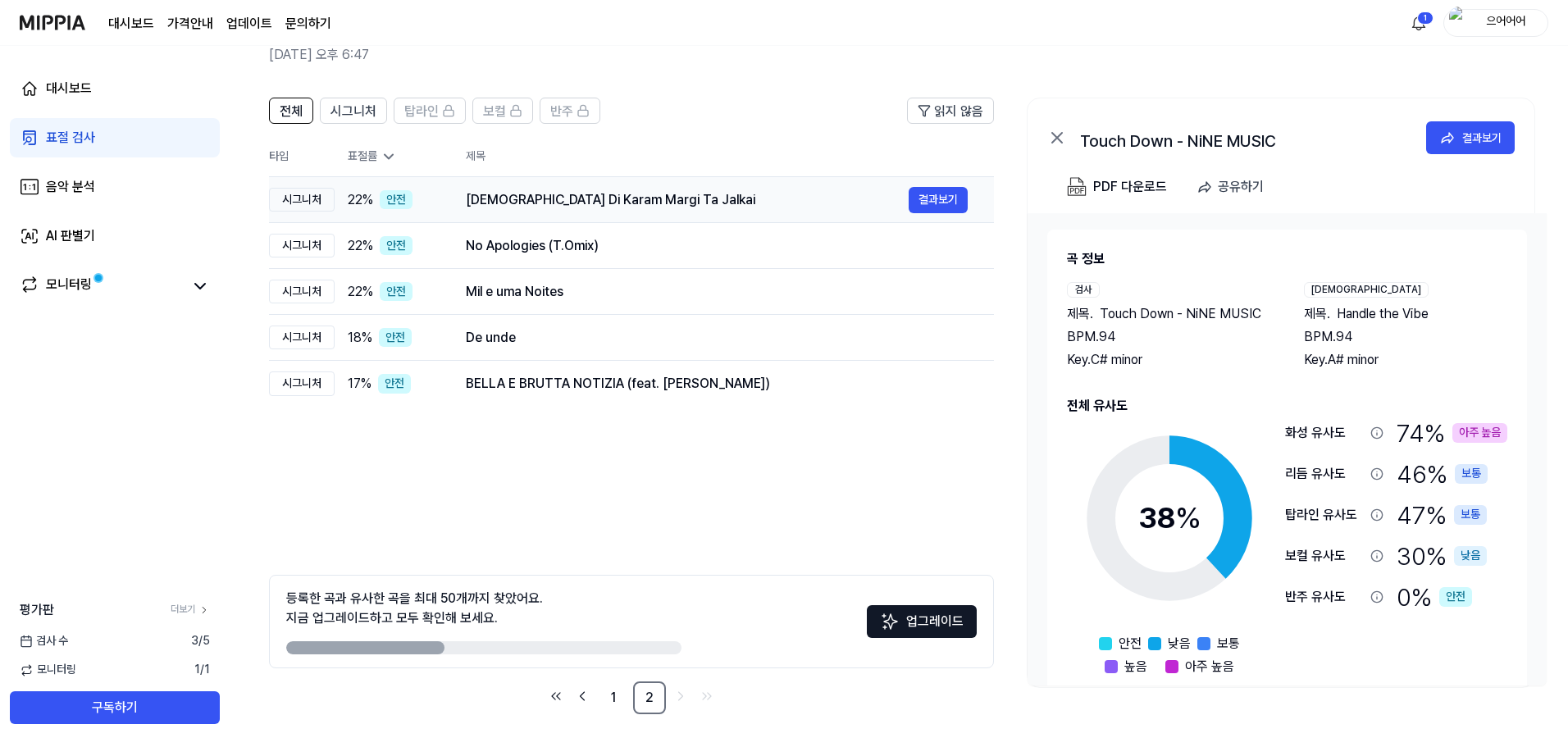
drag, startPoint x: 615, startPoint y: 288, endPoint x: 663, endPoint y: 207, distance: 94.2
click at [663, 207] on tbody "시그니처 22 % 안전 Sikh Di Karam Margi Ta Jalkai 결과보기 시그니처 22 % 안전 No Apologies (T.Om…" at bounding box center [631, 292] width 725 height 230
click at [619, 701] on link "1" at bounding box center [613, 697] width 33 height 33
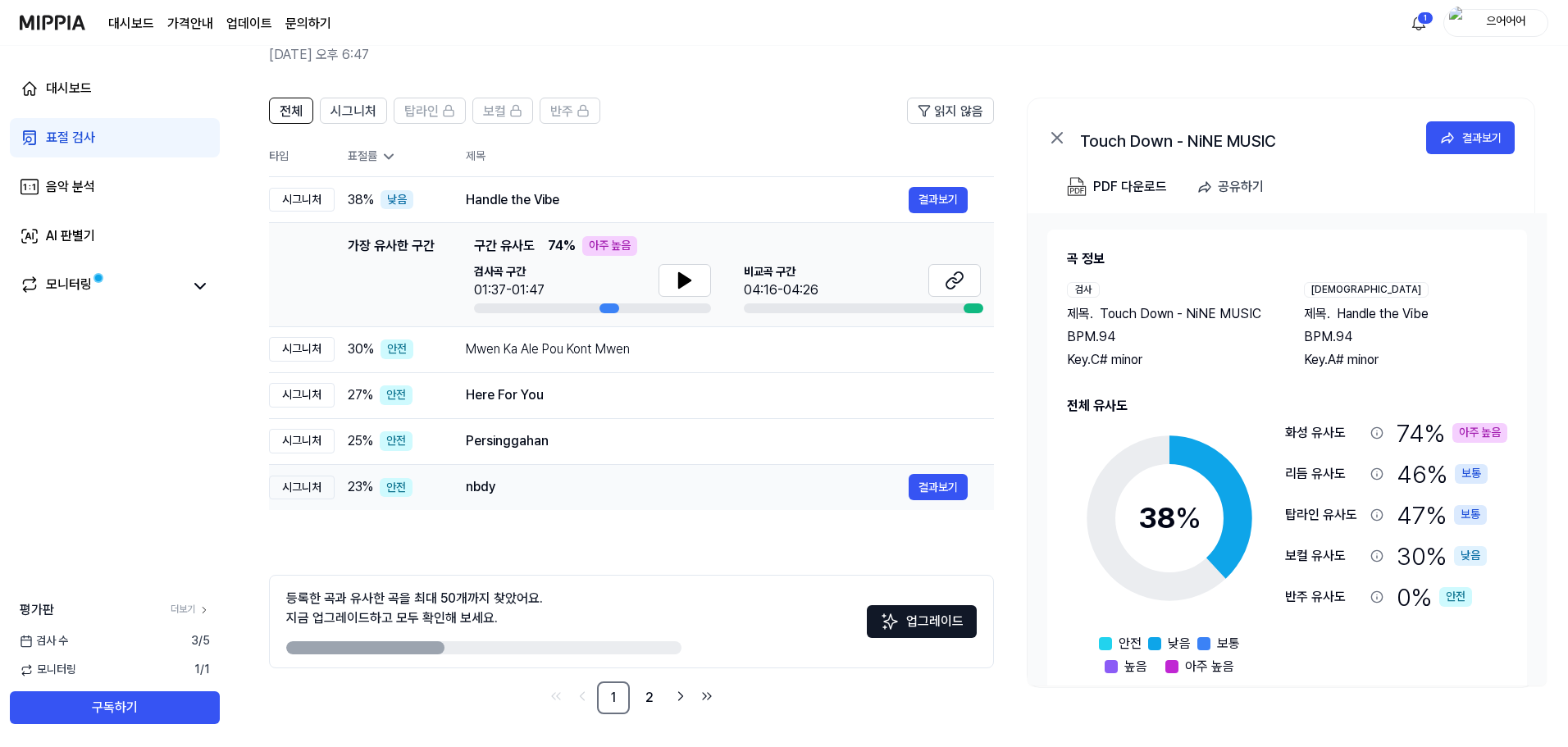
click at [547, 483] on div "nbdy" at bounding box center [687, 487] width 443 height 20
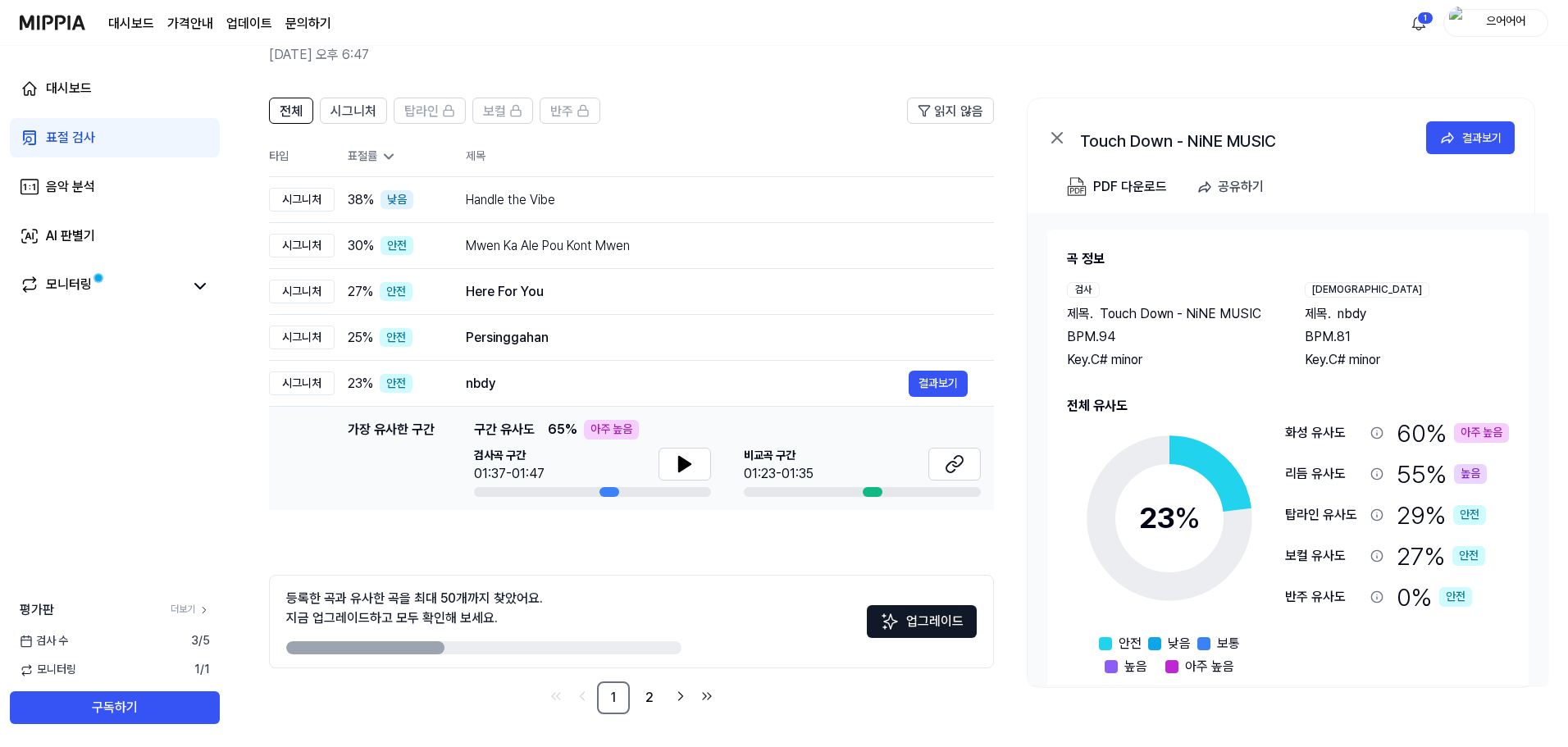
click at [488, 429] on div "가장 유사한 구간 구간 유사도 65 % 아주 높음 검사곡 구간 01:37-01:47 비교곡 구간 01:23-01:35" at bounding box center [727, 459] width 507 height 77
click at [599, 347] on div "Persinggahan" at bounding box center [687, 337] width 443 height 20
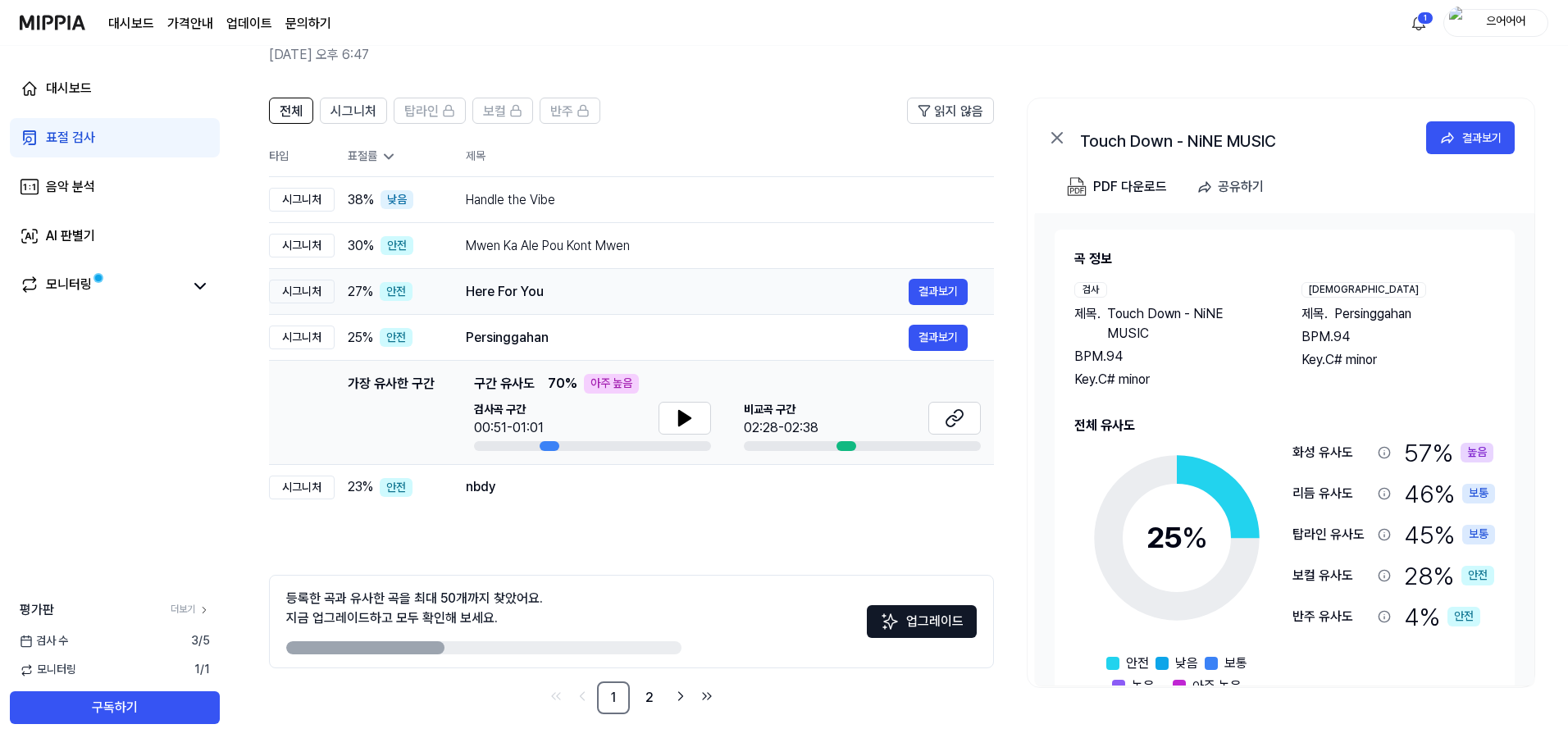
click at [659, 290] on div "Here For You" at bounding box center [687, 292] width 443 height 20
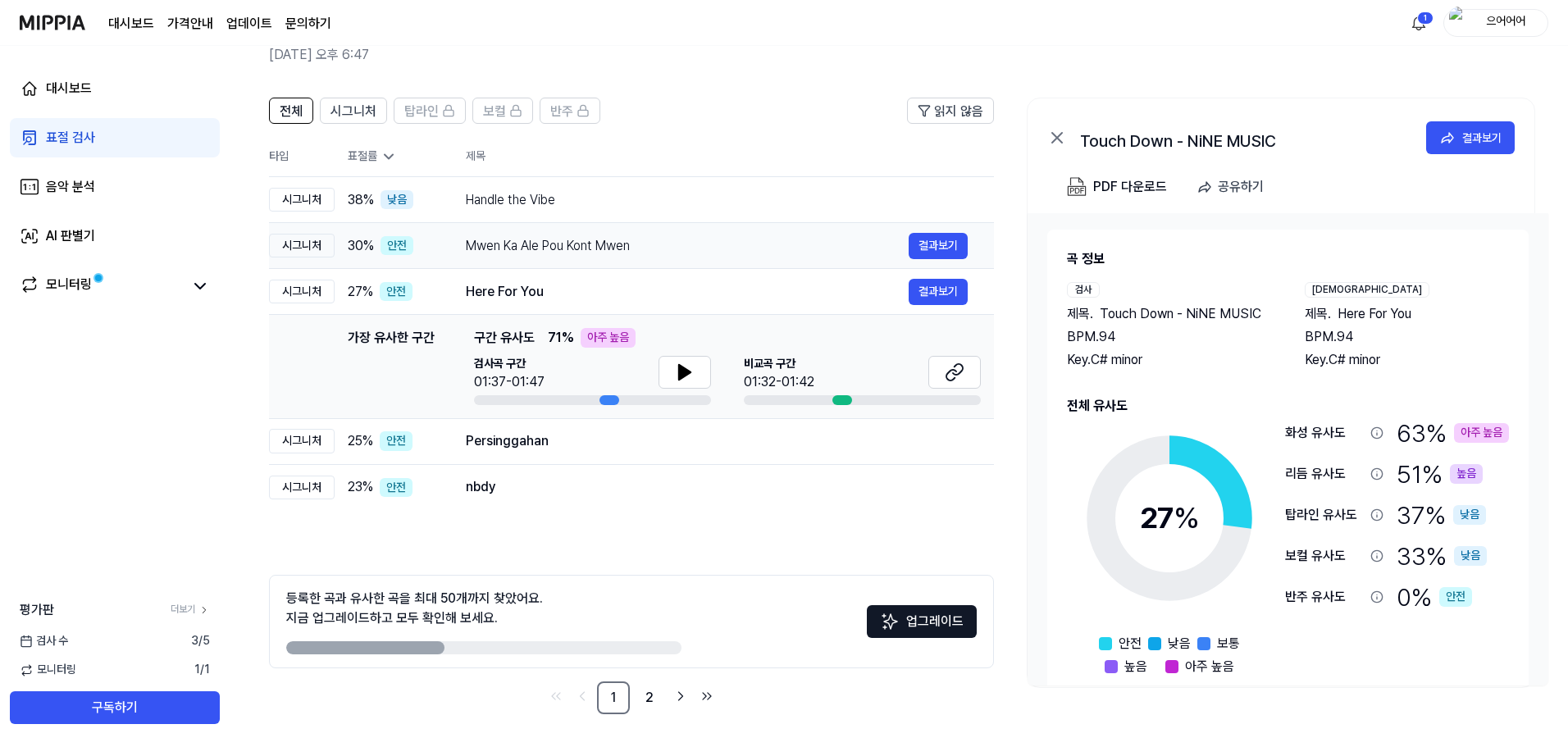
click at [678, 247] on div "Mwen Ka Ale Pou Kont Mwen" at bounding box center [687, 246] width 443 height 20
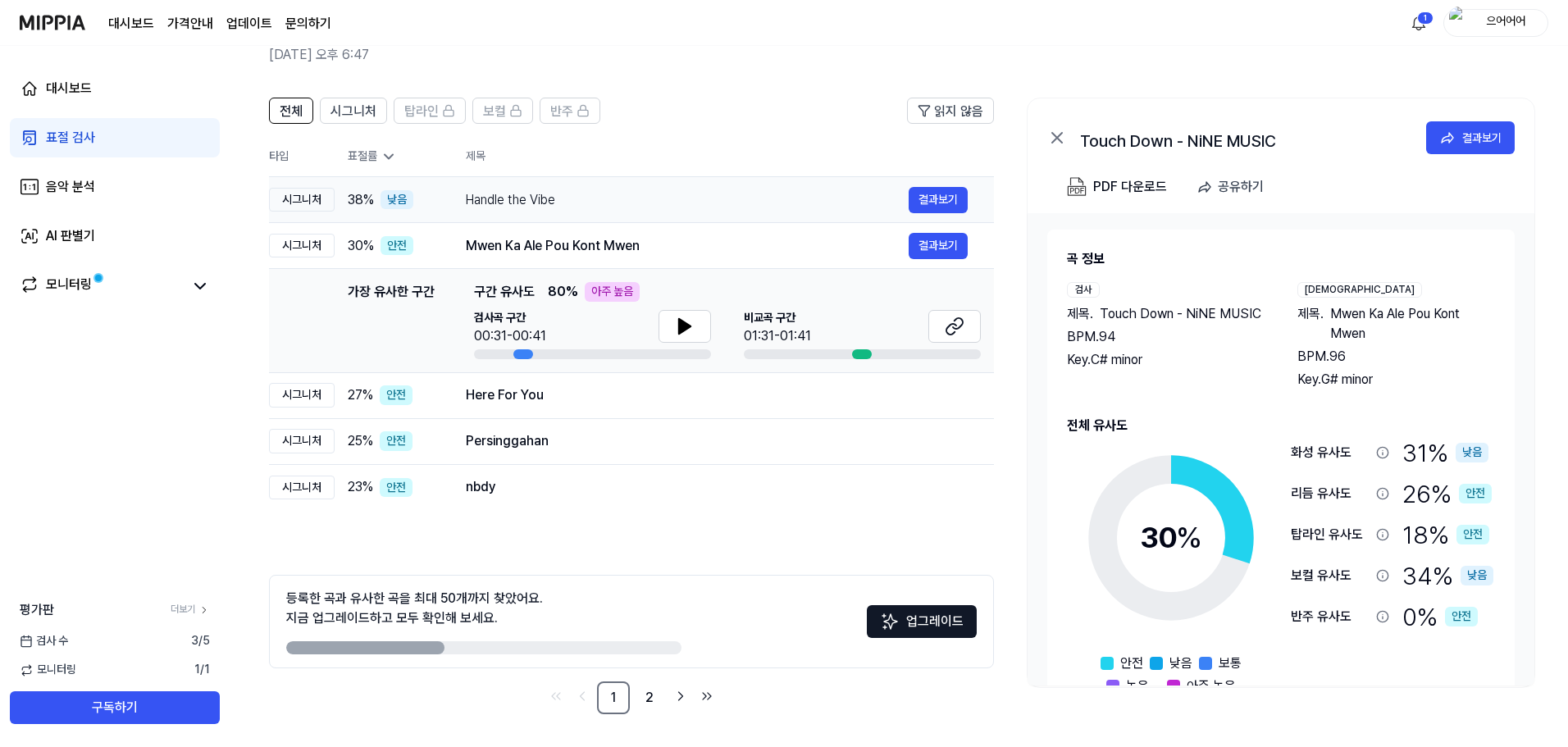
click at [699, 214] on td "Handle the Vibe 결과보기" at bounding box center [717, 200] width 555 height 46
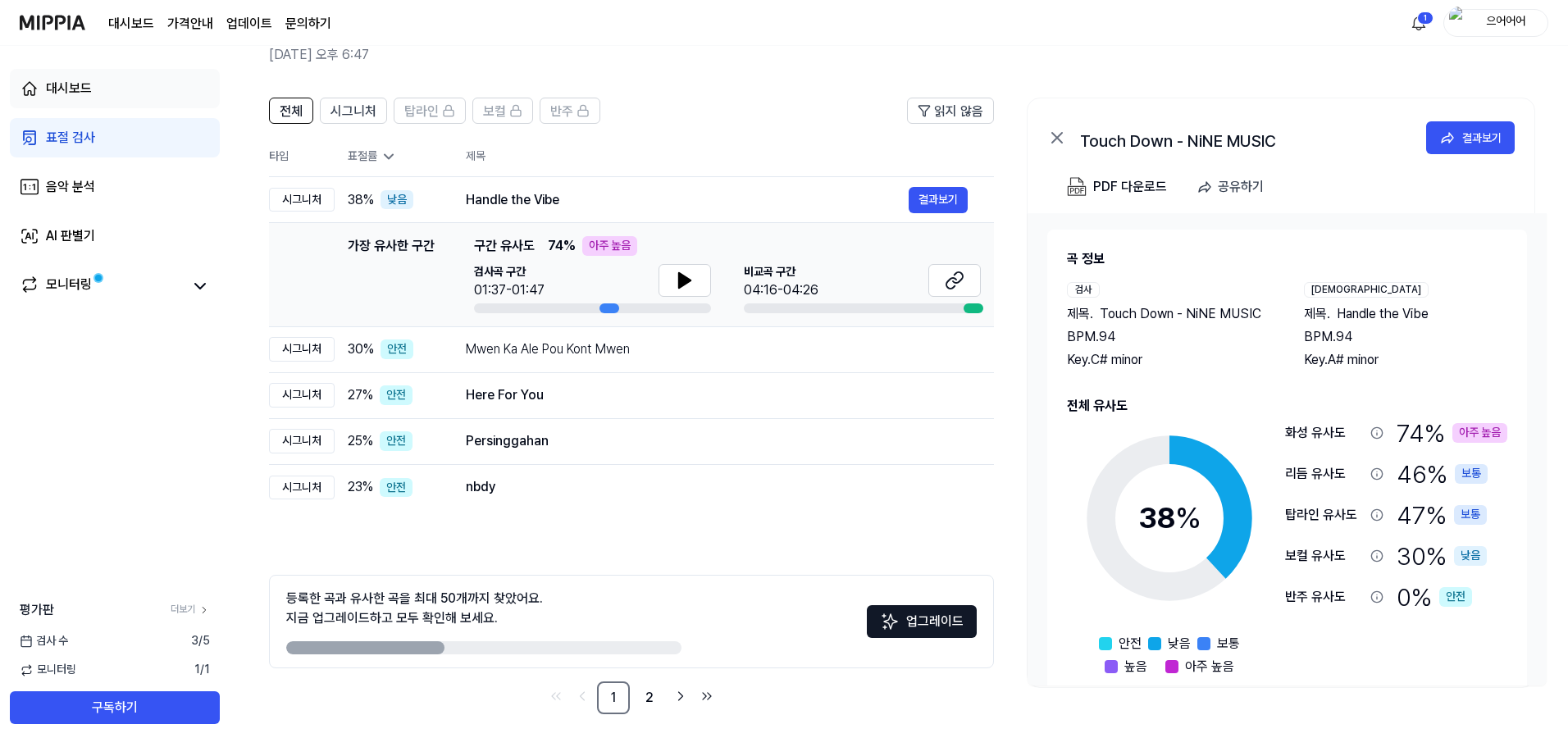
click at [143, 79] on link "대시보드" at bounding box center [115, 88] width 210 height 39
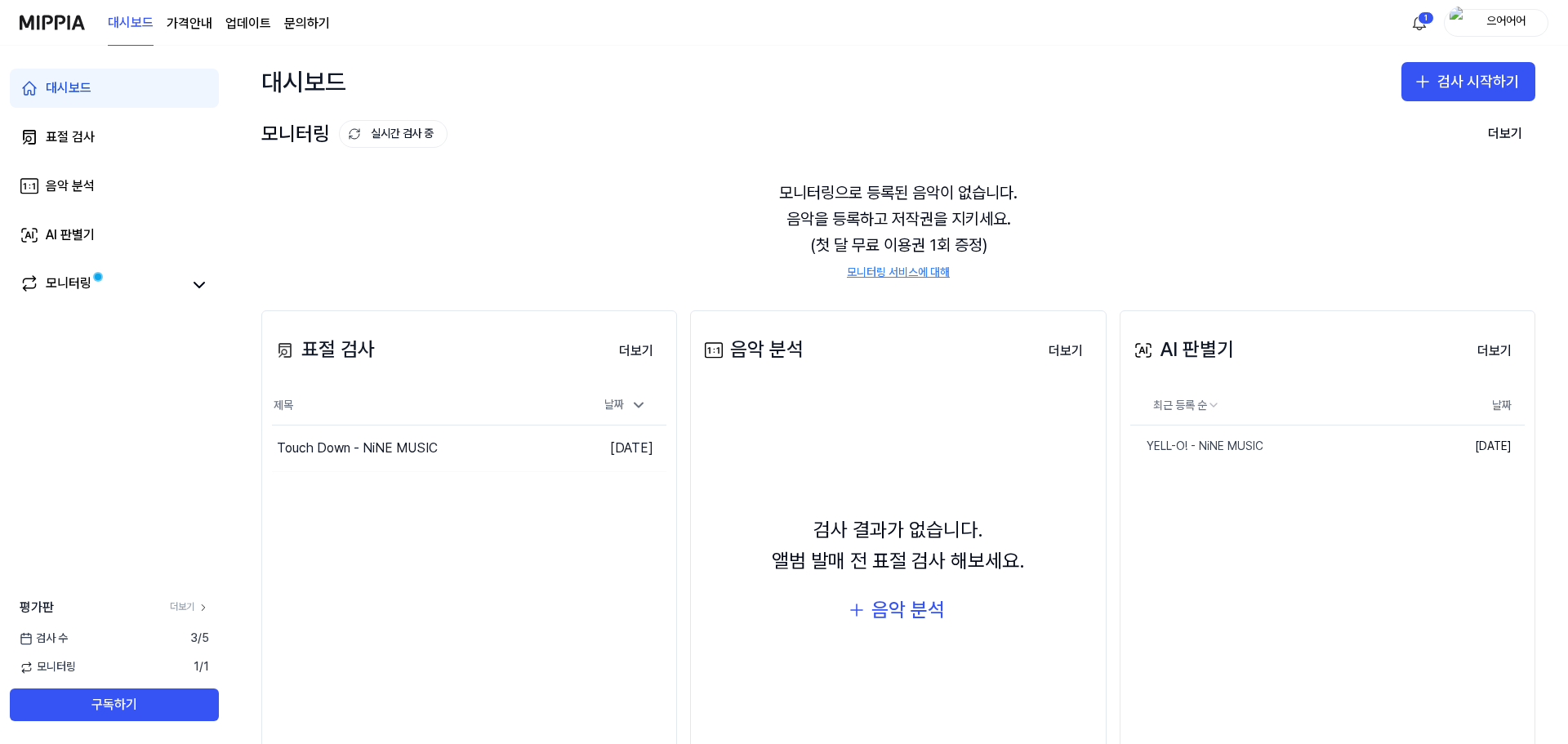
scroll to position [67, 0]
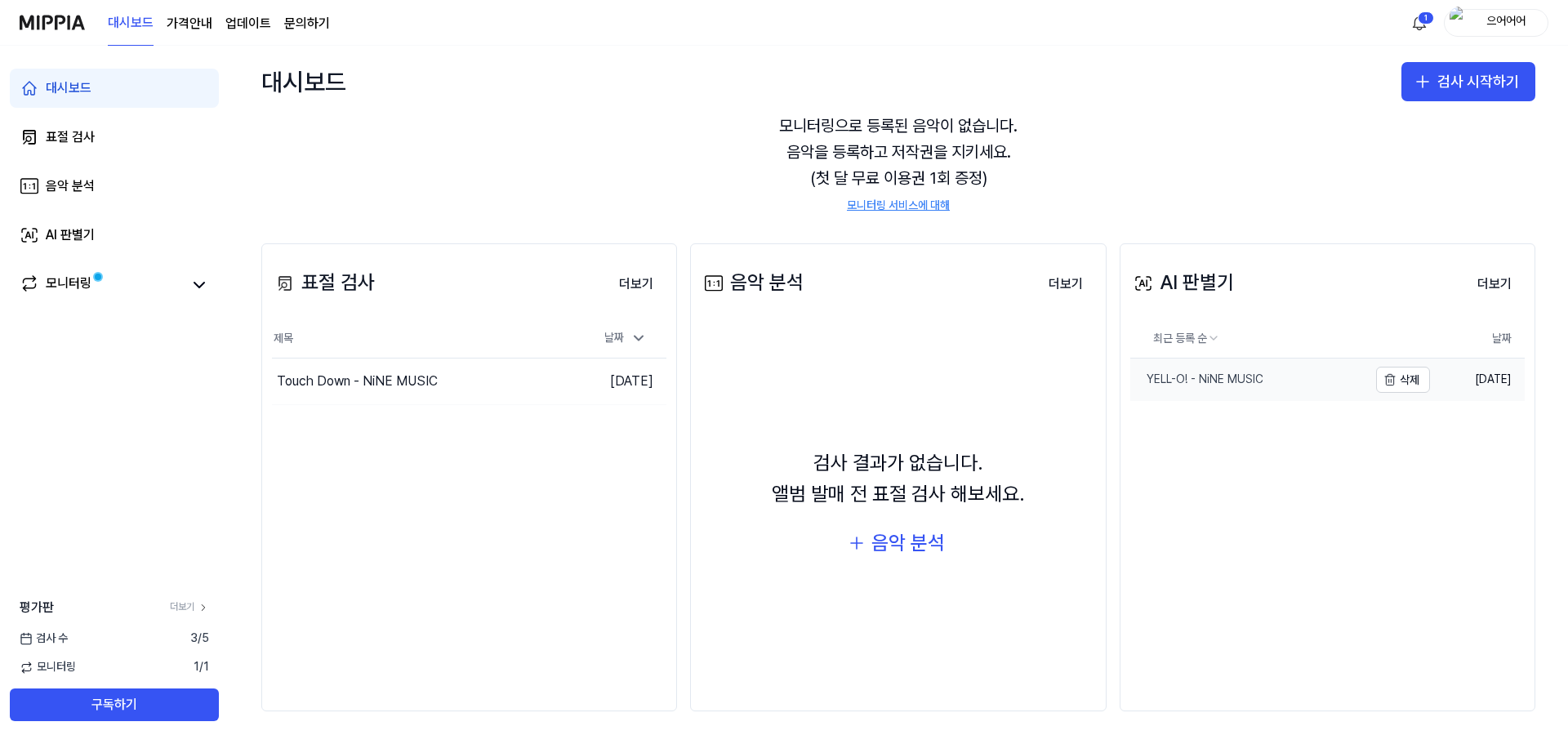
click at [1246, 376] on div "YELL-O! - NiNE MUSIC" at bounding box center [1197, 380] width 133 height 16
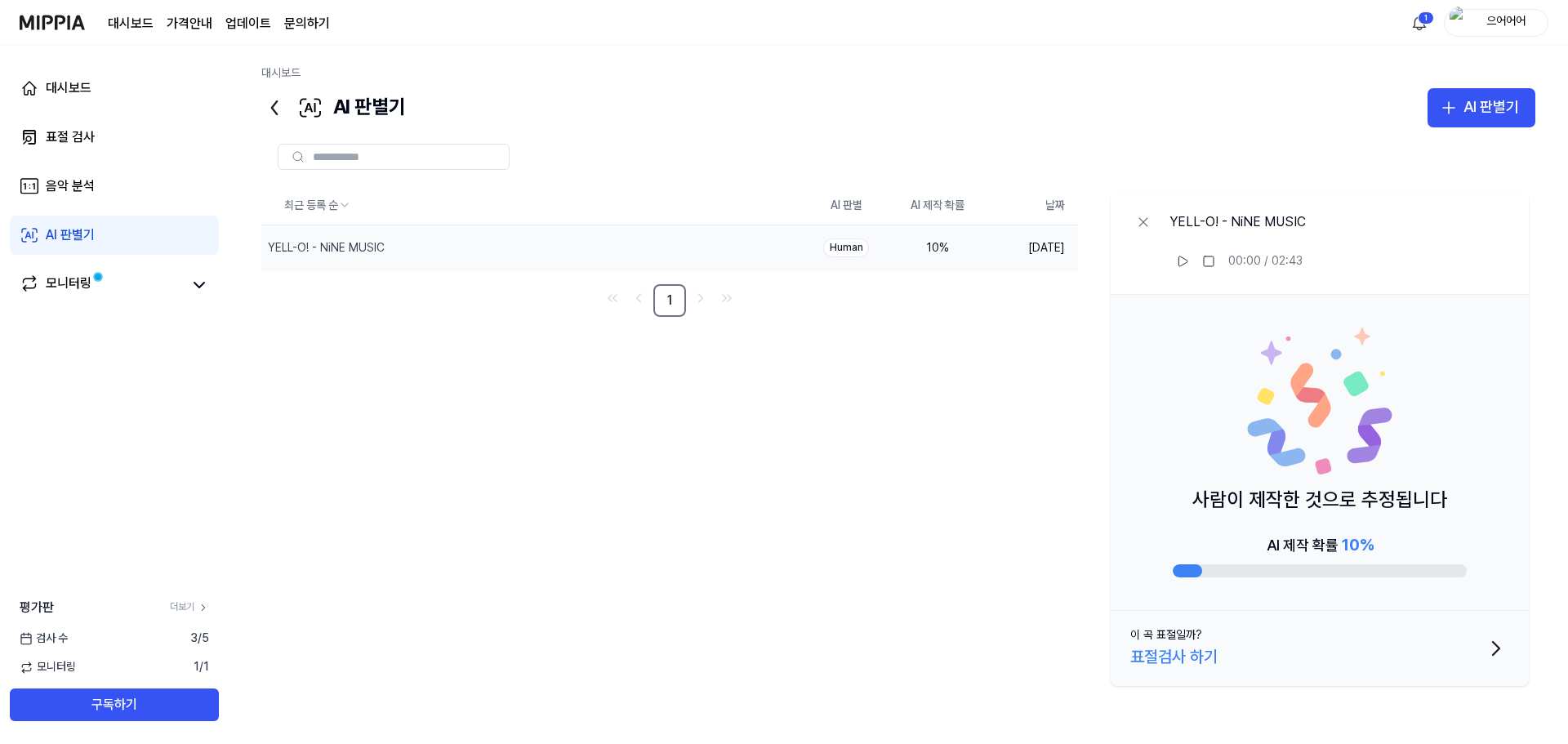
click at [1354, 541] on span "10 %" at bounding box center [1358, 544] width 32 height 20
click at [724, 459] on div "최근 등록 순 AI 판별 AI 제작 확률 날짜 YELL-O! - NiNE MUSIC 삭제 Human 10 % 2025.09.19. 1 YELL…" at bounding box center [898, 439] width 1274 height 506
click at [1499, 104] on div "AI 판별기" at bounding box center [1491, 107] width 56 height 24
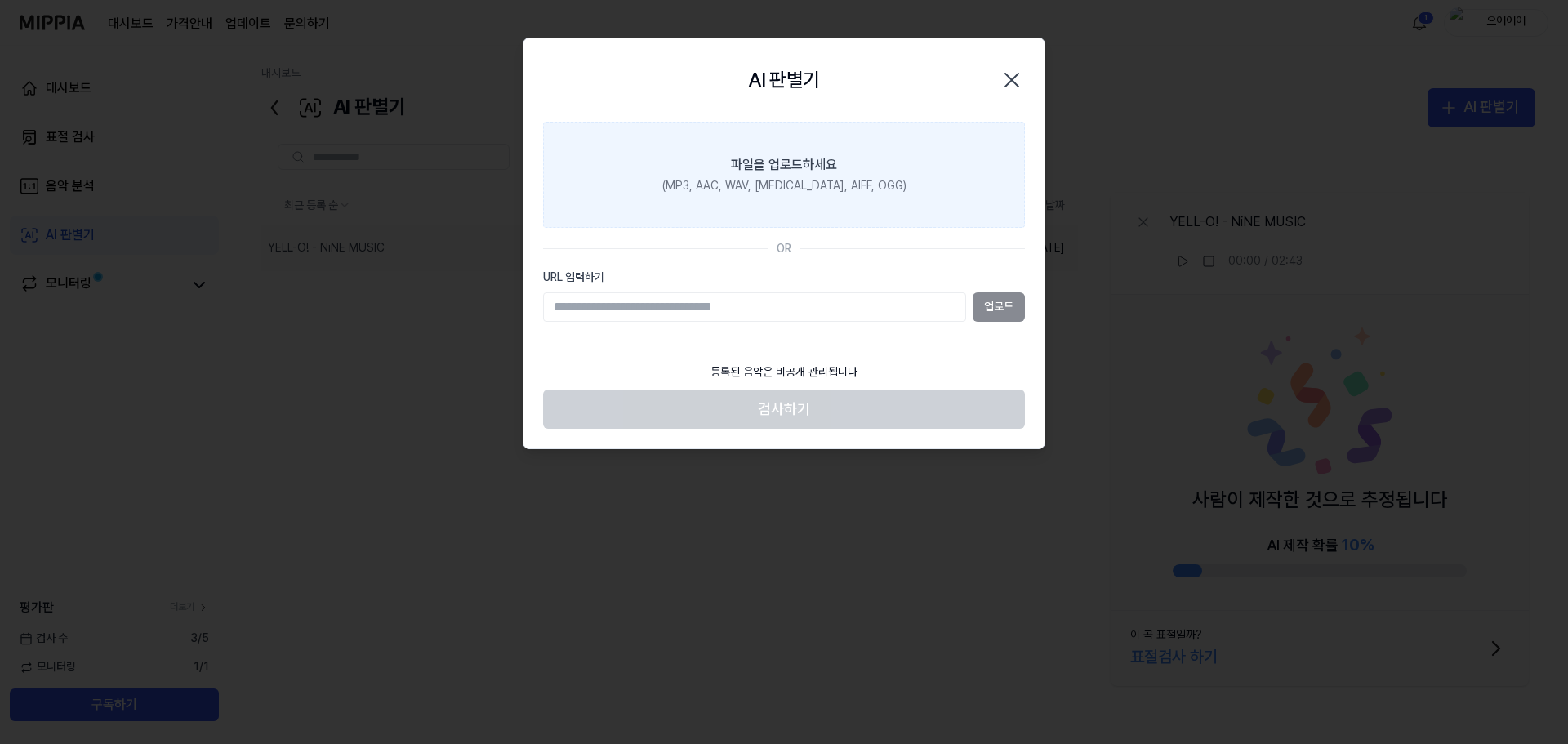
click at [811, 184] on div "(MP3, AAC, WAV, FLAC, AIFF, OGG)" at bounding box center [784, 186] width 244 height 16
click at [0, 0] on input "파일을 업로드하세요 (MP3, AAC, WAV, FLAC, AIFF, OGG)" at bounding box center [0, 0] width 0 height 0
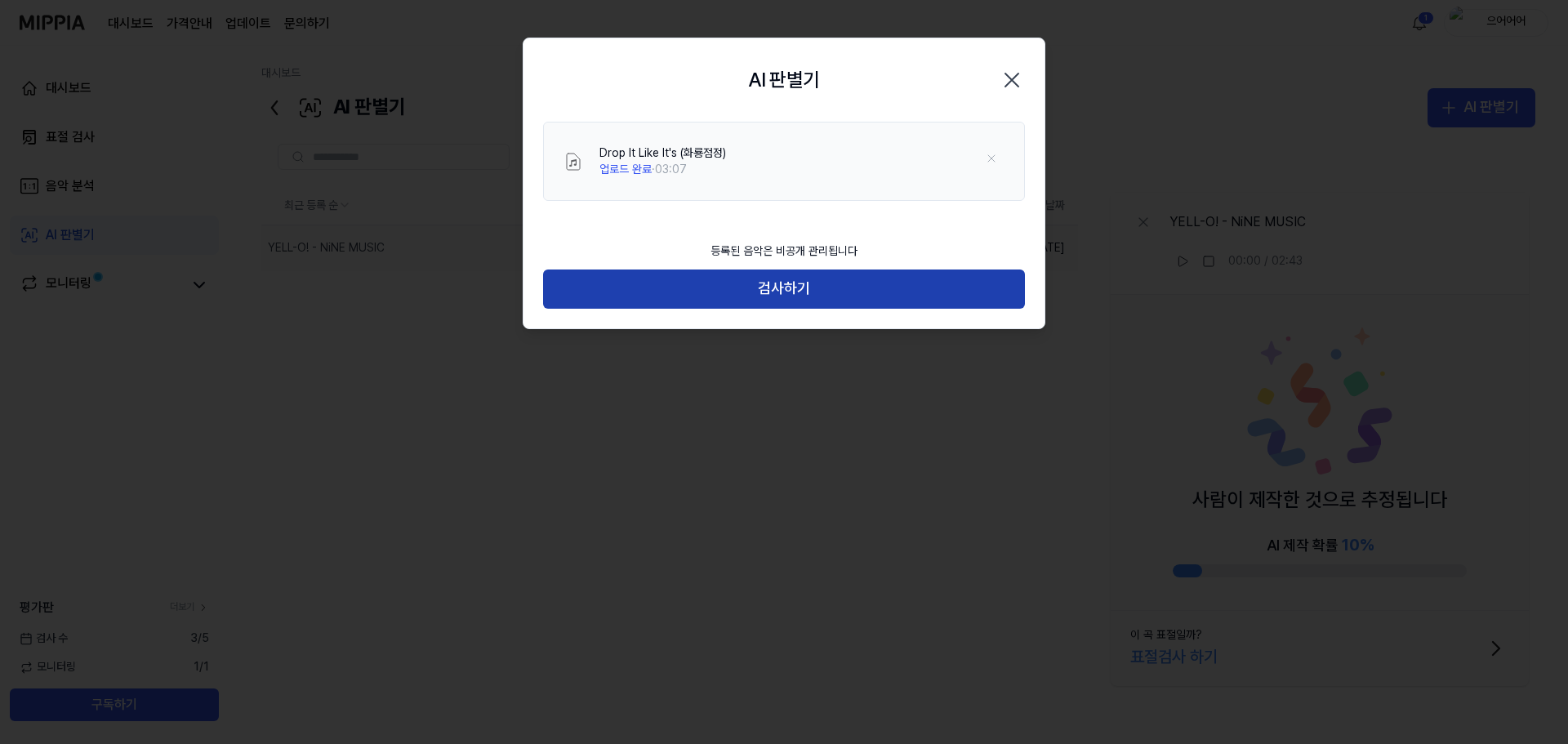
click at [827, 286] on button "검사하기" at bounding box center [783, 289] width 482 height 39
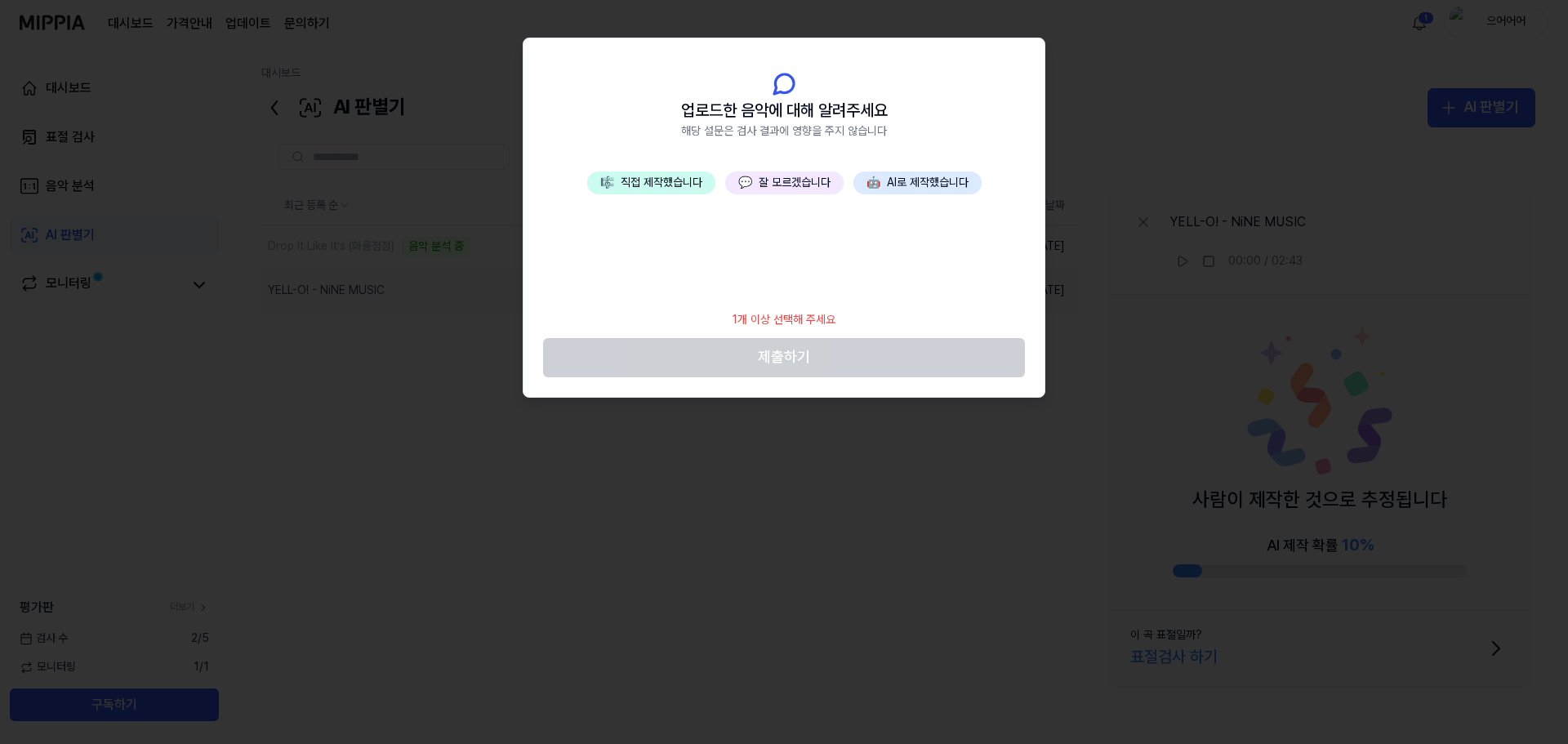
click at [775, 185] on button "💬 잘 모르겠습니다" at bounding box center [785, 183] width 119 height 23
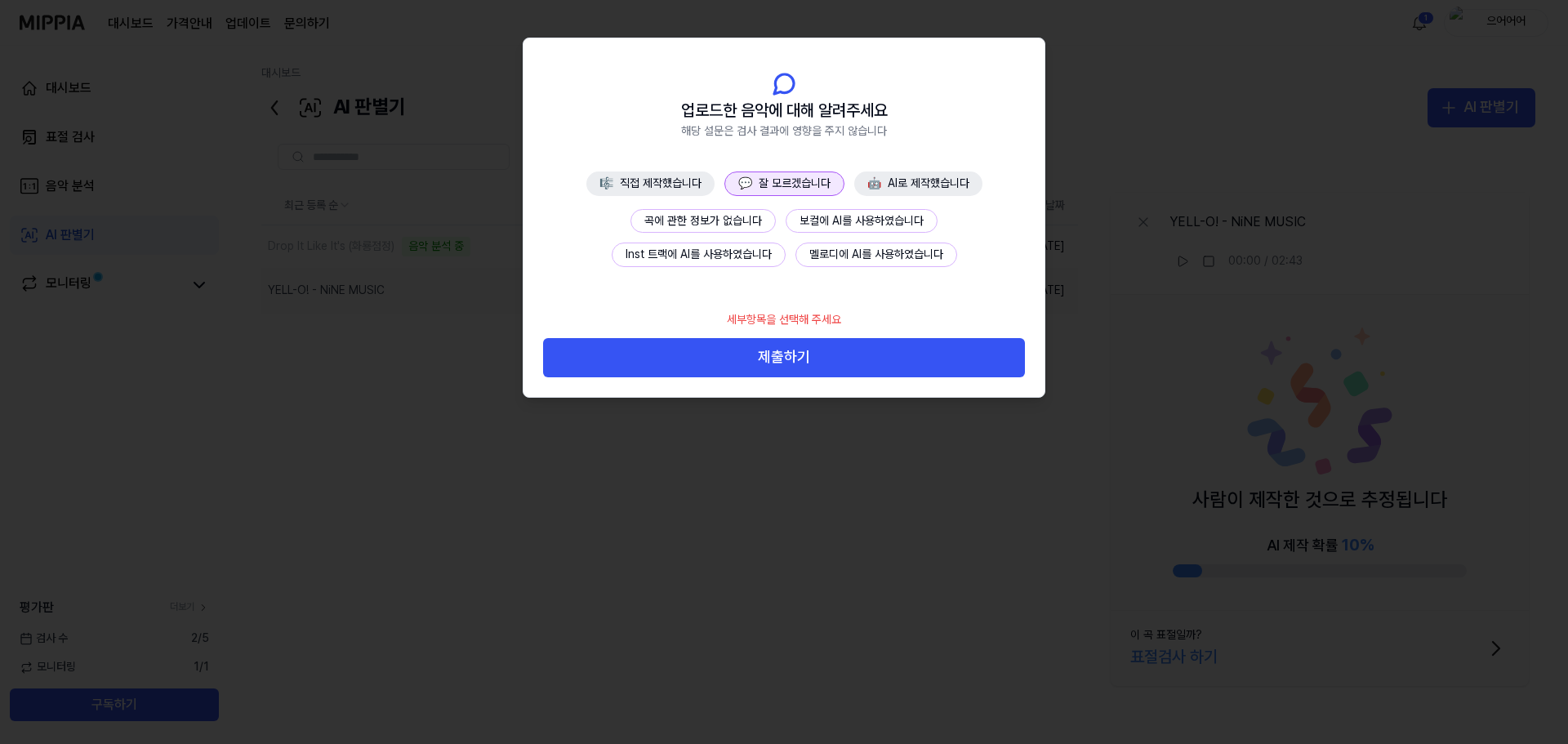
click at [749, 223] on button "곡에 관한 정보가 없습니다" at bounding box center [703, 222] width 145 height 25
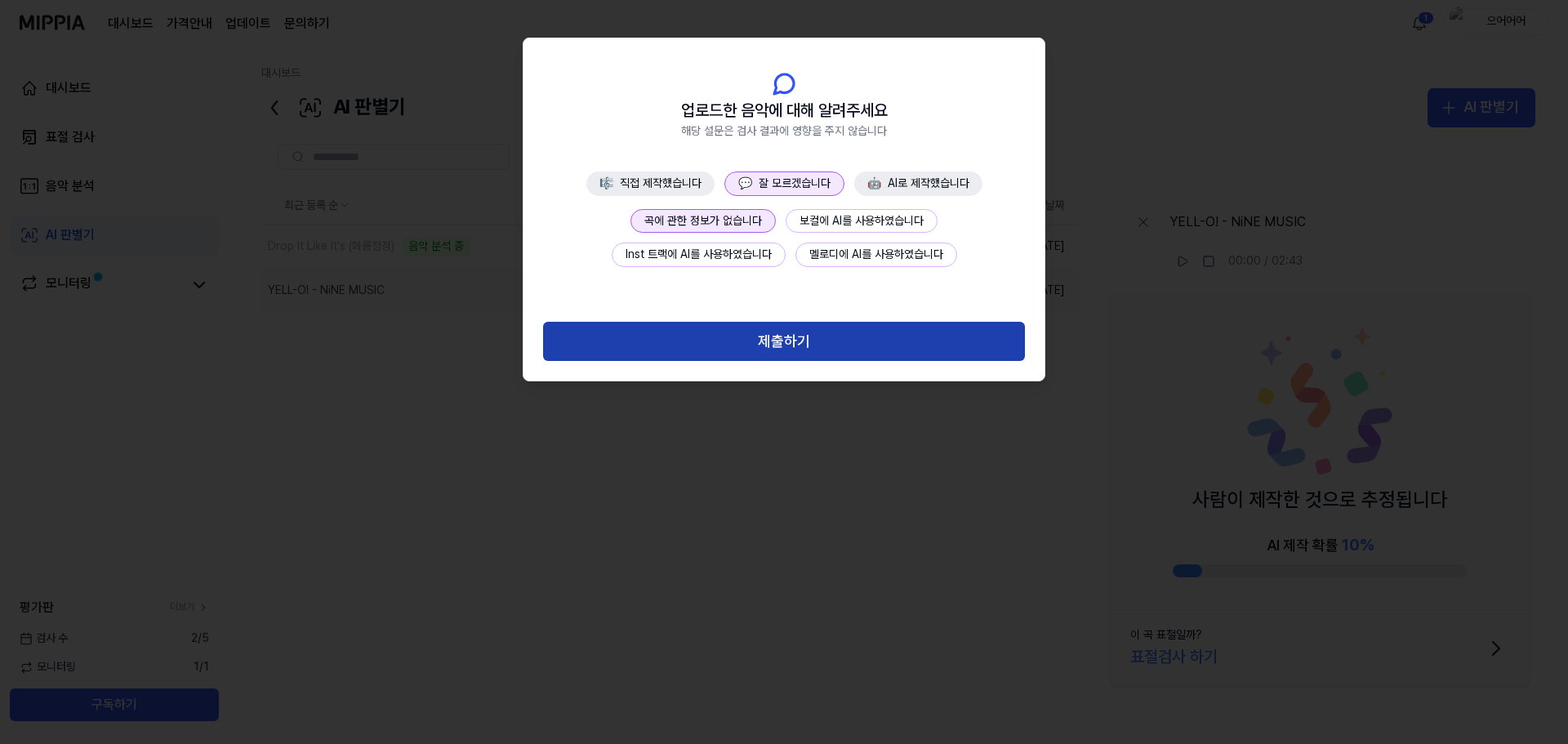
click at [864, 346] on button "제출하기" at bounding box center [783, 341] width 482 height 39
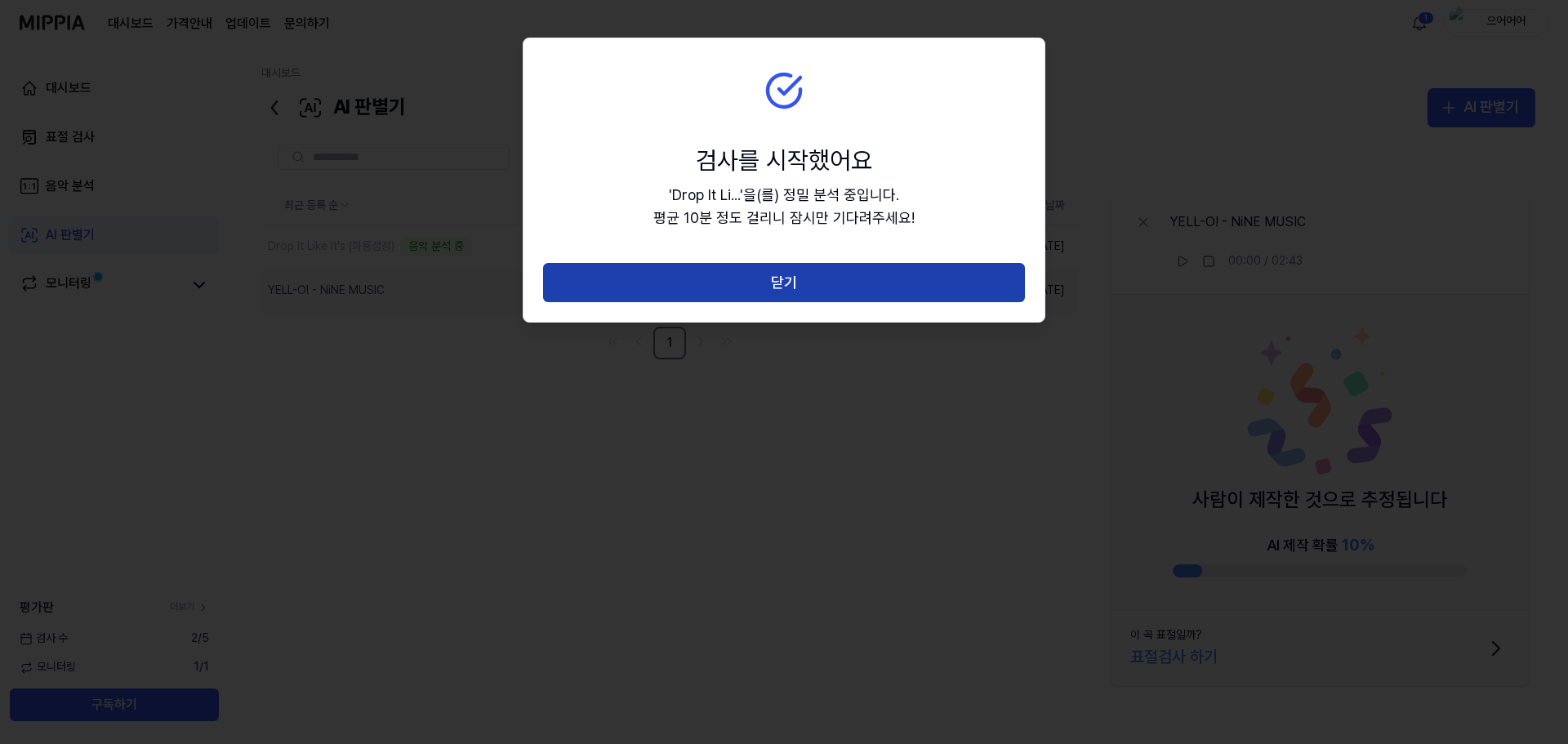
click at [851, 292] on button "닫기" at bounding box center [783, 283] width 482 height 39
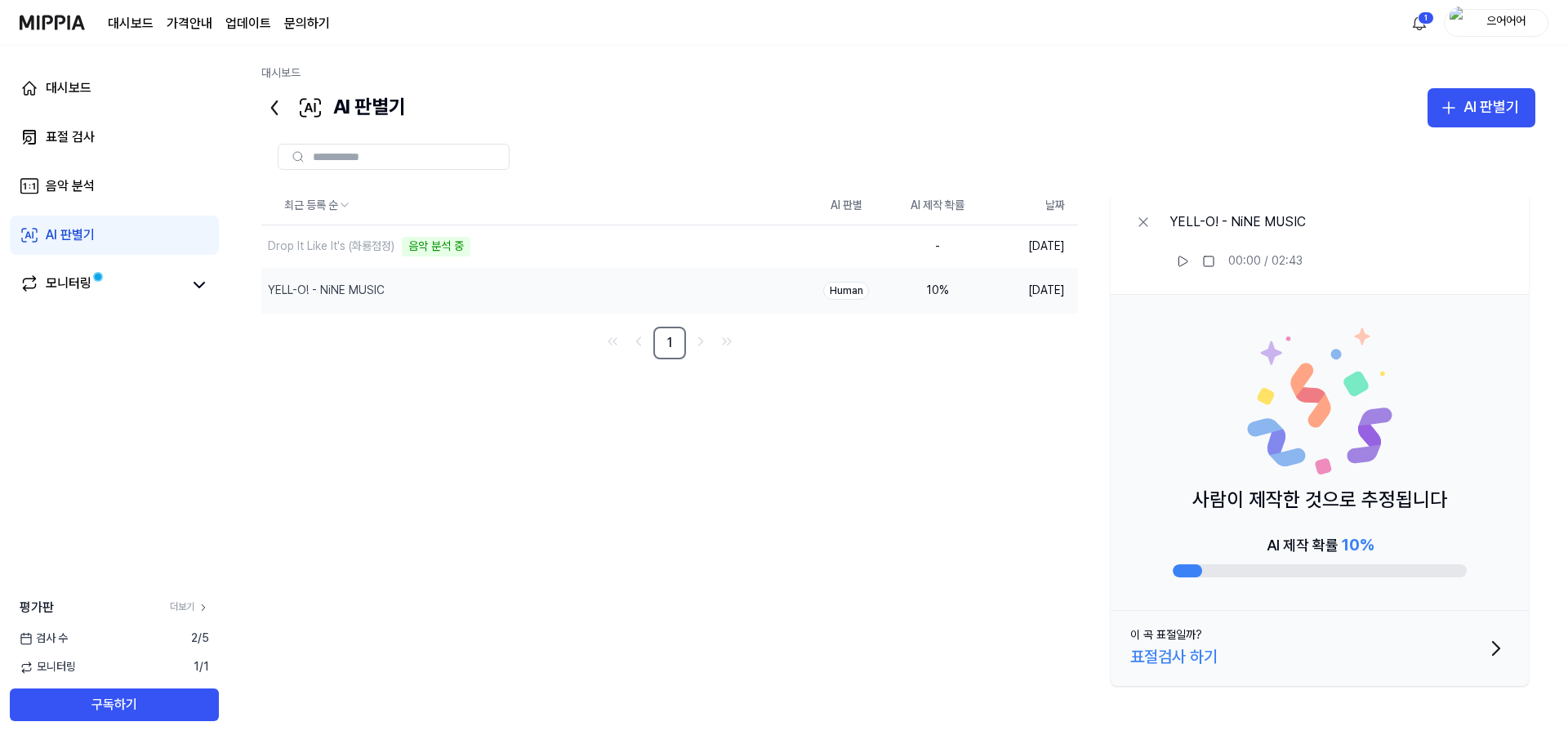
click at [274, 110] on icon at bounding box center [275, 107] width 5 height 13
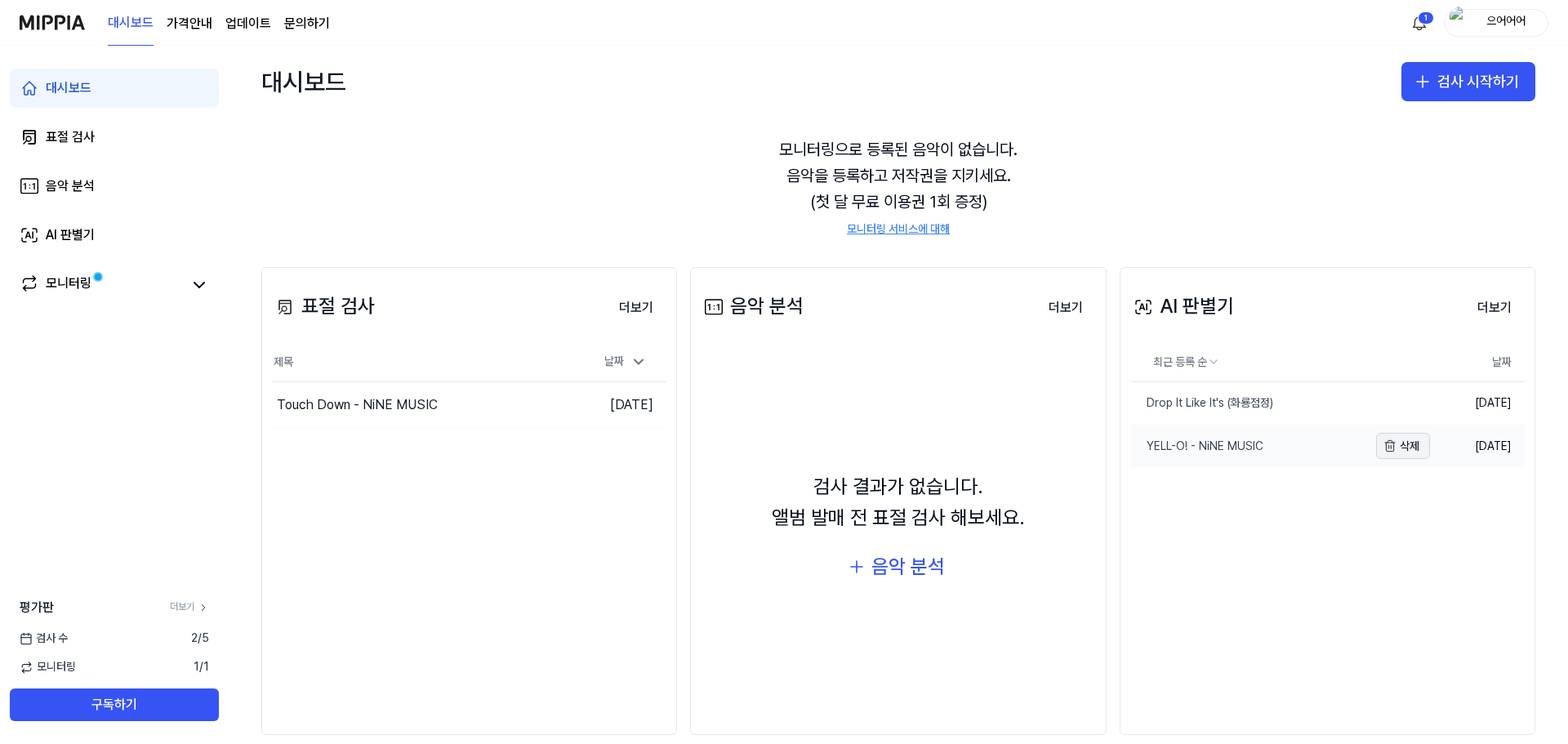
scroll to position [67, 0]
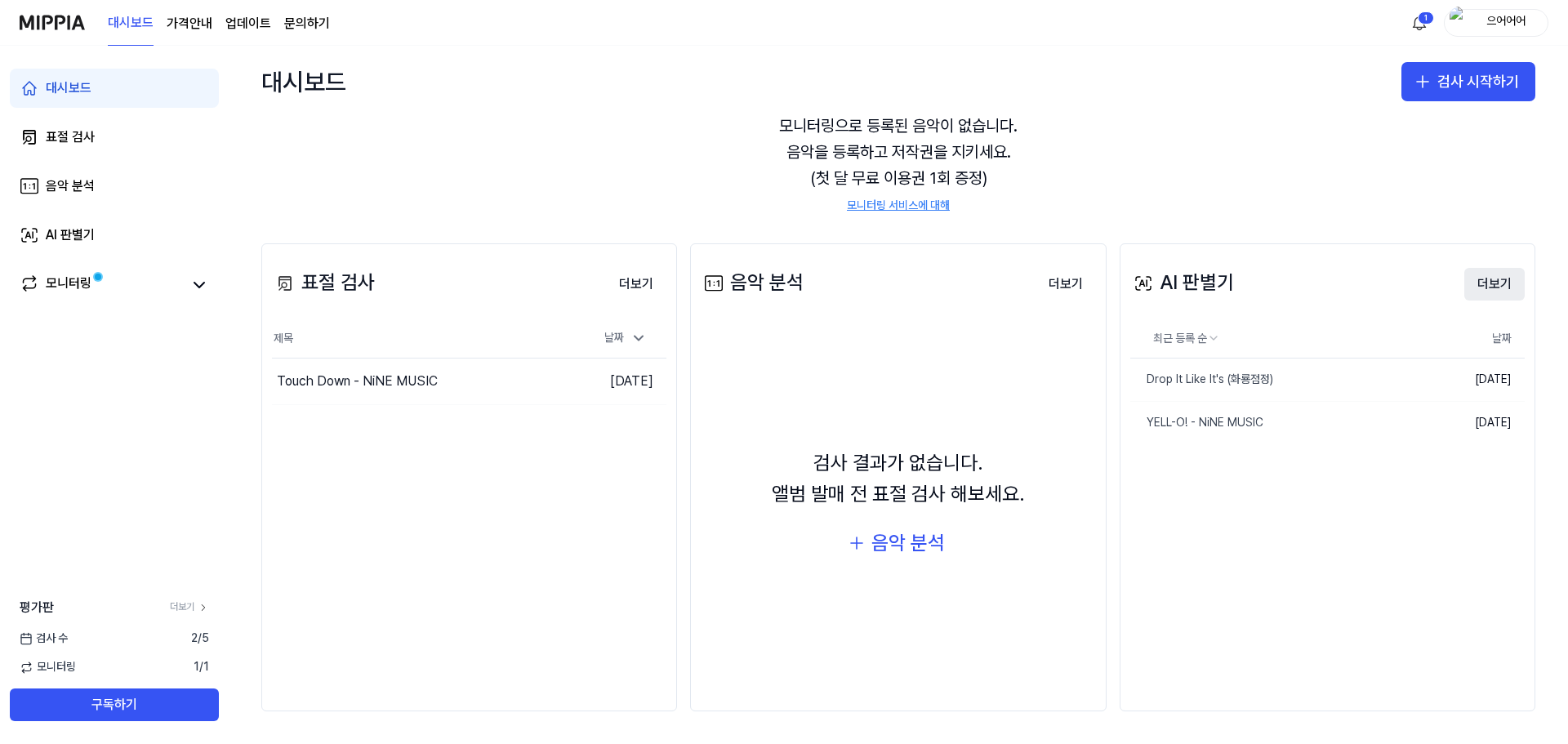
click at [1480, 285] on button "더보기" at bounding box center [1494, 284] width 60 height 33
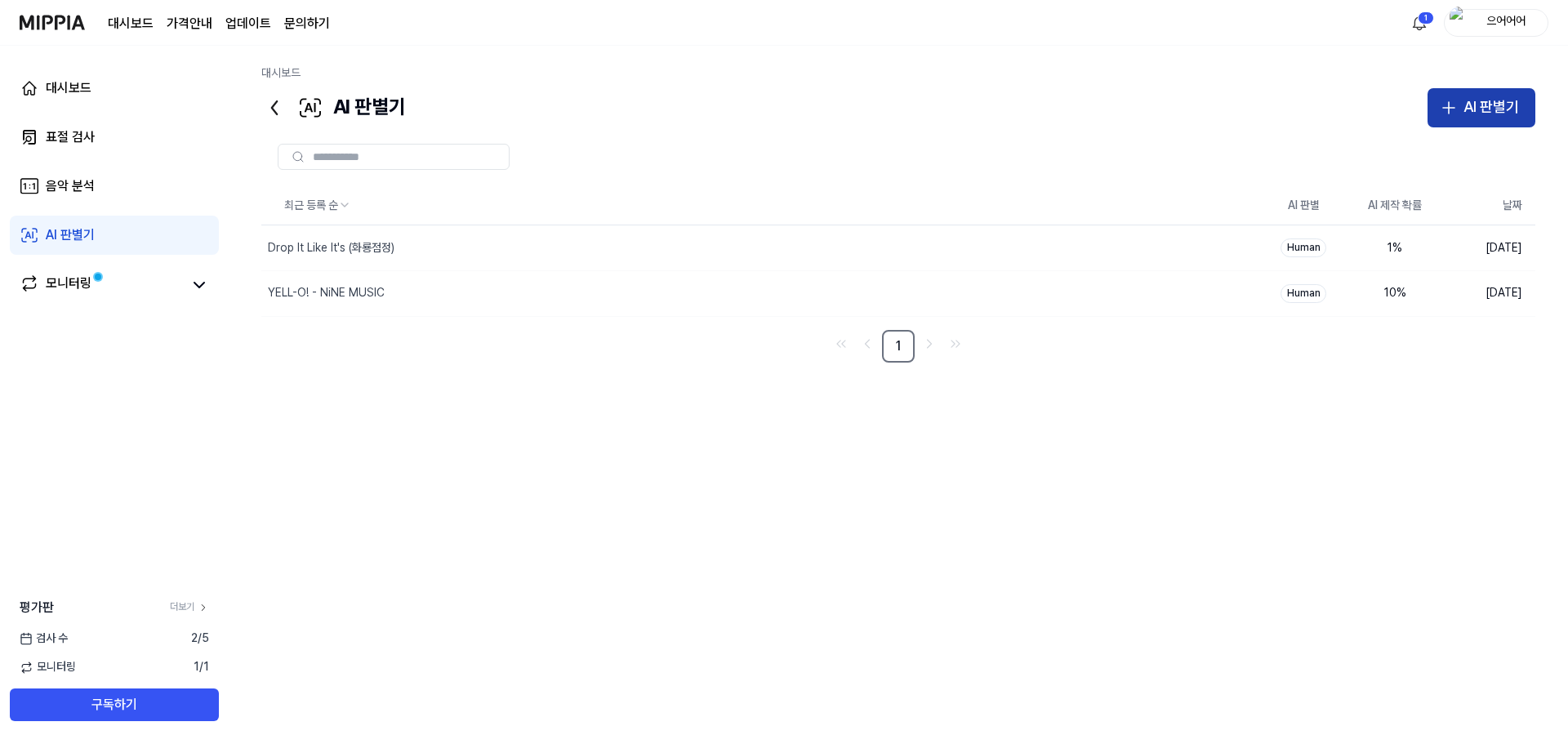
click at [1461, 115] on button "AI 판별기" at bounding box center [1482, 107] width 108 height 39
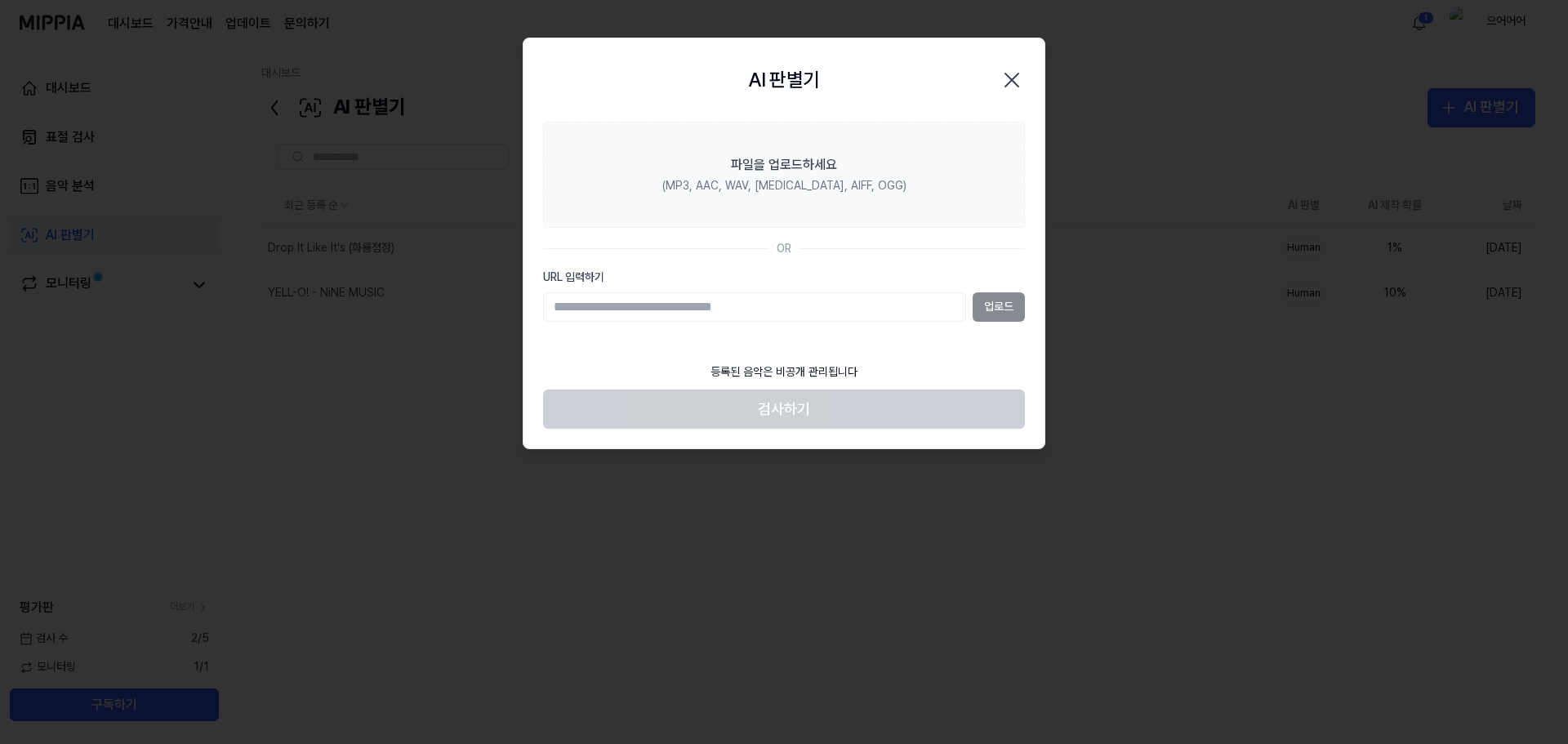
click at [710, 309] on input "URL 입력하기" at bounding box center [754, 307] width 423 height 29
type input "**********"
click at [1004, 308] on button "업로드" at bounding box center [999, 307] width 52 height 29
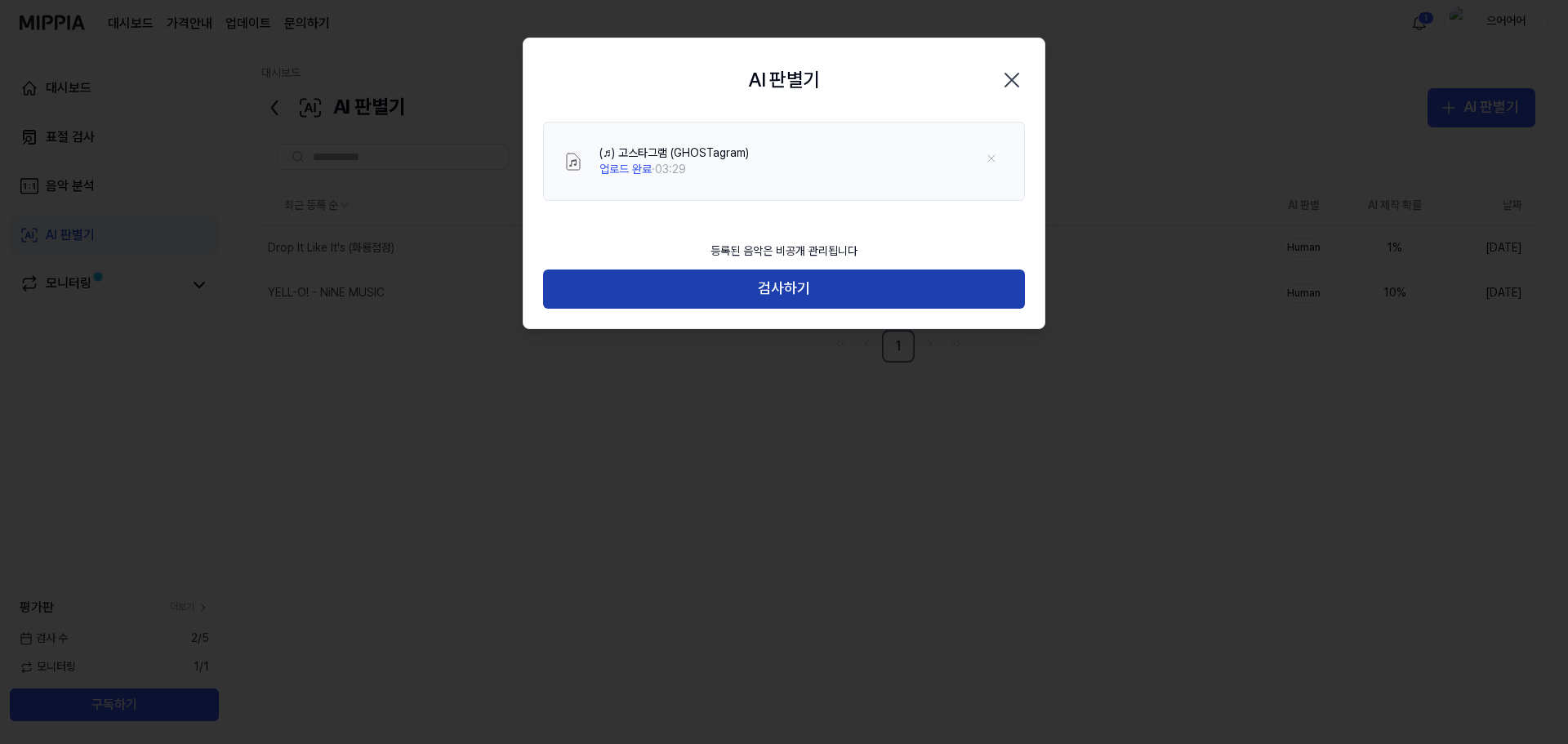
click at [905, 286] on button "검사하기" at bounding box center [783, 289] width 482 height 39
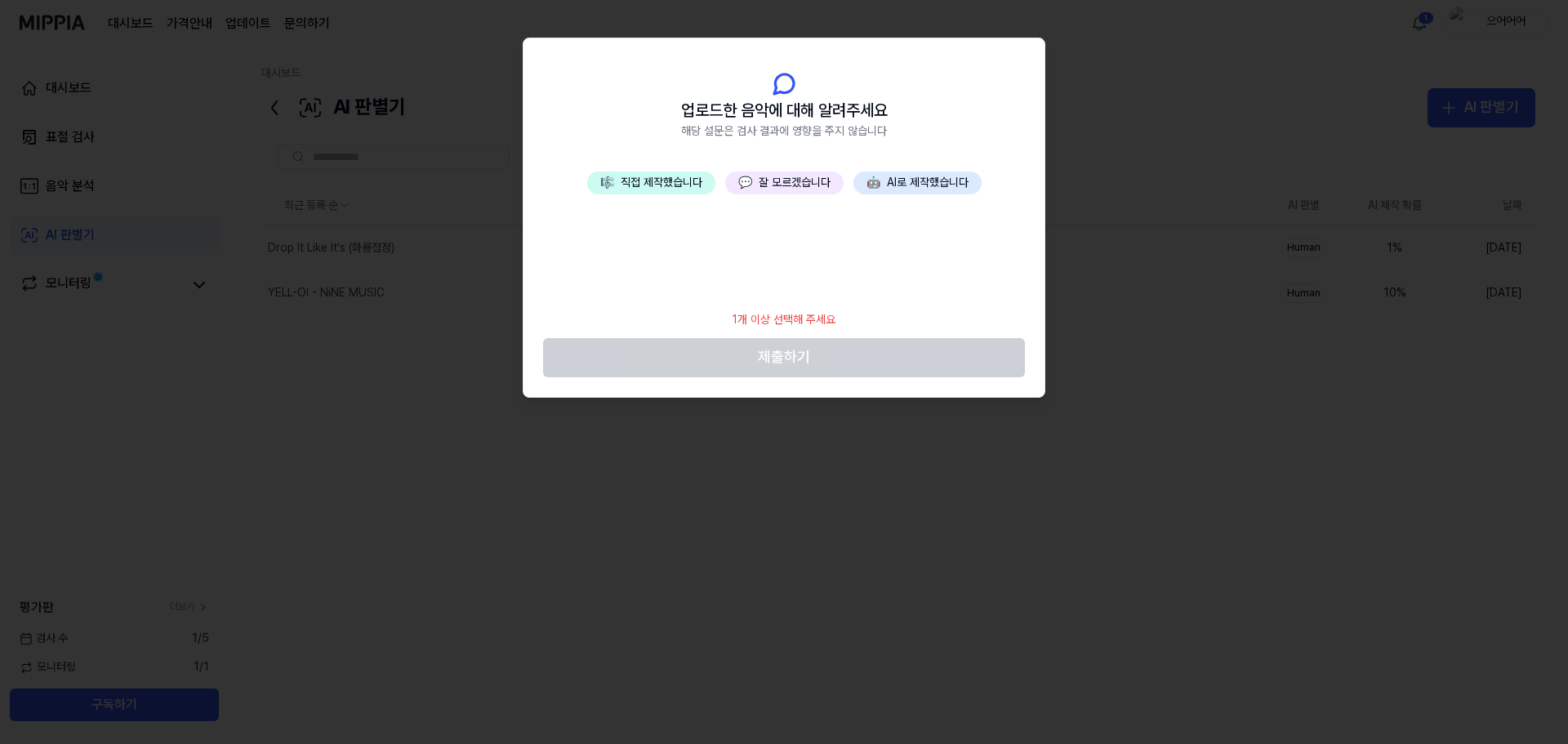
click at [937, 186] on button "🤖 AI로 제작했습니다" at bounding box center [917, 183] width 129 height 23
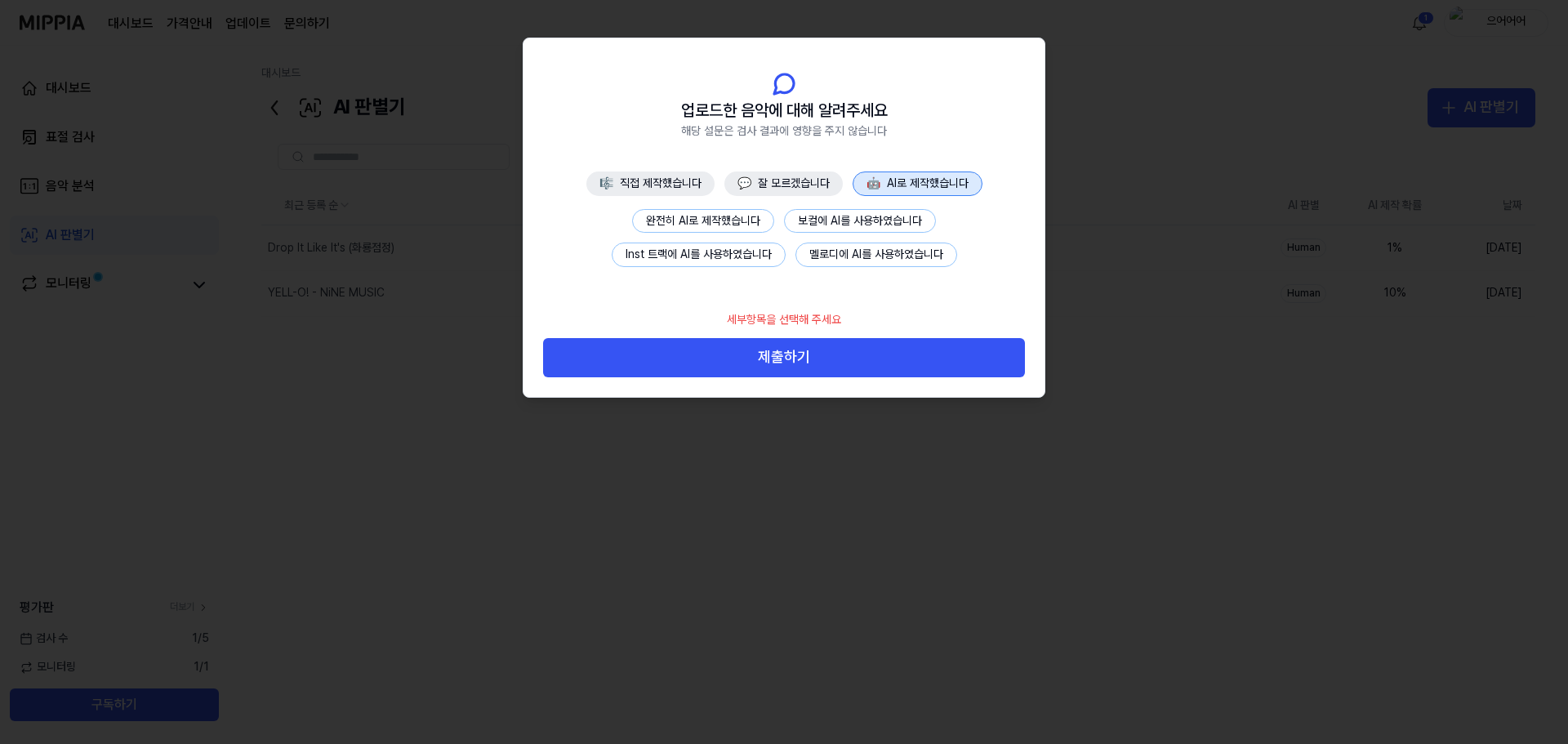
click at [748, 216] on button "완전히 AI로 제작했습니다" at bounding box center [703, 222] width 142 height 25
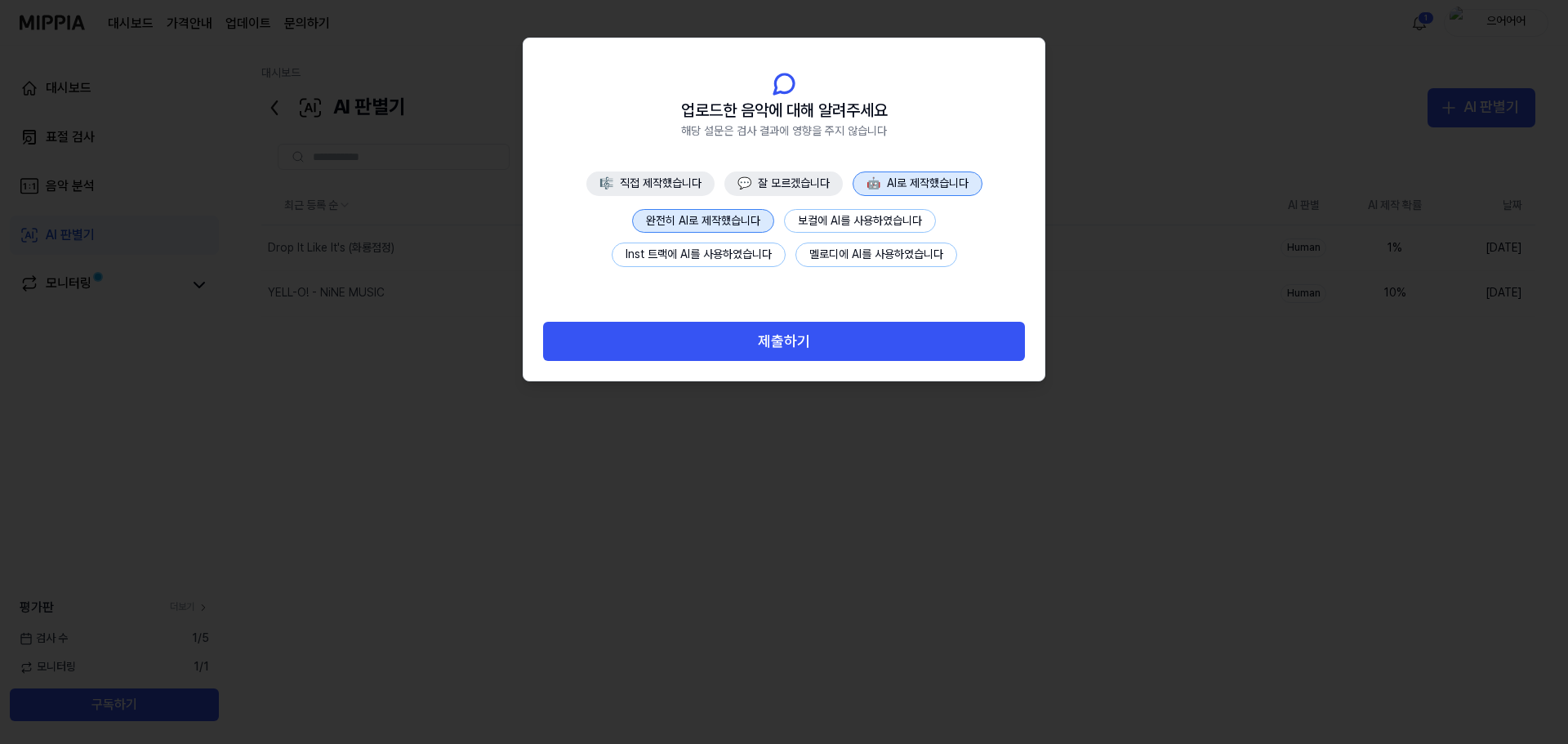
click at [726, 247] on button "Inst 트랙에 AI를 사용하였습니다" at bounding box center [699, 255] width 174 height 25
click at [848, 218] on button "보컬에 AI를 사용하였습니다" at bounding box center [859, 222] width 152 height 25
click at [752, 223] on button "완전히 AI로 제작했습니다" at bounding box center [703, 222] width 142 height 25
click at [750, 243] on button "Inst 트랙에 AI를 사용하였습니다" at bounding box center [699, 255] width 174 height 25
click at [861, 220] on button "보컬에 AI를 사용하였습니다" at bounding box center [859, 222] width 152 height 25
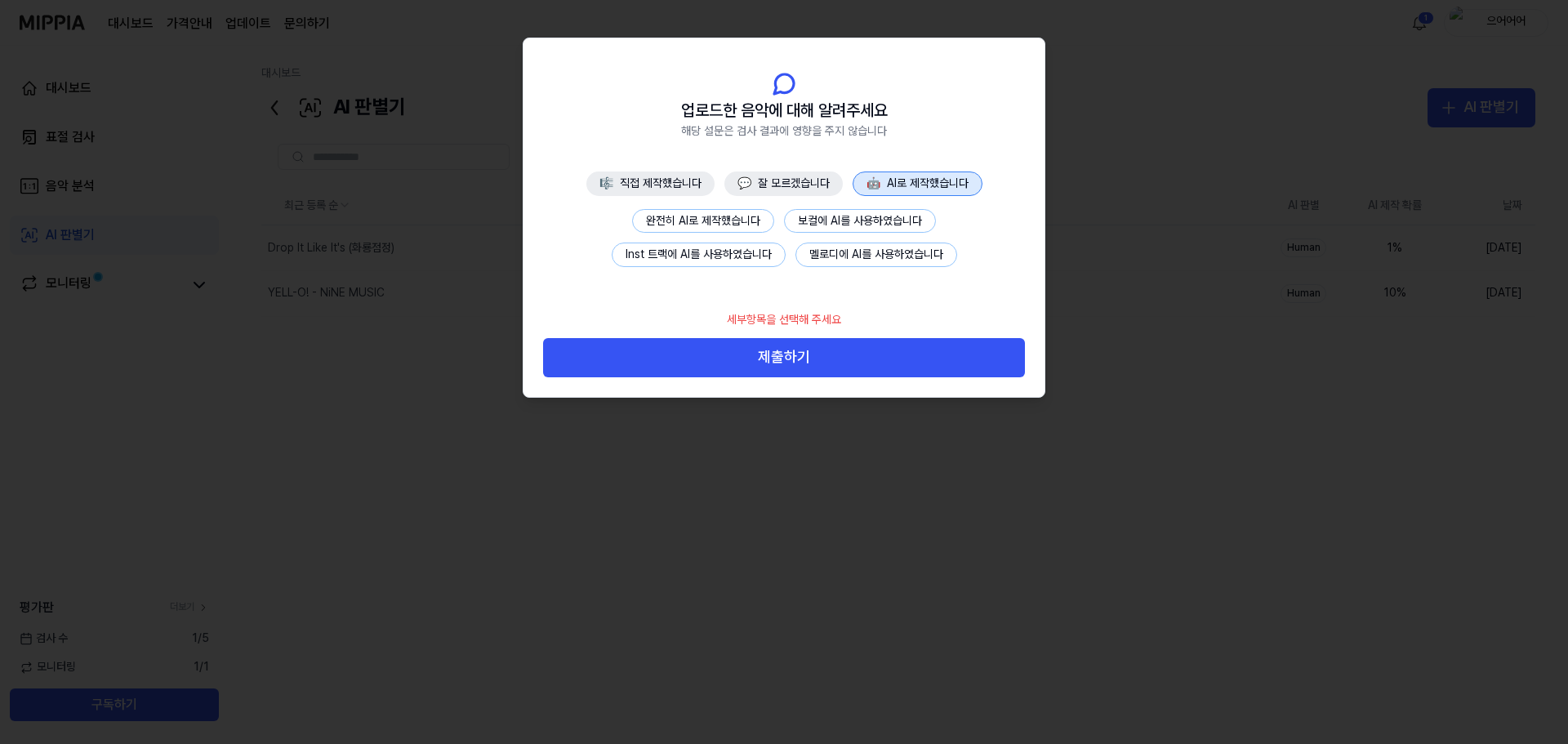
click at [765, 183] on button "💬 잘 모르겠습니다" at bounding box center [784, 184] width 119 height 25
click at [743, 214] on button "곡에 관한 정보가 없습니다" at bounding box center [703, 222] width 145 height 25
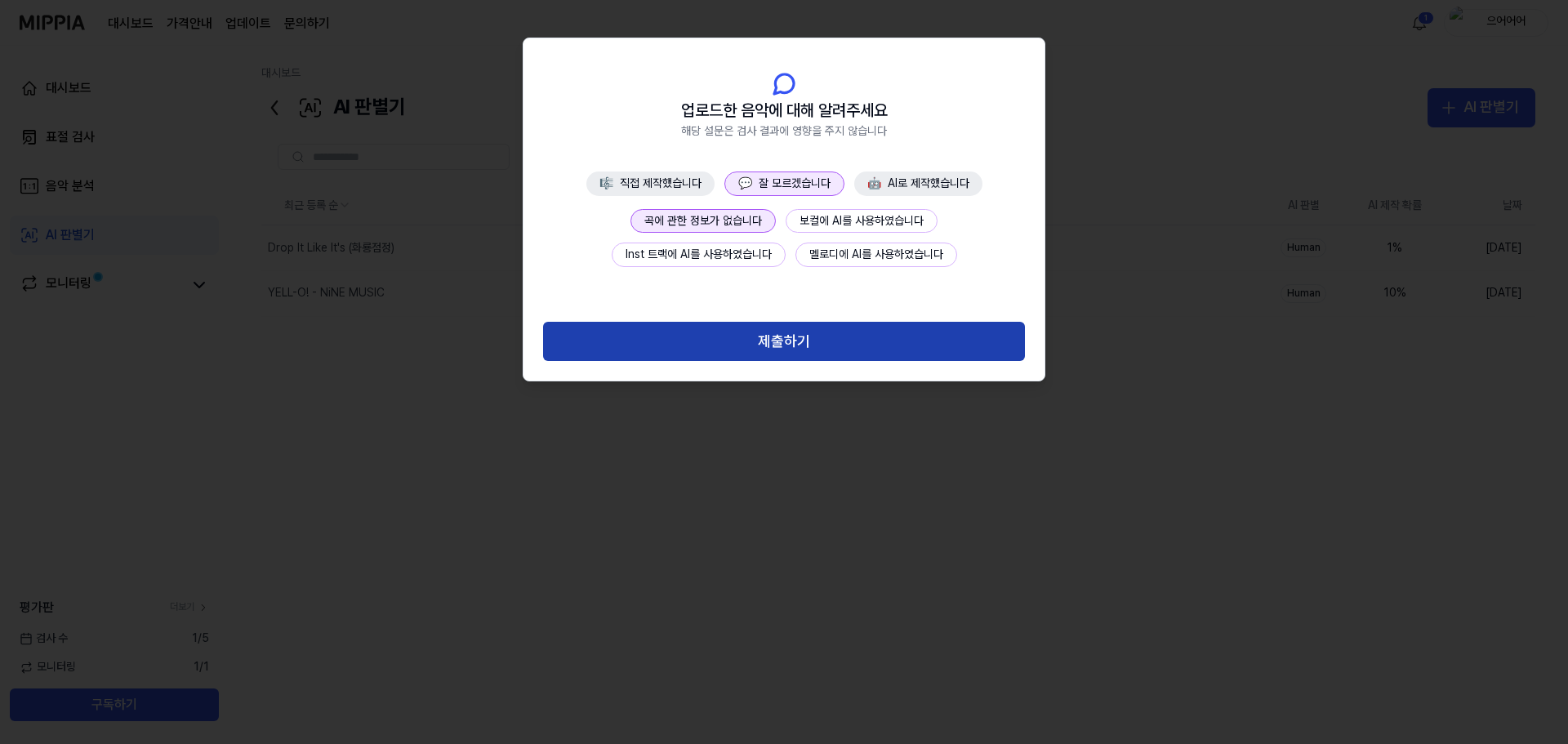
click at [845, 346] on button "제출하기" at bounding box center [783, 341] width 482 height 39
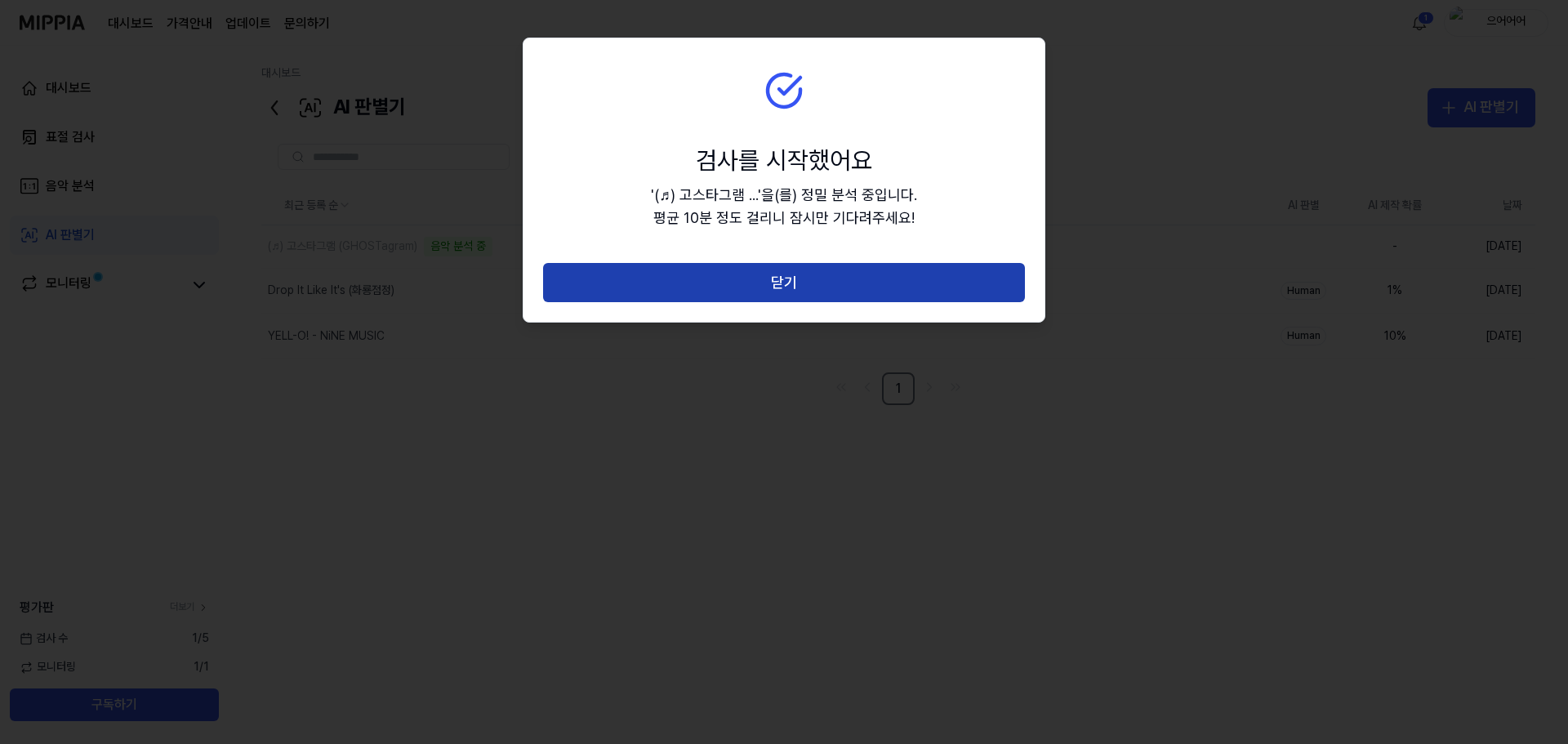
click at [861, 274] on button "닫기" at bounding box center [783, 283] width 482 height 39
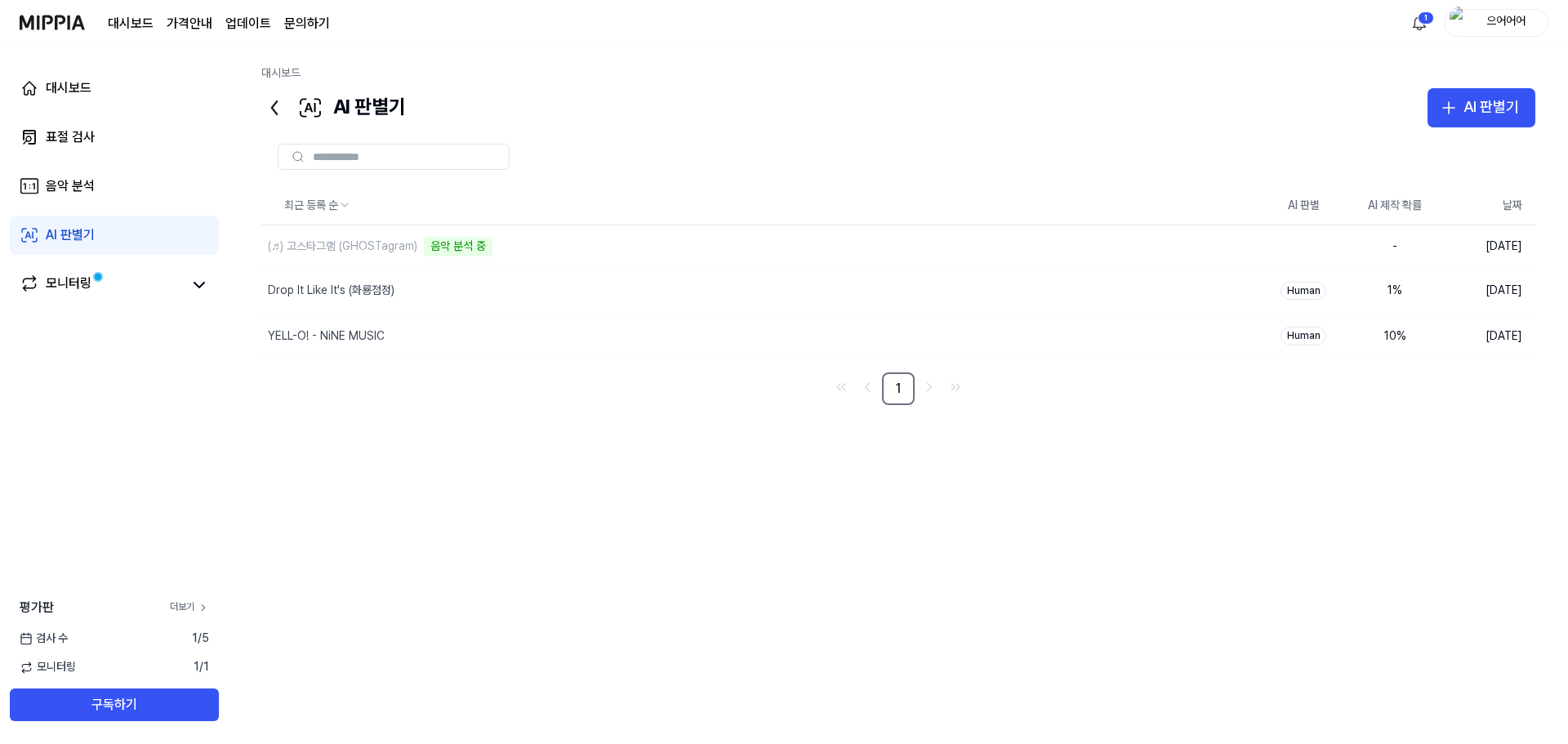
click at [200, 607] on icon at bounding box center [203, 607] width 12 height 12
click at [1380, 450] on div "최근 등록 순 AI 판별 AI 제작 확률 날짜 (♬) 고스타그램 (GHOSTagram) 삭제 AI 96 % 2025.09.19. Drop It…" at bounding box center [898, 427] width 1274 height 483
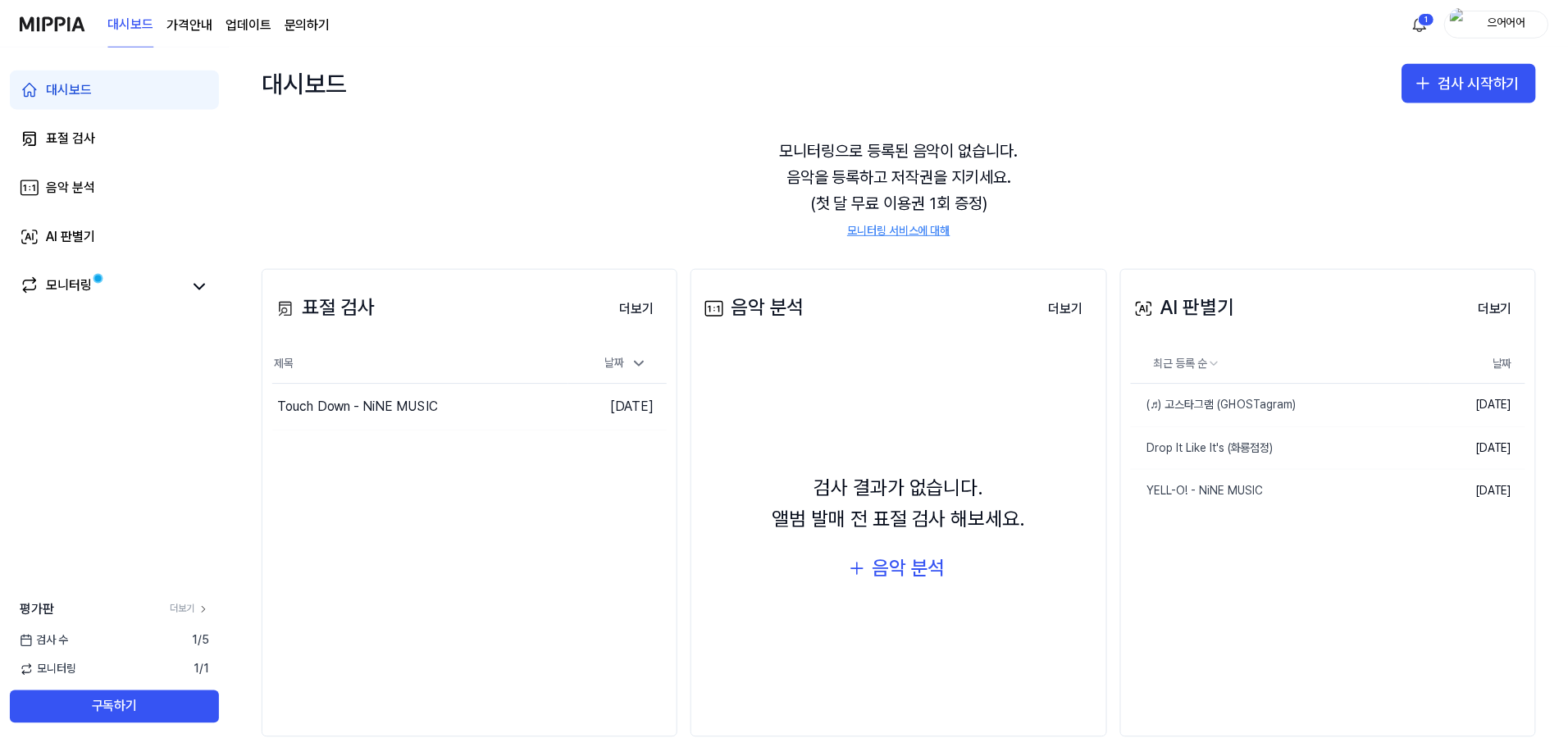
scroll to position [68, 0]
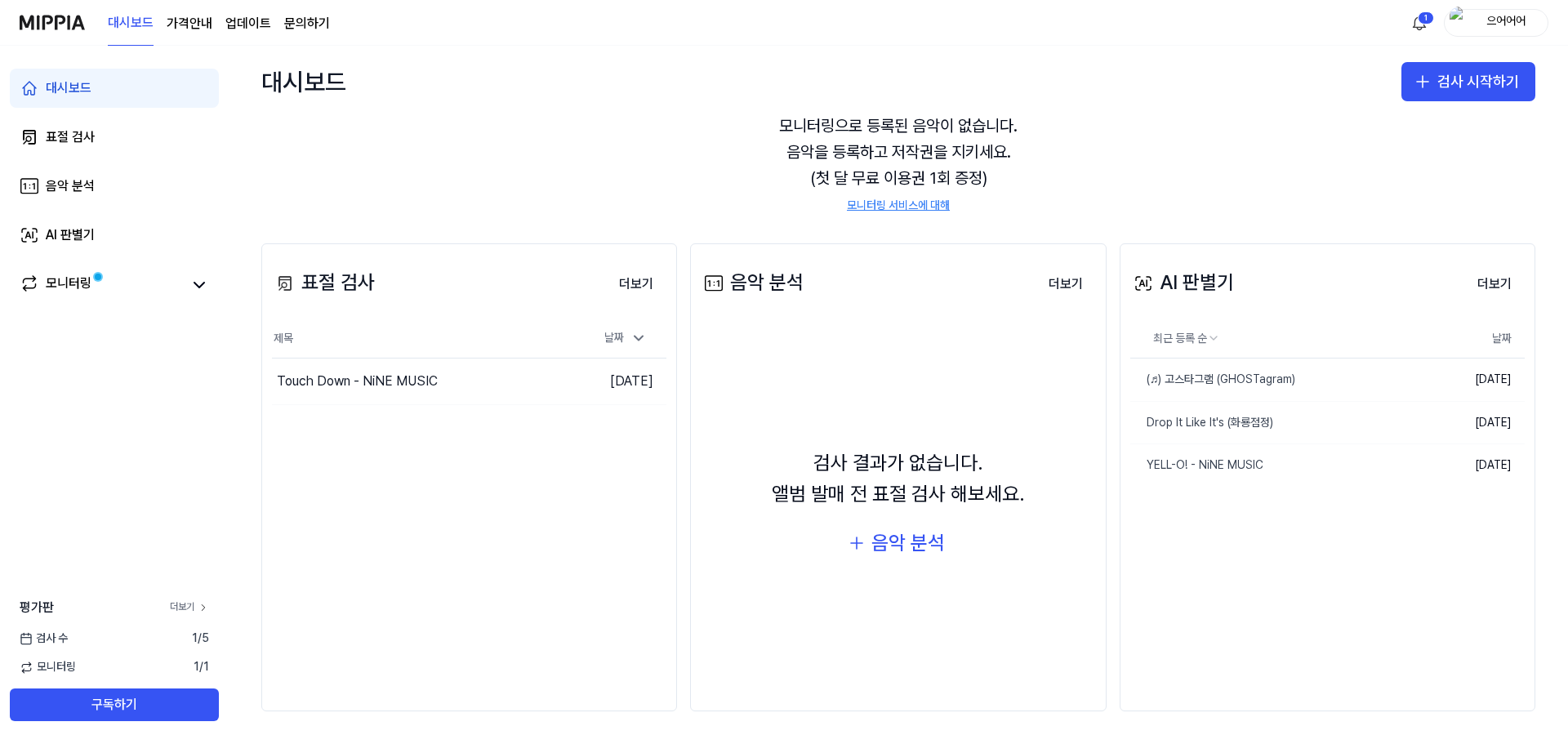
click at [179, 606] on link "더보기" at bounding box center [190, 607] width 39 height 14
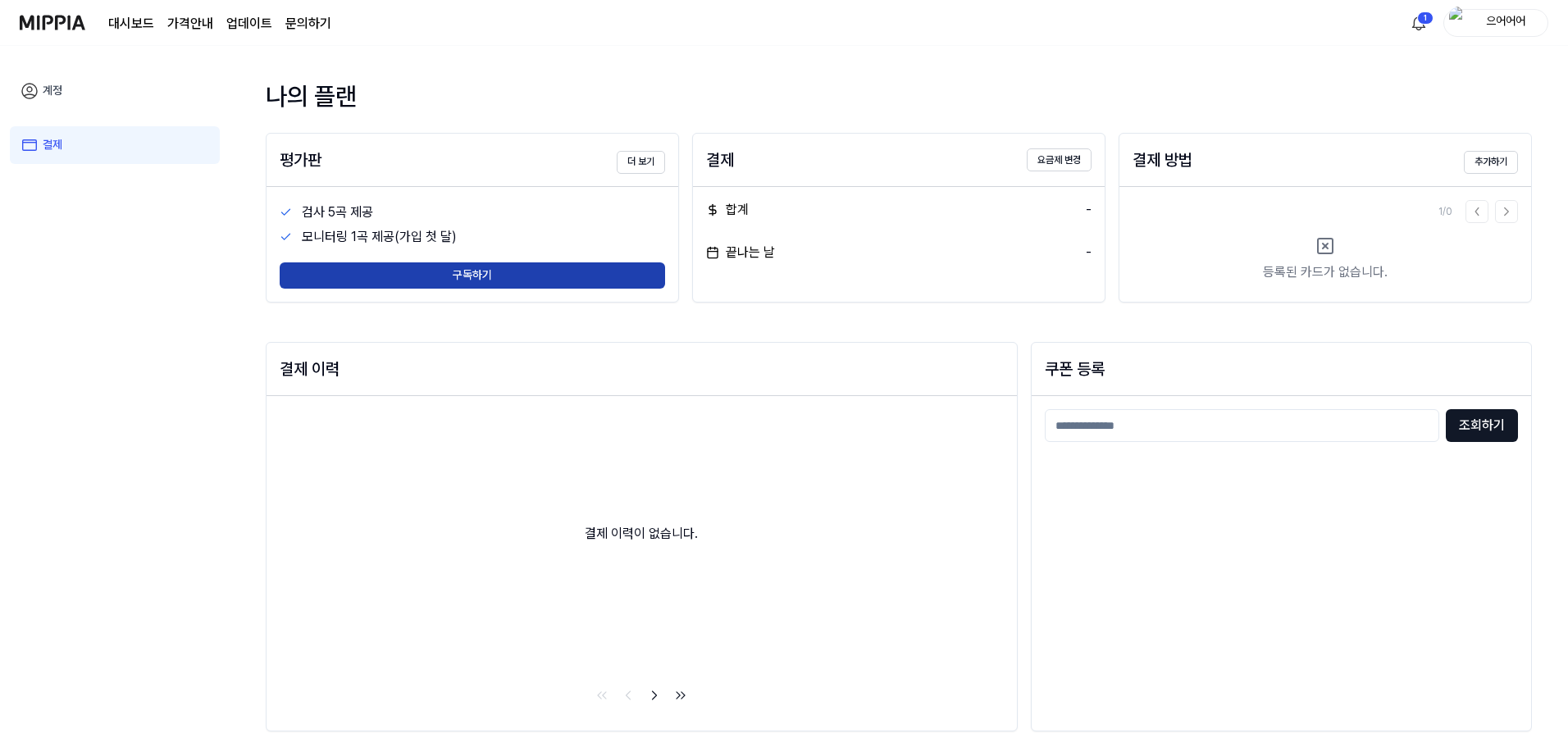
click at [565, 276] on button "구독하기" at bounding box center [472, 275] width 386 height 26
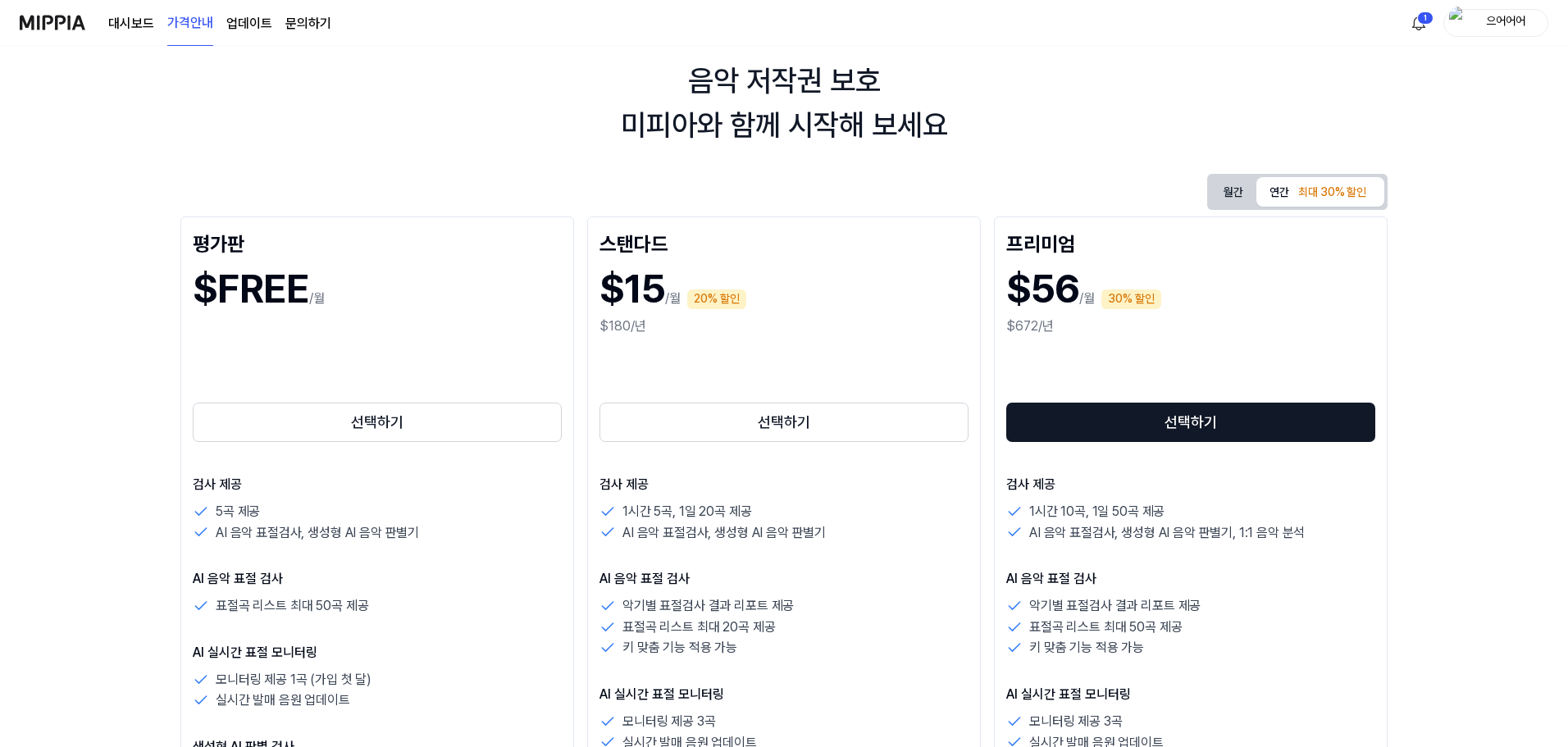
scroll to position [82, 0]
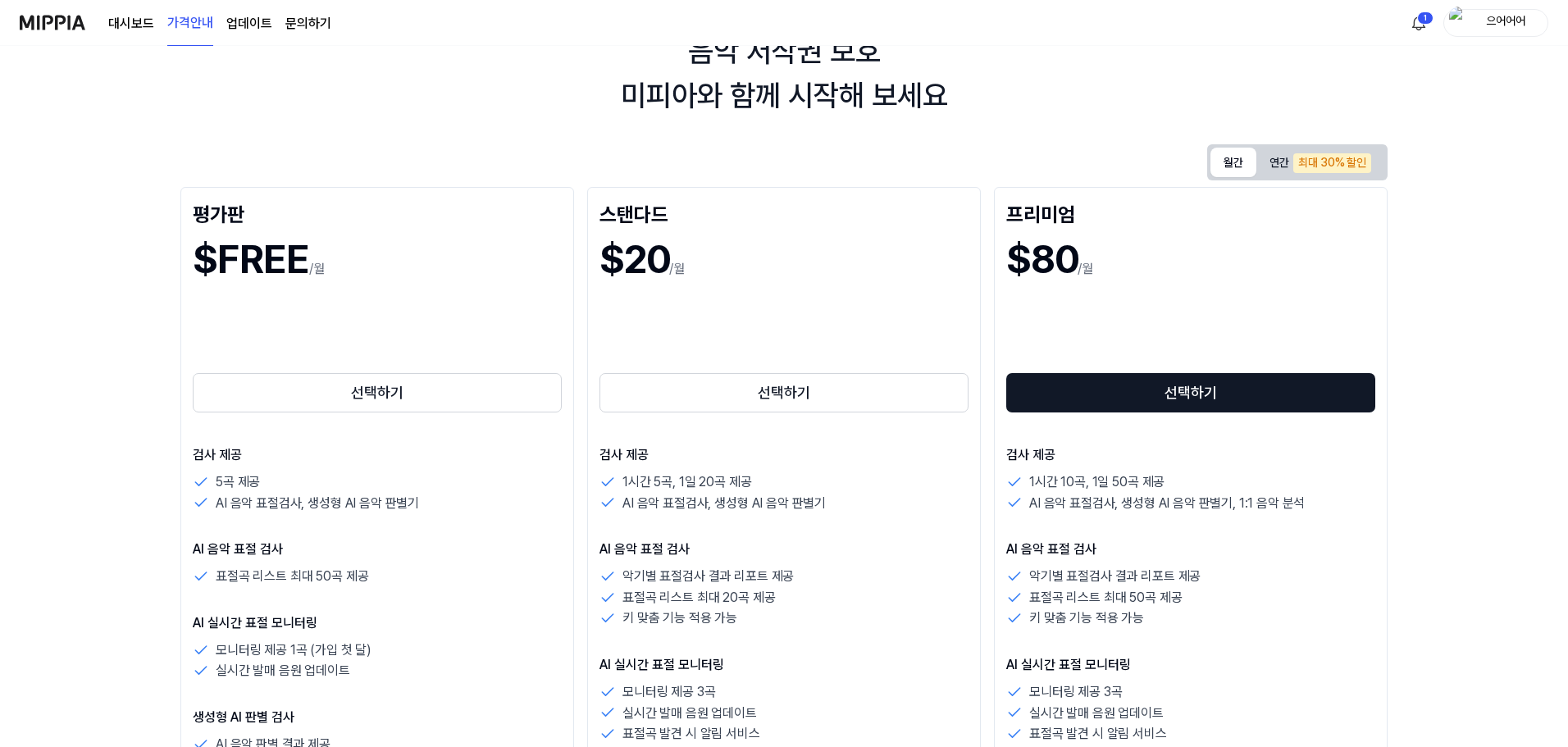
click at [1233, 161] on button "월간" at bounding box center [1233, 162] width 46 height 29
drag, startPoint x: 687, startPoint y: 247, endPoint x: 622, endPoint y: 255, distance: 65.5
click at [609, 255] on div "$20 /월" at bounding box center [784, 260] width 369 height 55
click at [813, 266] on div "$20 /월" at bounding box center [784, 260] width 369 height 55
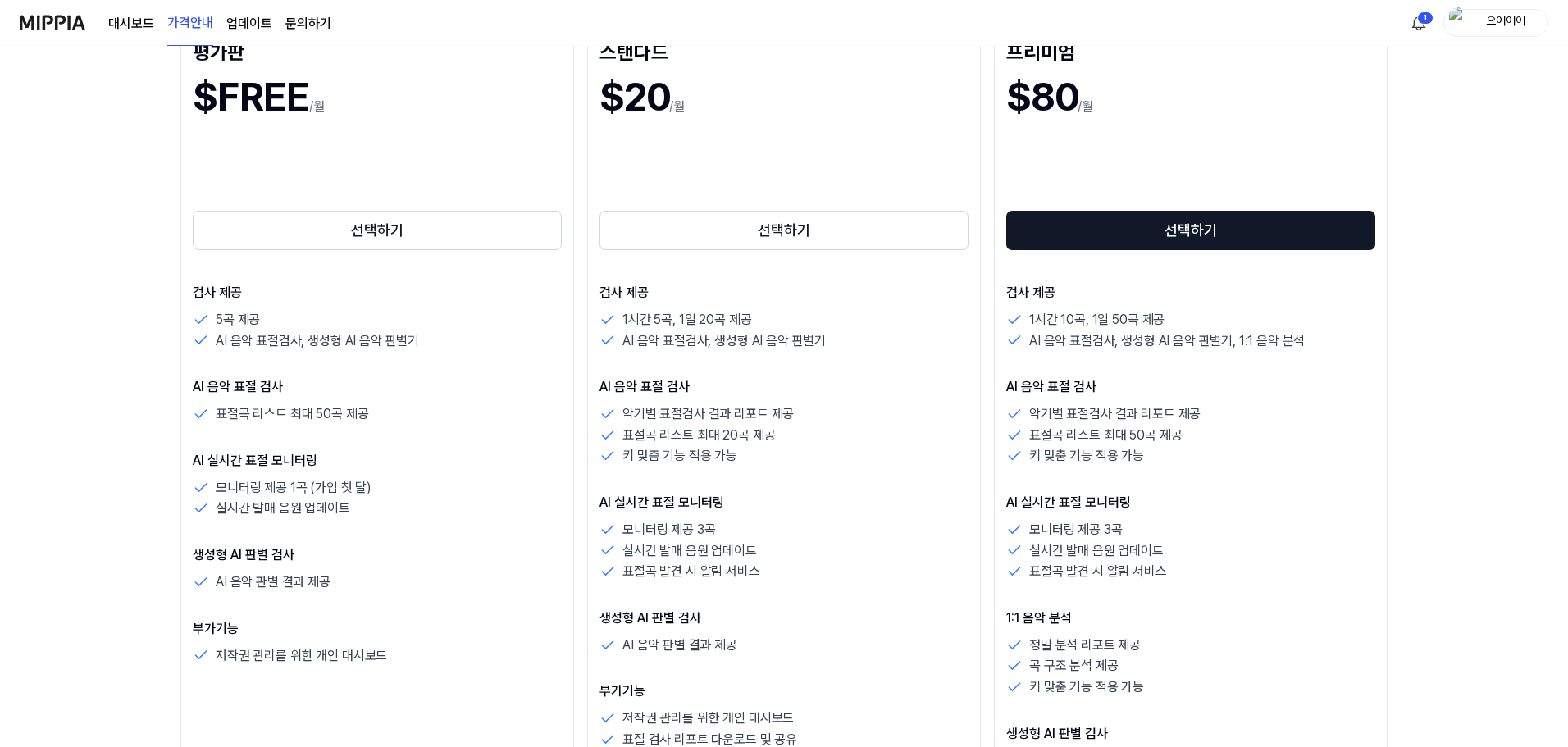
scroll to position [246, 0]
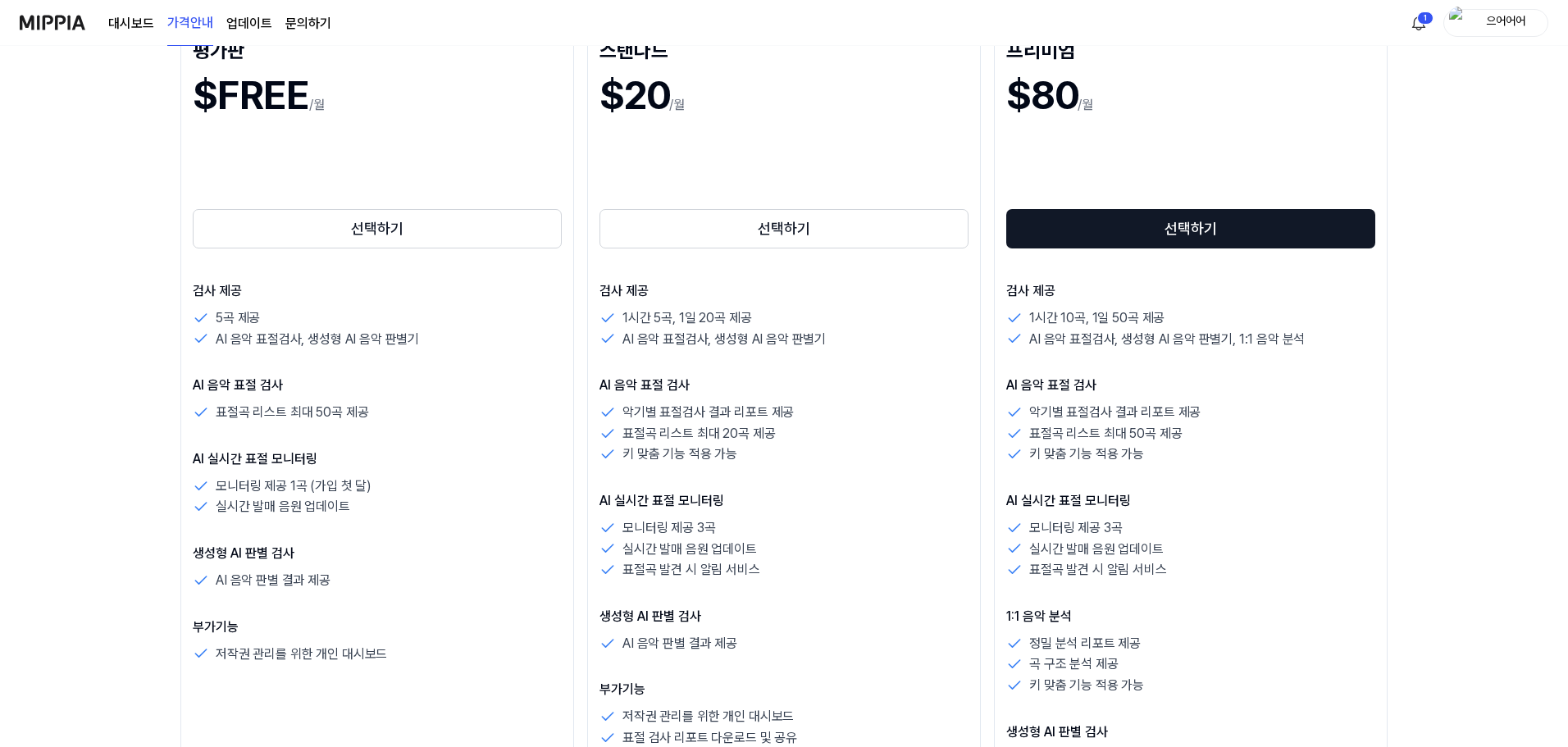
click at [743, 316] on p "1시간 5곡, 1일 20곡 제공" at bounding box center [687, 318] width 129 height 21
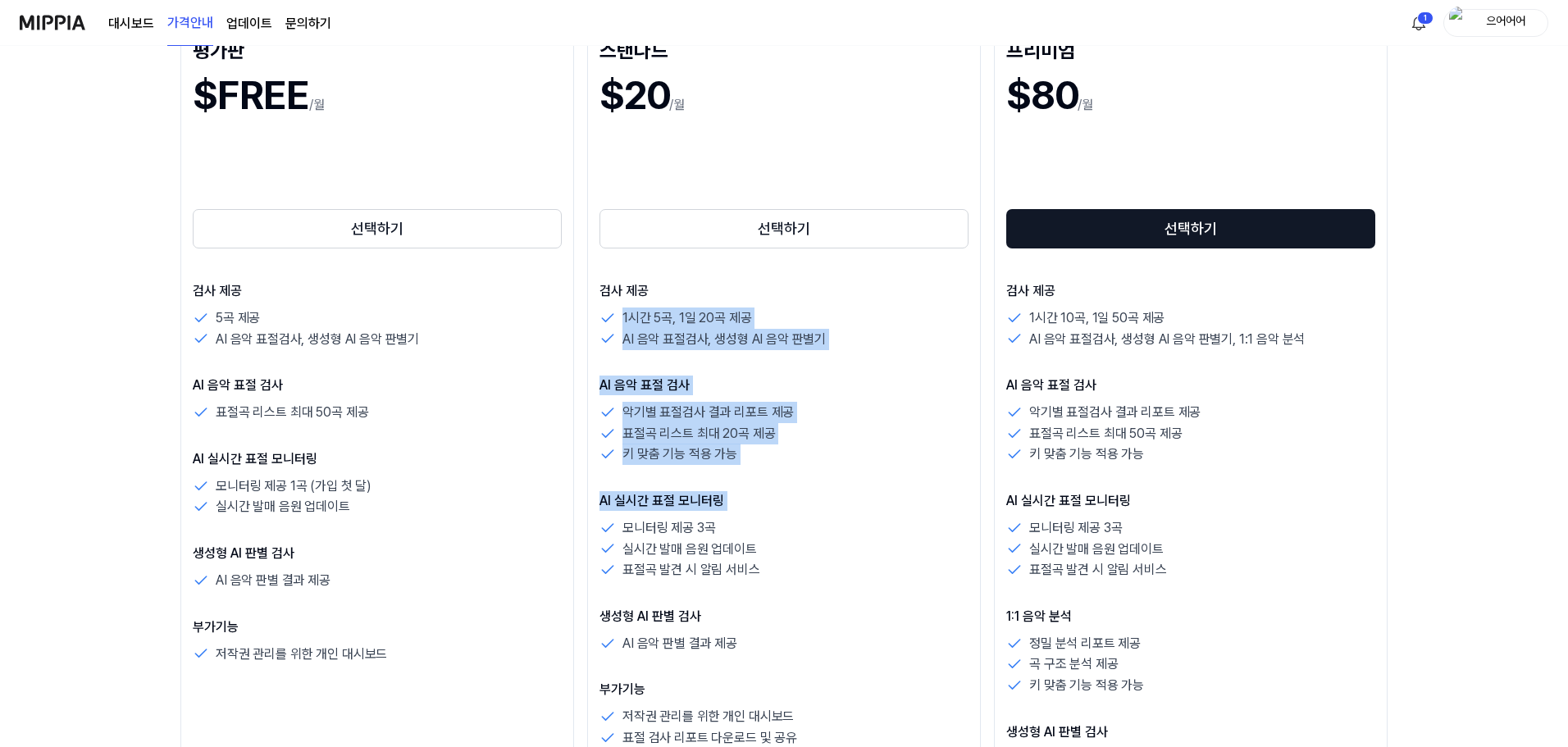
drag, startPoint x: 743, startPoint y: 316, endPoint x: 761, endPoint y: 490, distance: 174.9
click at [760, 489] on div "검사 제공 1시간 5곡, 1일 20곡 제공 AI 음악 표절검사, 생성형 AI 음악 판별기 AI 음악 표절 검사 악기별 표절검사 결과 리포트 제…" at bounding box center [784, 515] width 369 height 467
click at [761, 490] on div "검사 제공 1시간 5곡, 1일 20곡 제공 AI 음악 표절검사, 생성형 AI 음악 판별기 AI 음악 표절 검사 악기별 표절검사 결과 리포트 제…" at bounding box center [784, 515] width 369 height 467
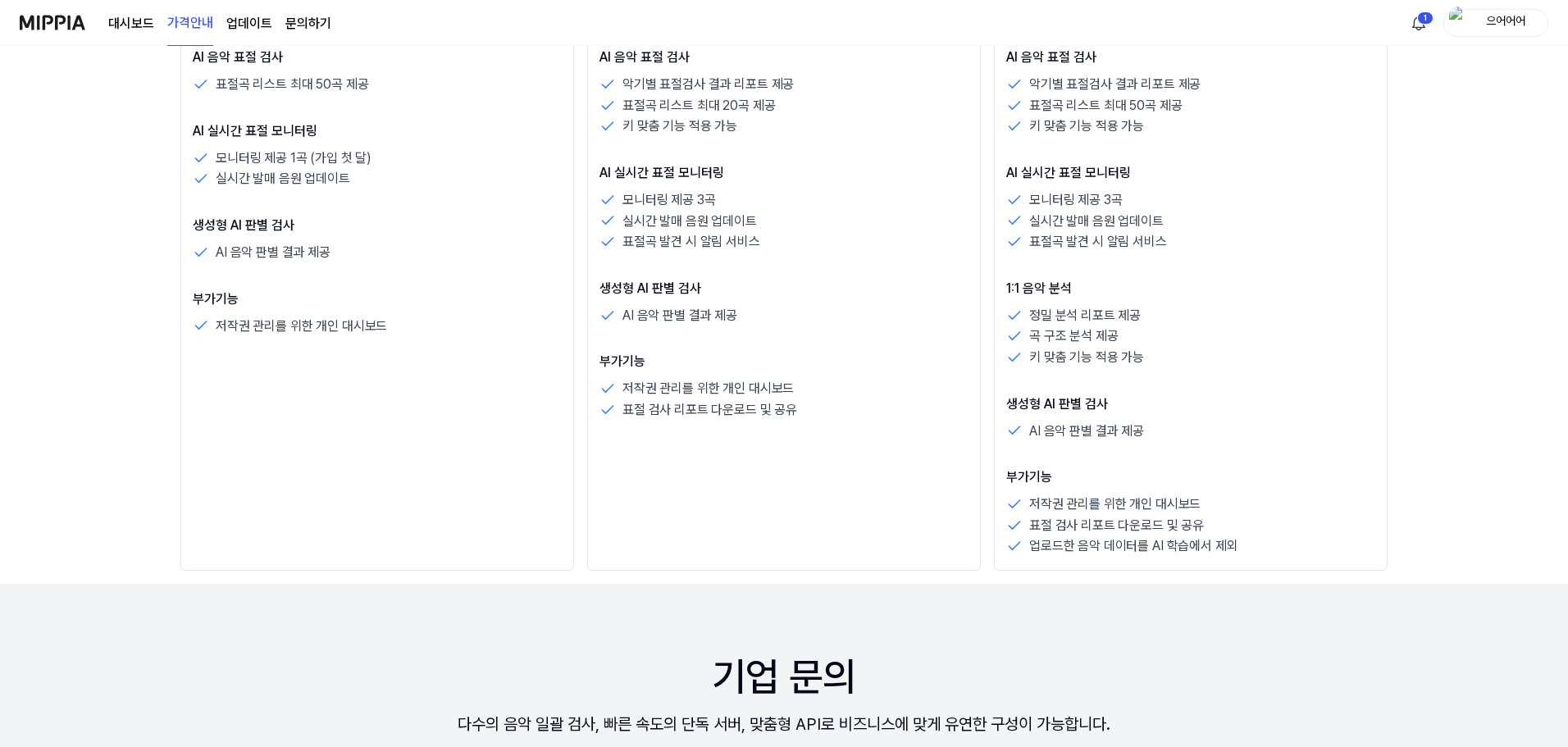
scroll to position [902, 0]
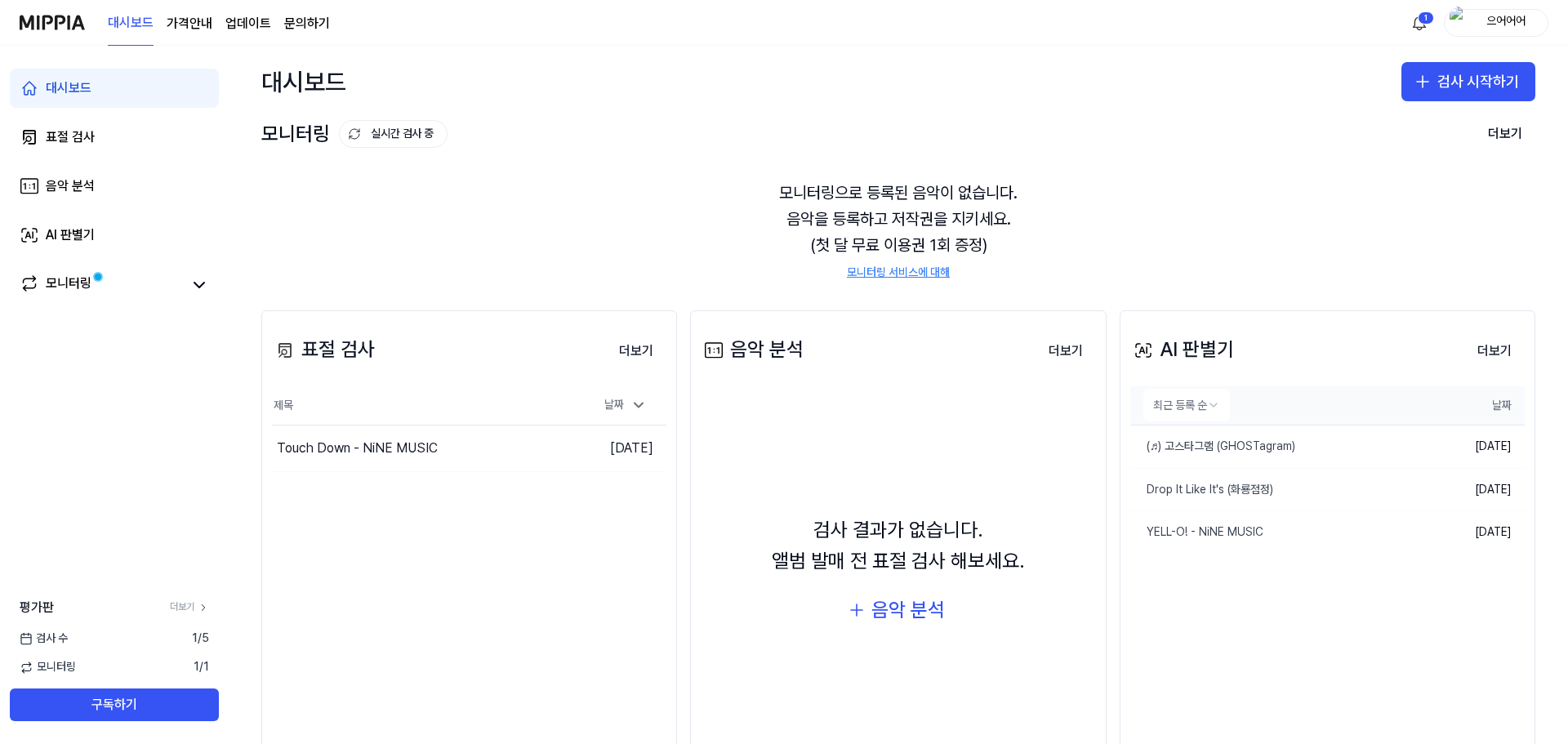
click at [1195, 403] on html "대시보드 가격안내 업데이트 문의하기 1 으어어어 대시보드 표절 검사 음악 분석 AI 판별기 모니터링 평가판 더보기 검사 수 1 / 5 모니터링…" at bounding box center [784, 372] width 1568 height 744
click at [1331, 378] on html "대시보드 가격안내 업데이트 문의하기 1 으어어어 대시보드 표절 검사 음악 분석 AI 판별기 모니터링 평가판 더보기 검사 수 1 / 5 모니터링…" at bounding box center [784, 372] width 1568 height 744
click at [1484, 352] on button "더보기" at bounding box center [1494, 351] width 60 height 33
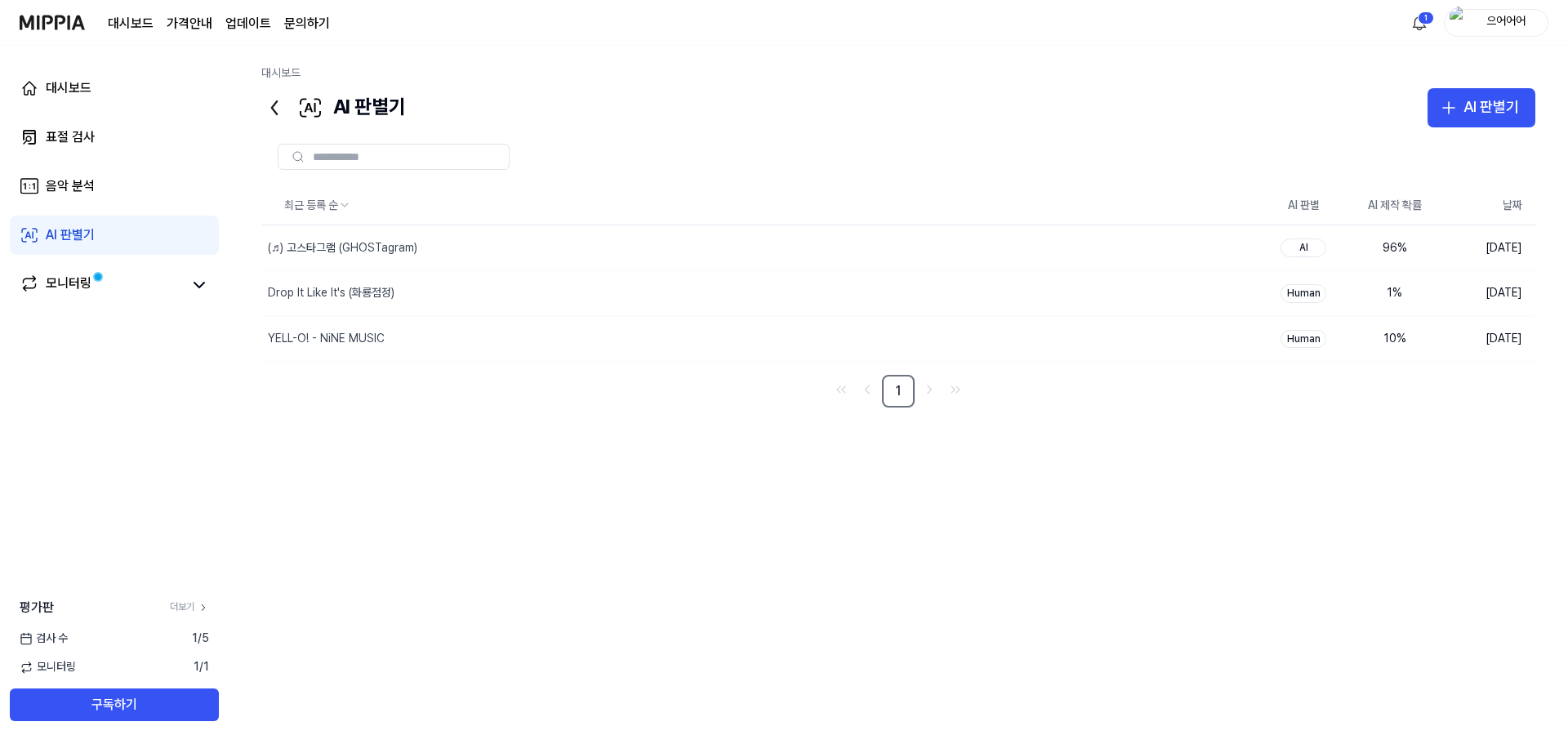
click at [597, 435] on div "최근 등록 순 AI 판별 AI 제작 확률 날짜 (♬) 고스타그램 (GHOSTagram) 삭제 AI 96 % 2025.09.19. Drop It…" at bounding box center [898, 427] width 1274 height 483
